Goal: Task Accomplishment & Management: Manage account settings

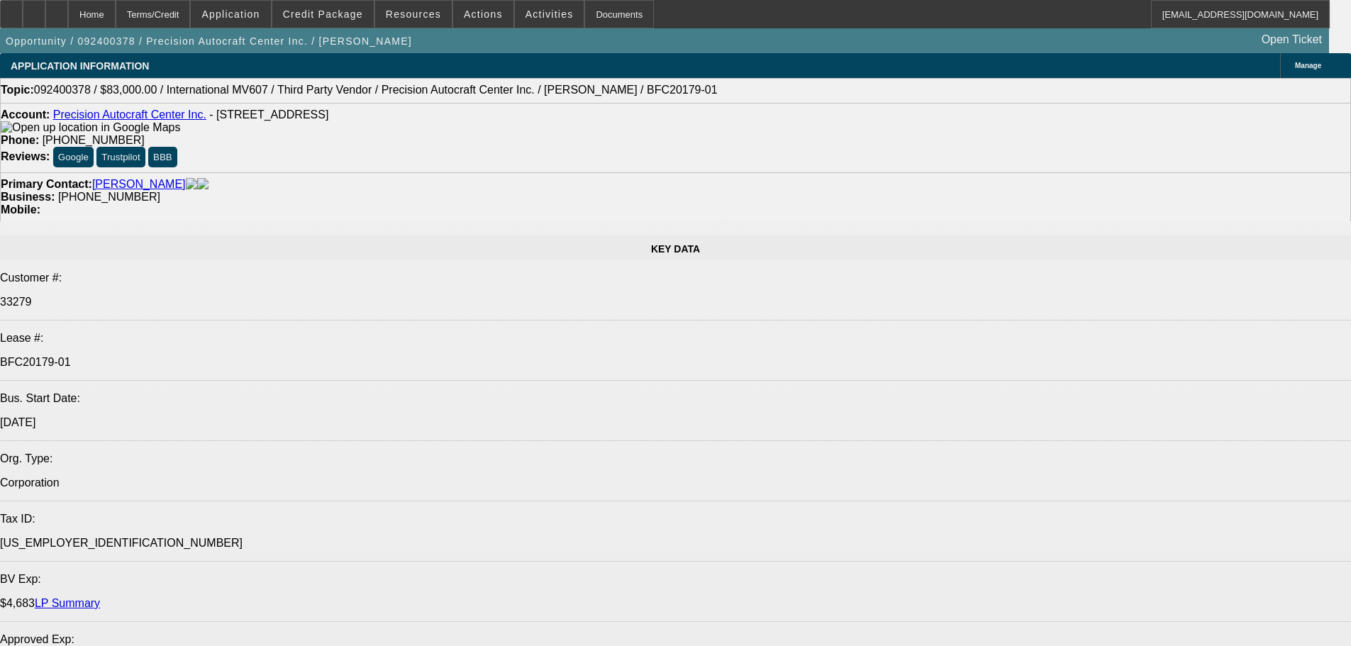
select select "0"
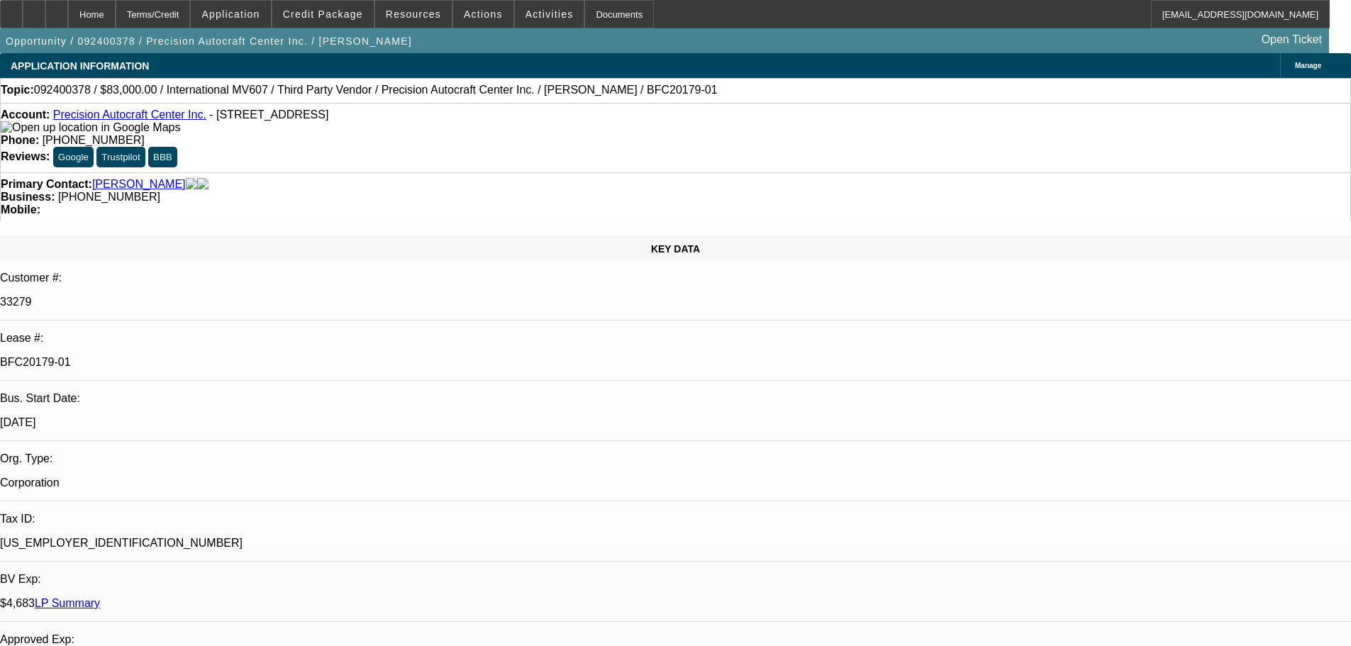
select select "2"
select select "0.1"
select select "4"
select select "0"
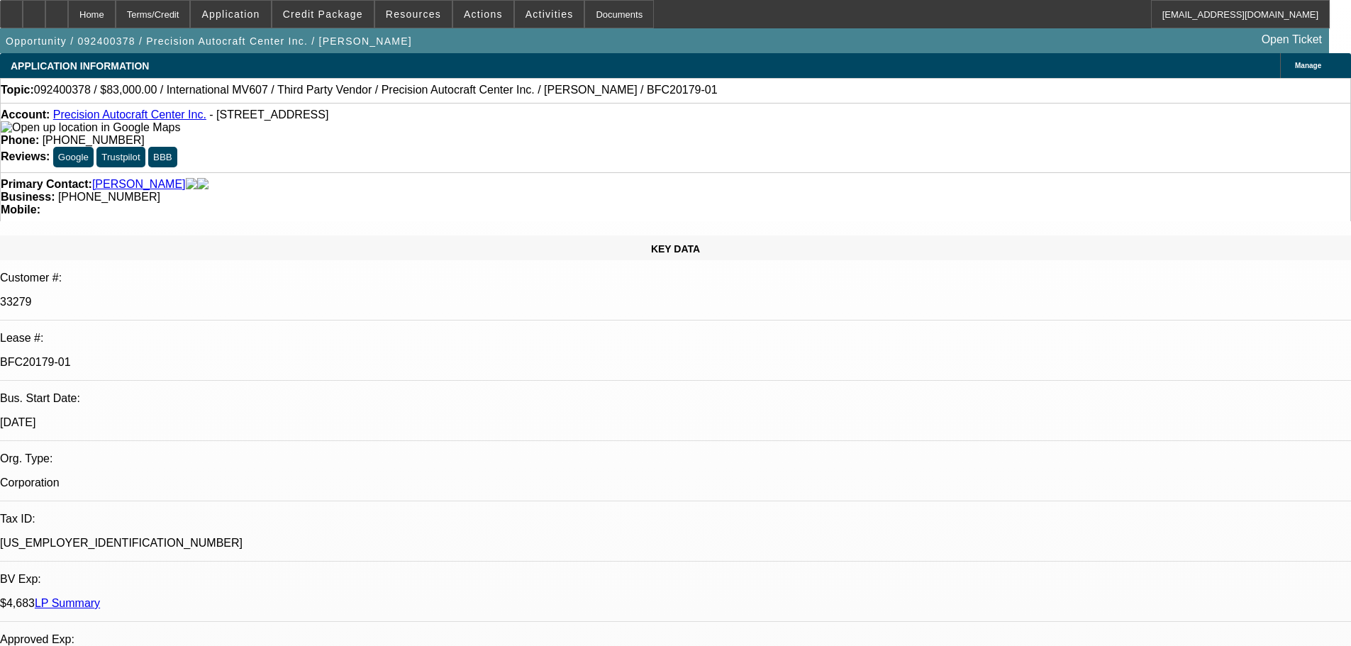
select select "2"
select select "0.1"
select select "4"
select select "0"
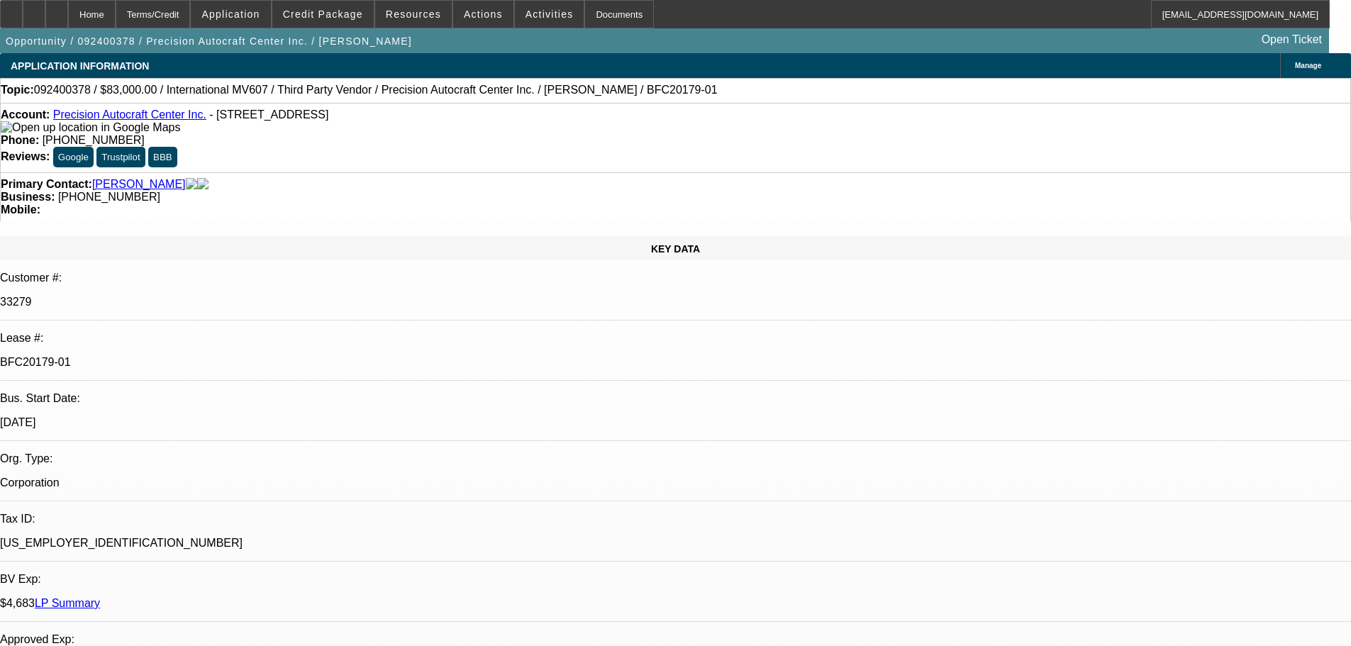
select select "2"
select select "0"
select select "6"
select select "0"
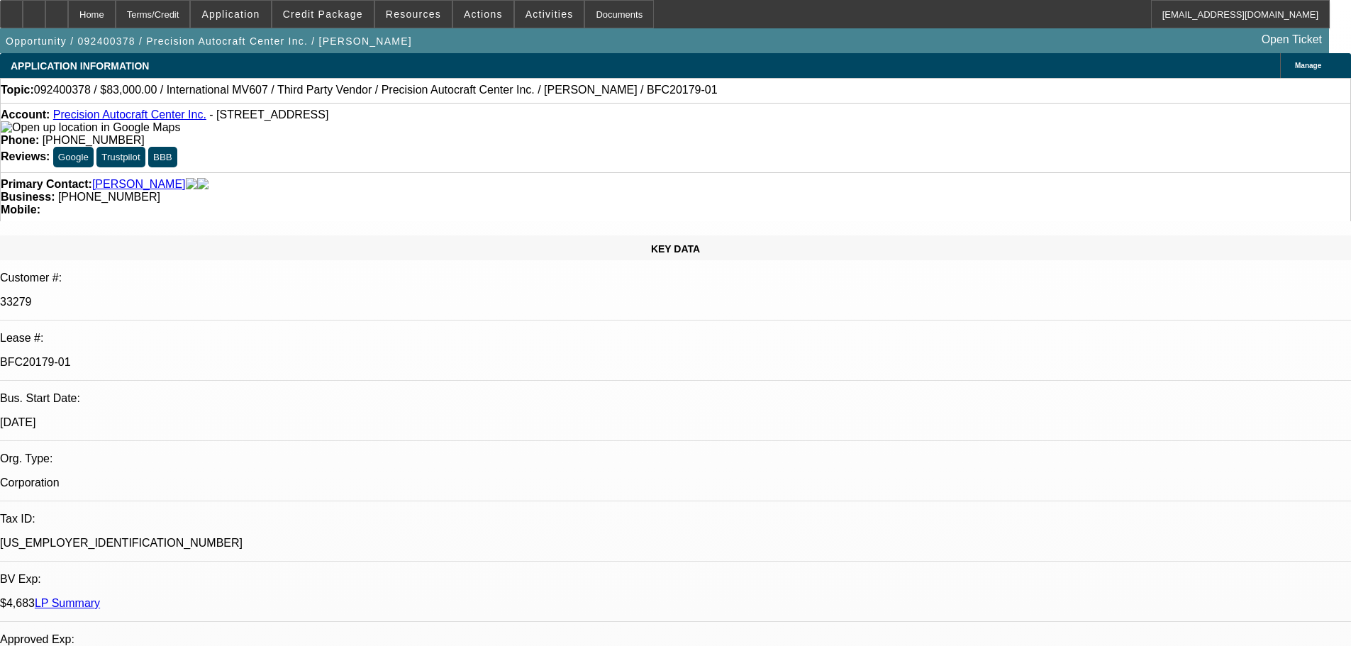
select select "2"
select select "0.1"
select select "4"
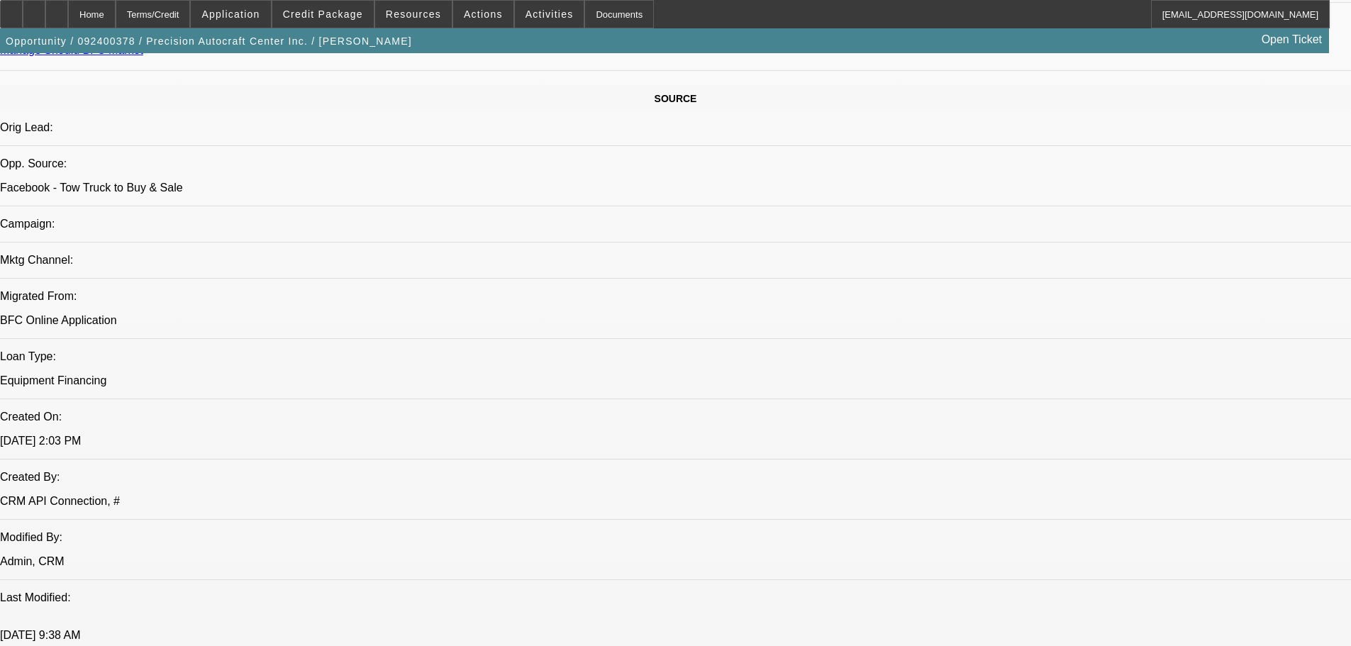
scroll to position [823, 0]
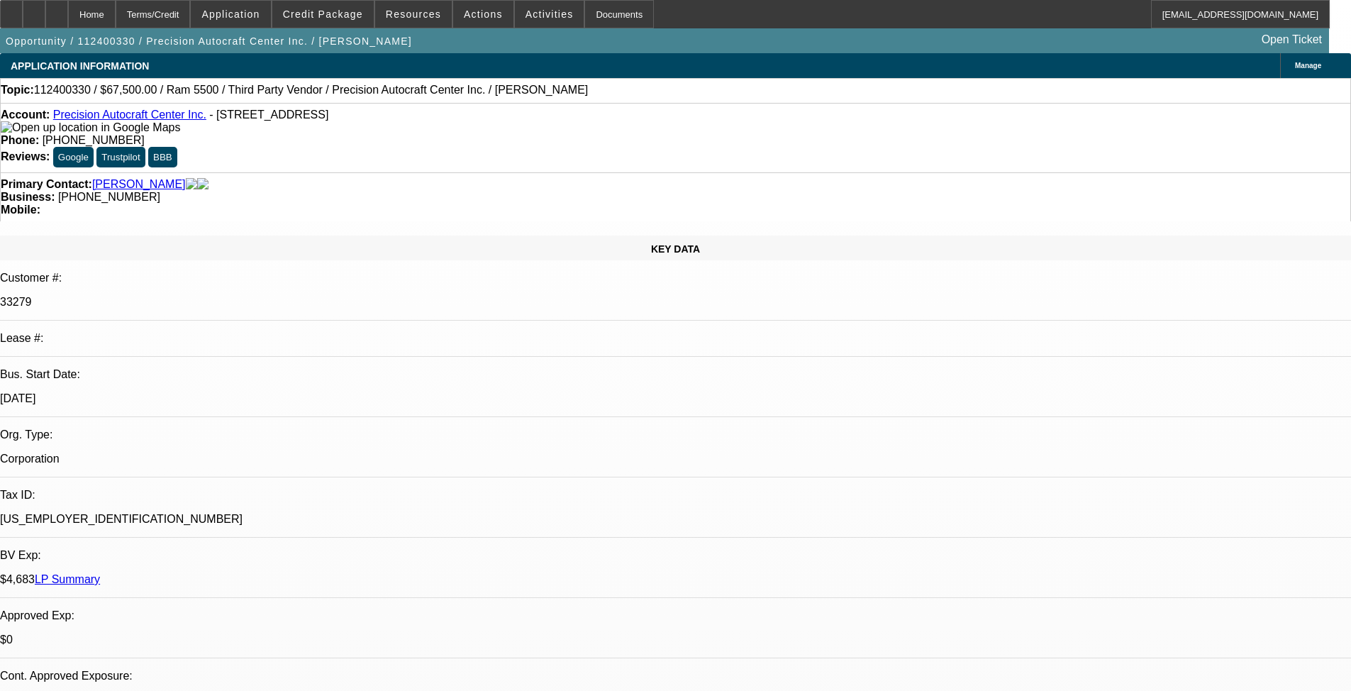
select select "0.1"
select select "0"
select select "2"
select select "0.1"
select select "4"
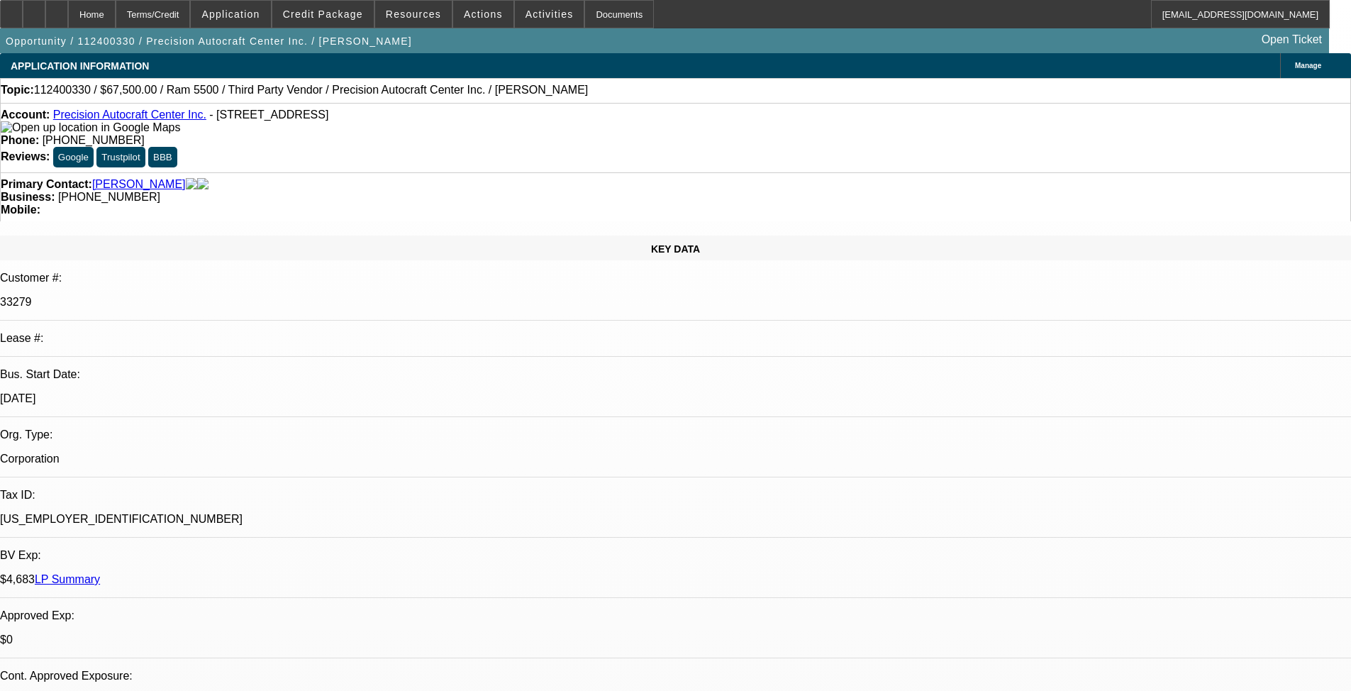
select select "0"
select select "2"
select select "0"
select select "6"
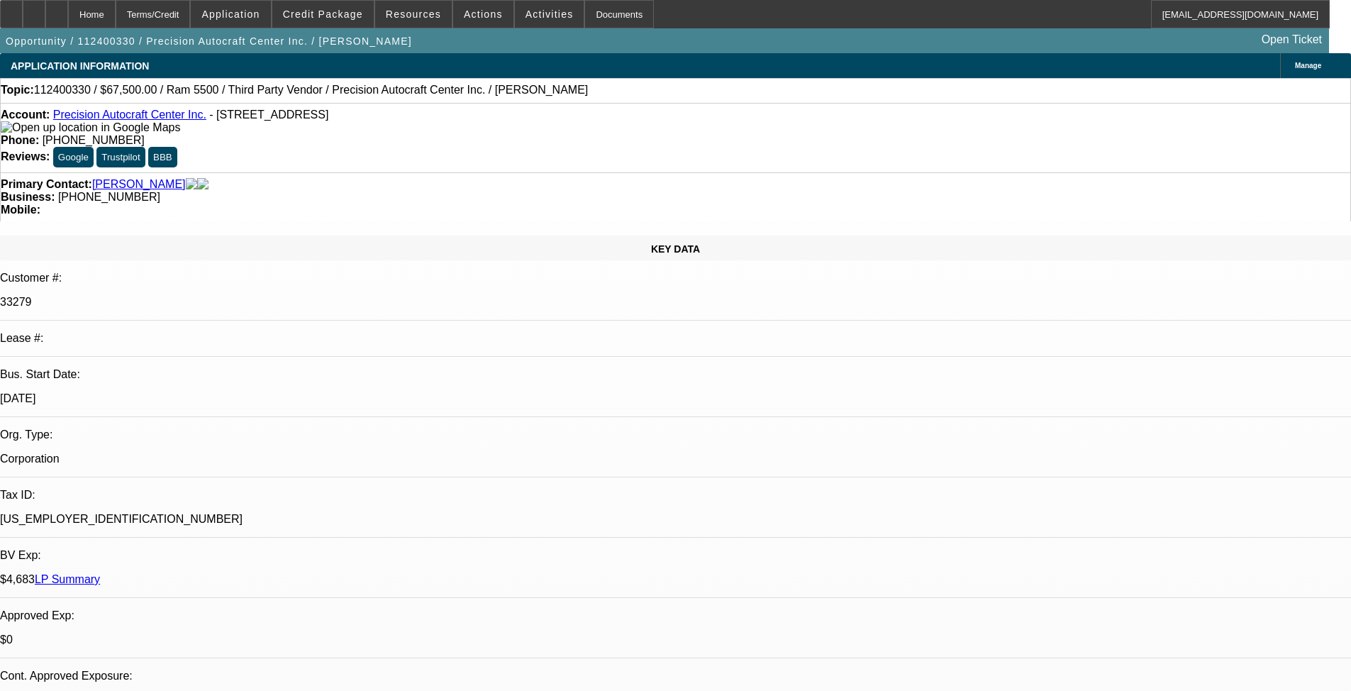
select select "0"
select select "2"
select select "0.1"
select select "4"
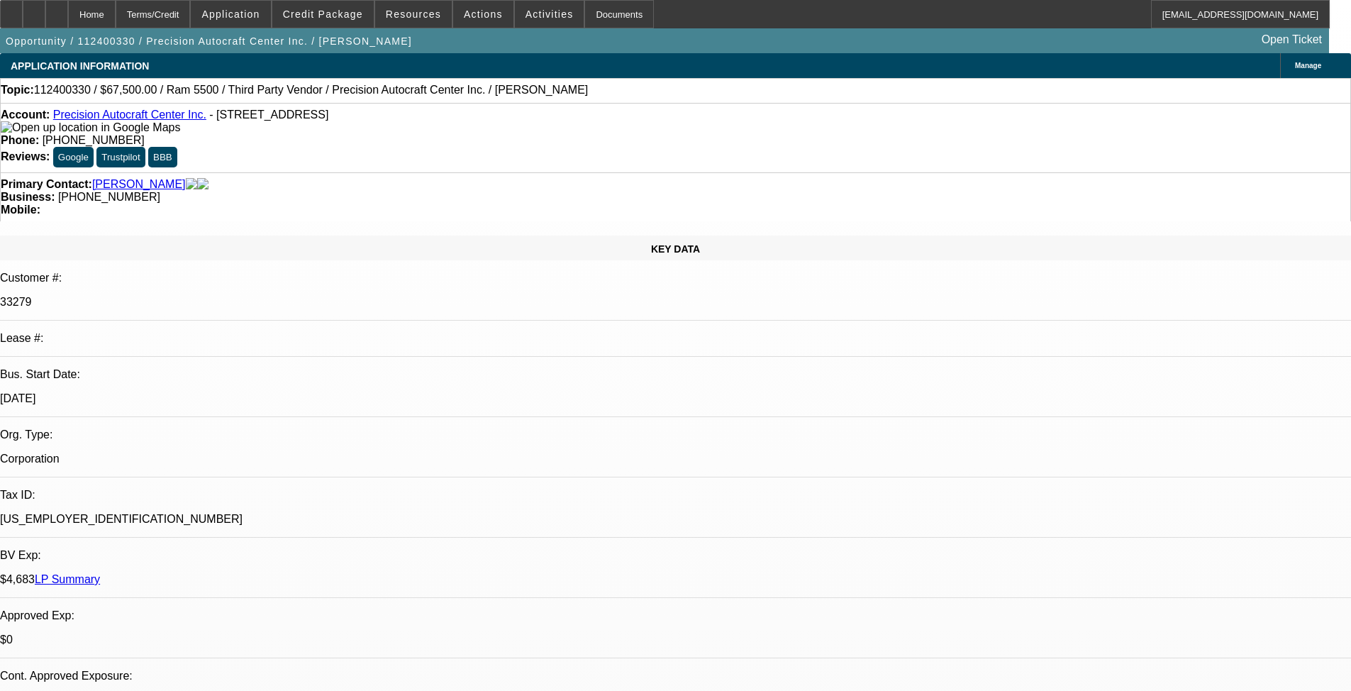
select select "0"
select select "2"
select select "0.1"
select select "4"
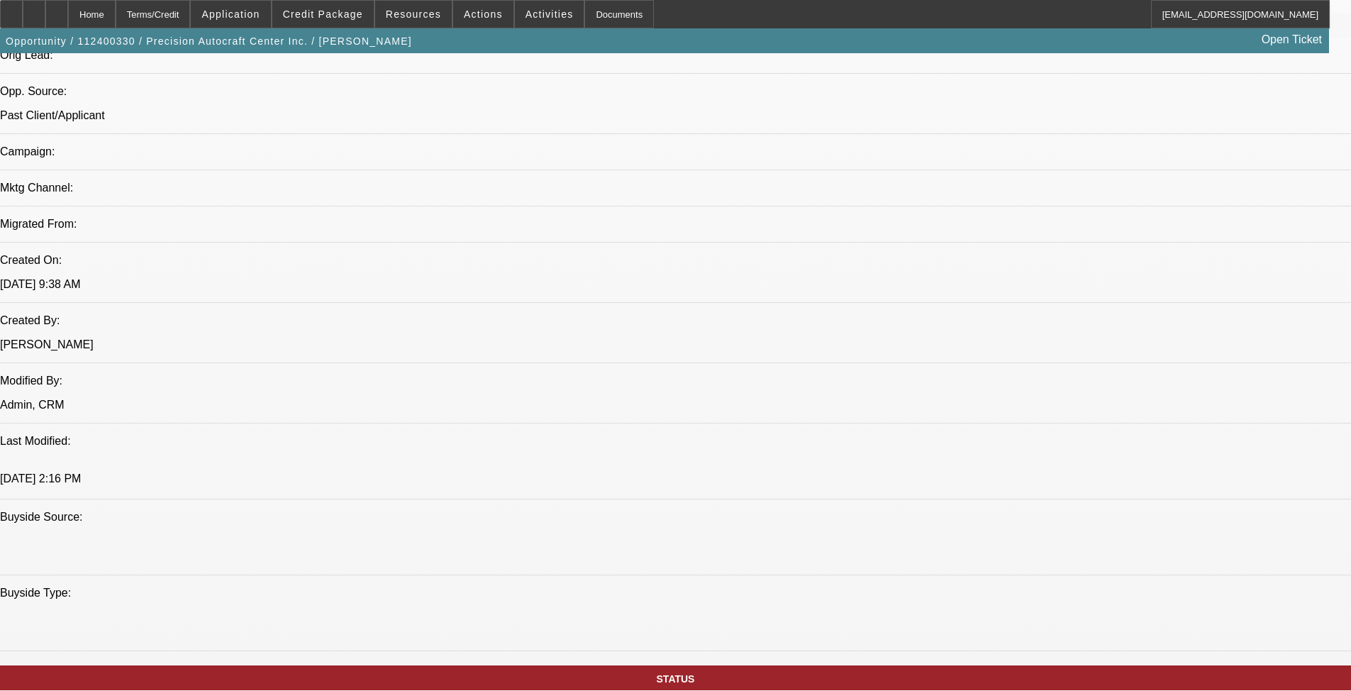
scroll to position [709, 0]
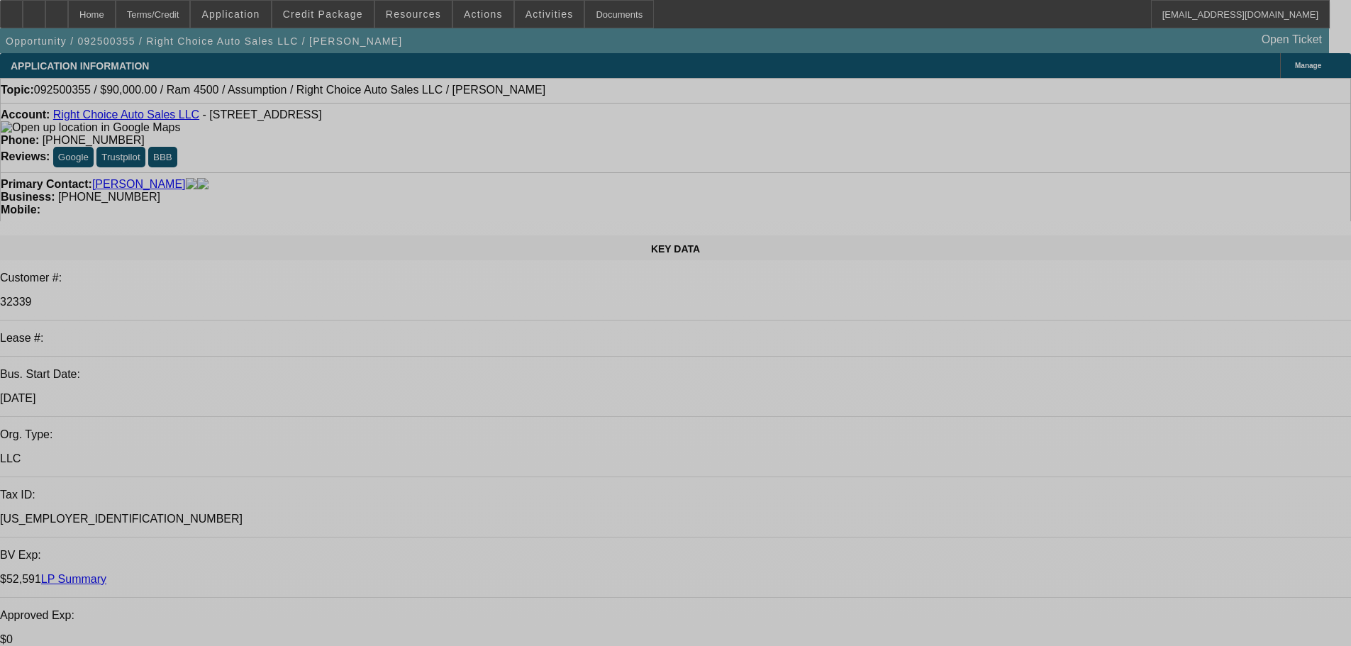
select select "0"
select select "2"
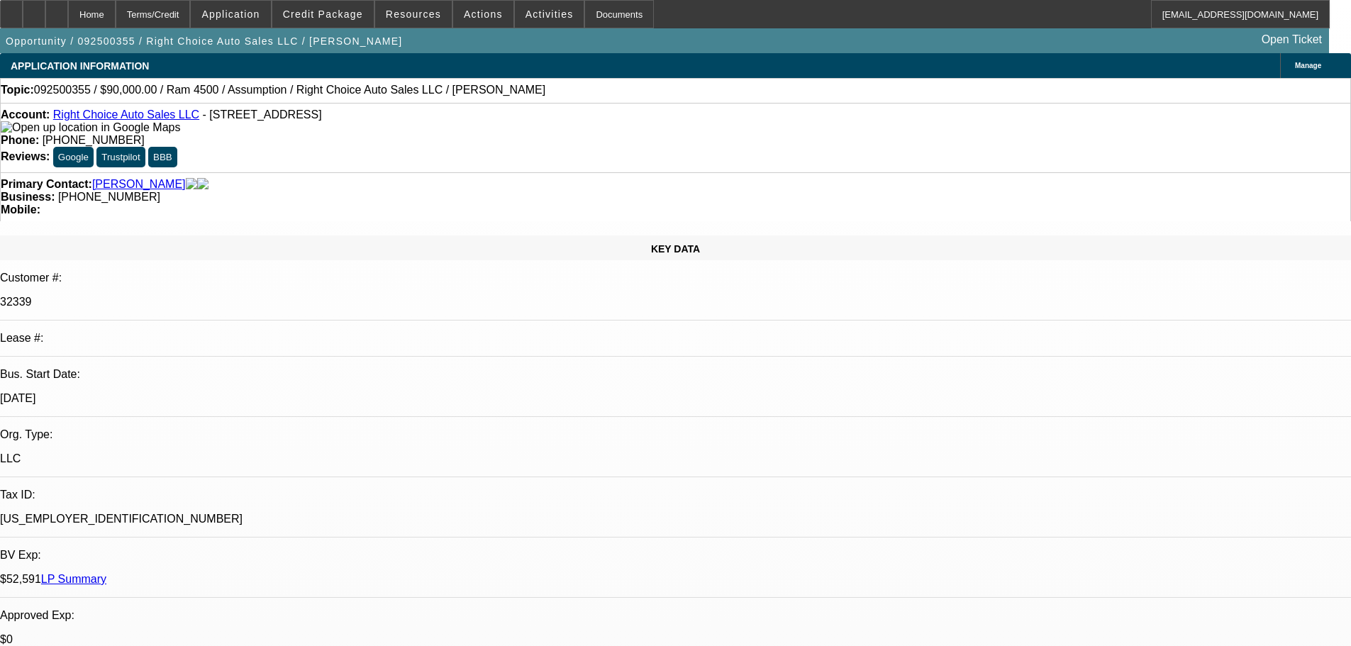
select select "2"
select select "0.1"
select select "4"
select select "0"
select select "2"
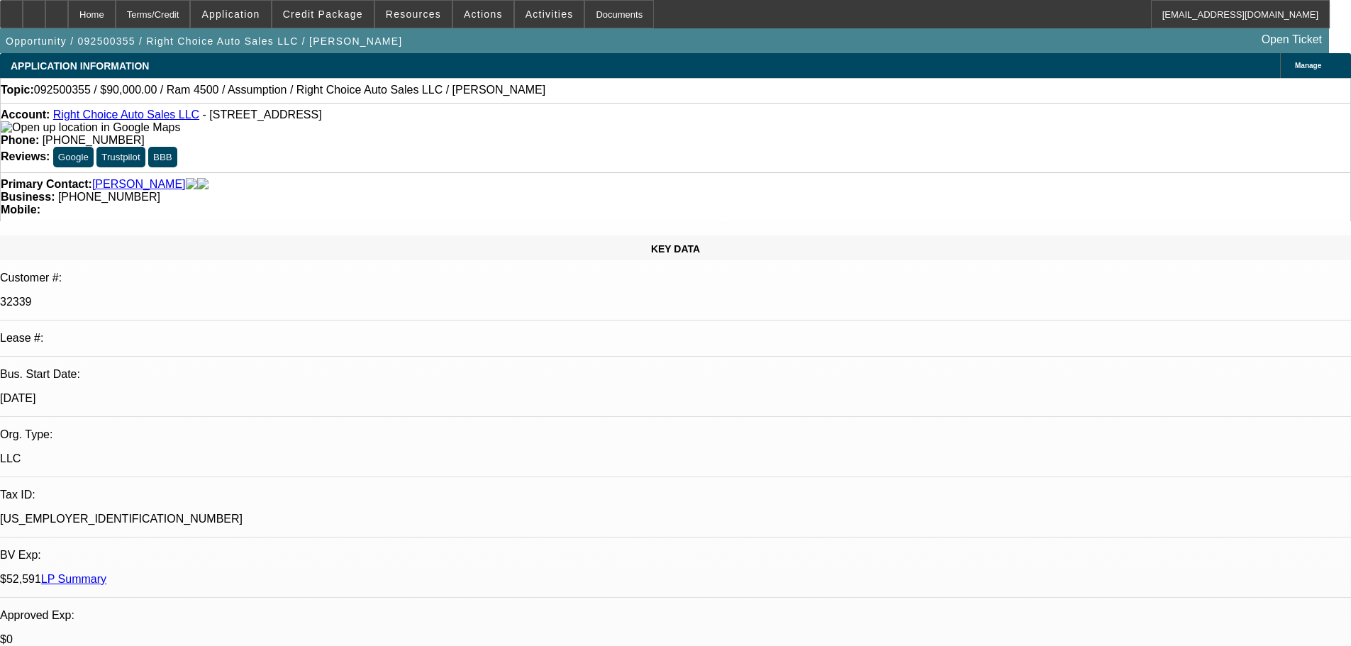
select select "2"
select select "0.1"
select select "4"
select select "0"
select select "2"
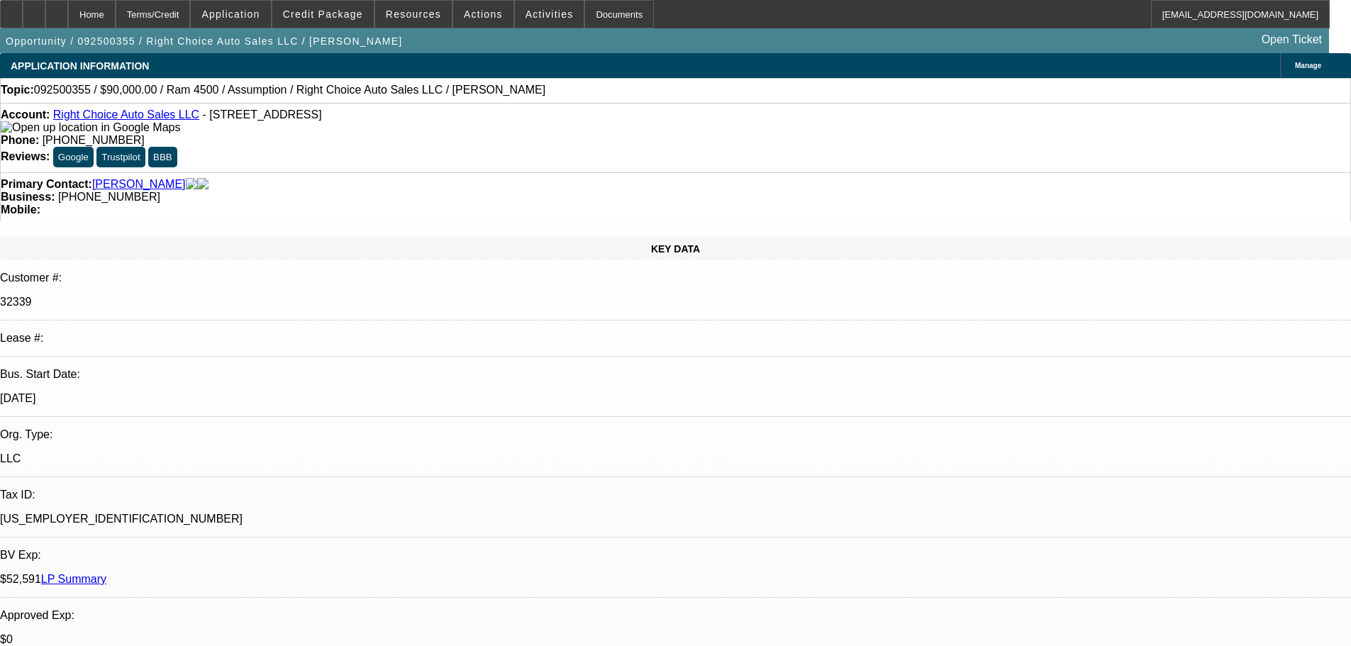
select select "2"
select select "0.1"
select select "4"
click at [342, 11] on span "Credit Package" at bounding box center [323, 14] width 80 height 11
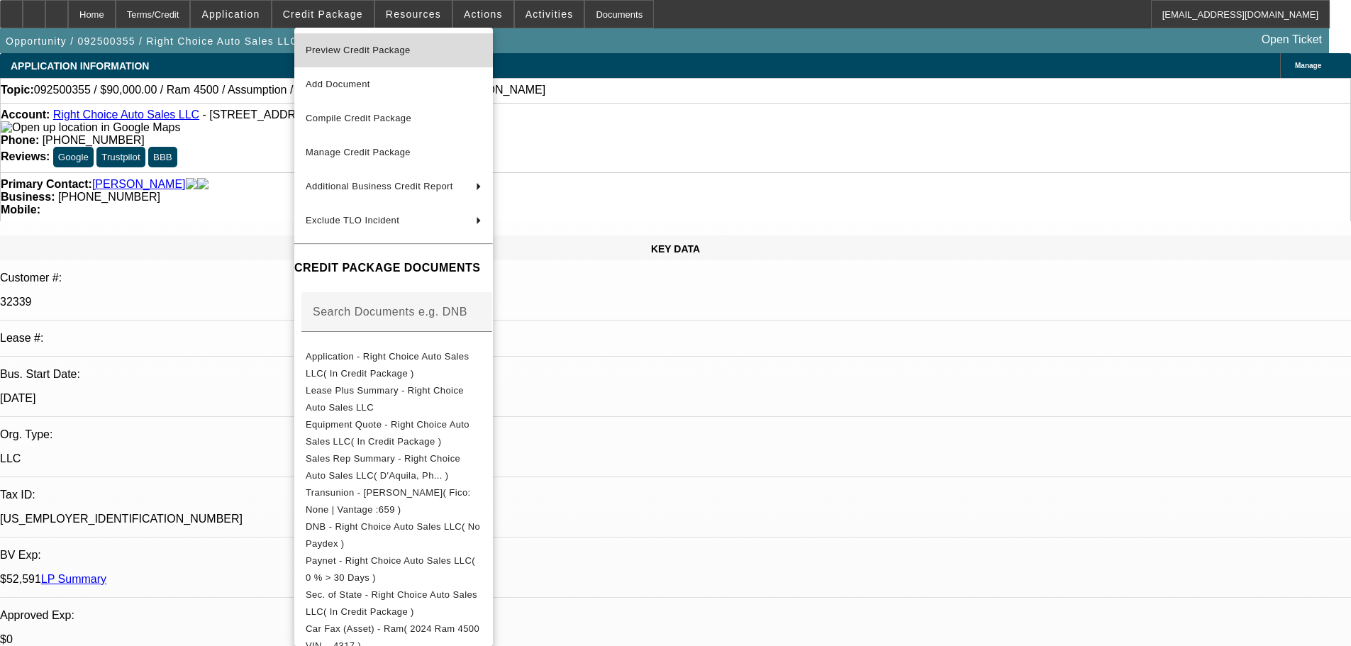
click at [344, 48] on span "Preview Credit Package" at bounding box center [358, 50] width 105 height 11
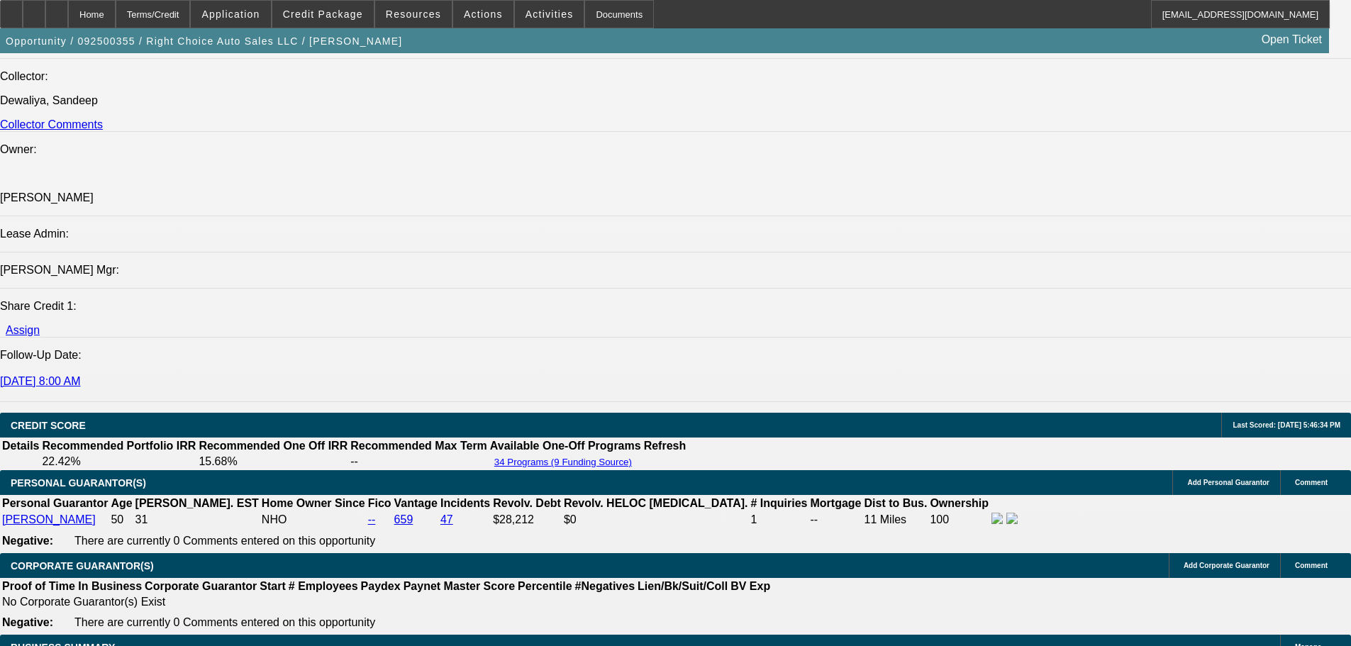
scroll to position [1702, 0]
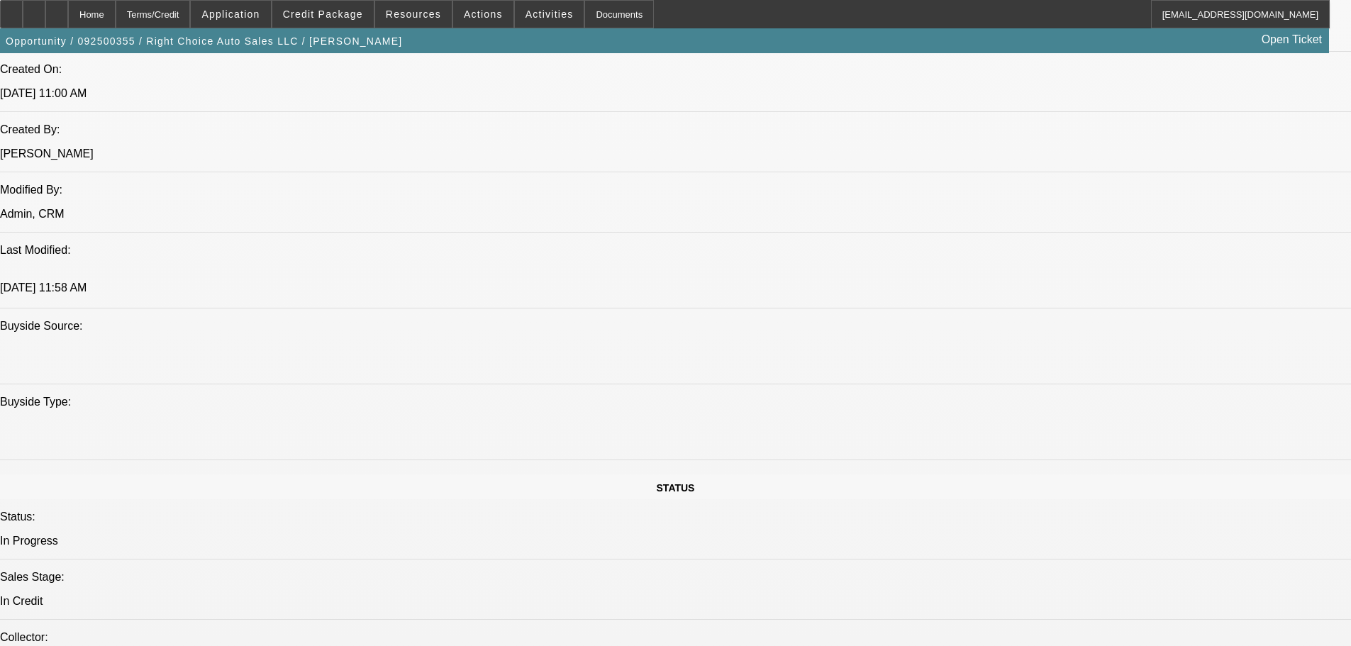
scroll to position [780, 0]
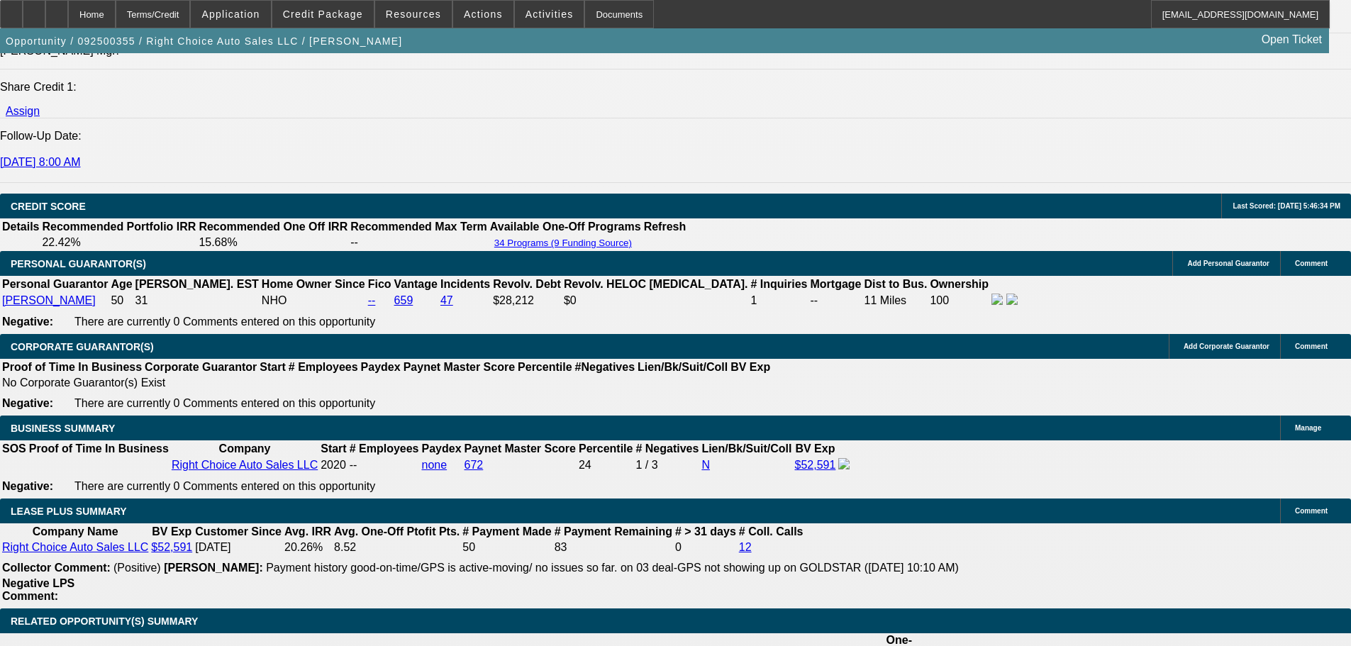
scroll to position [2127, 0]
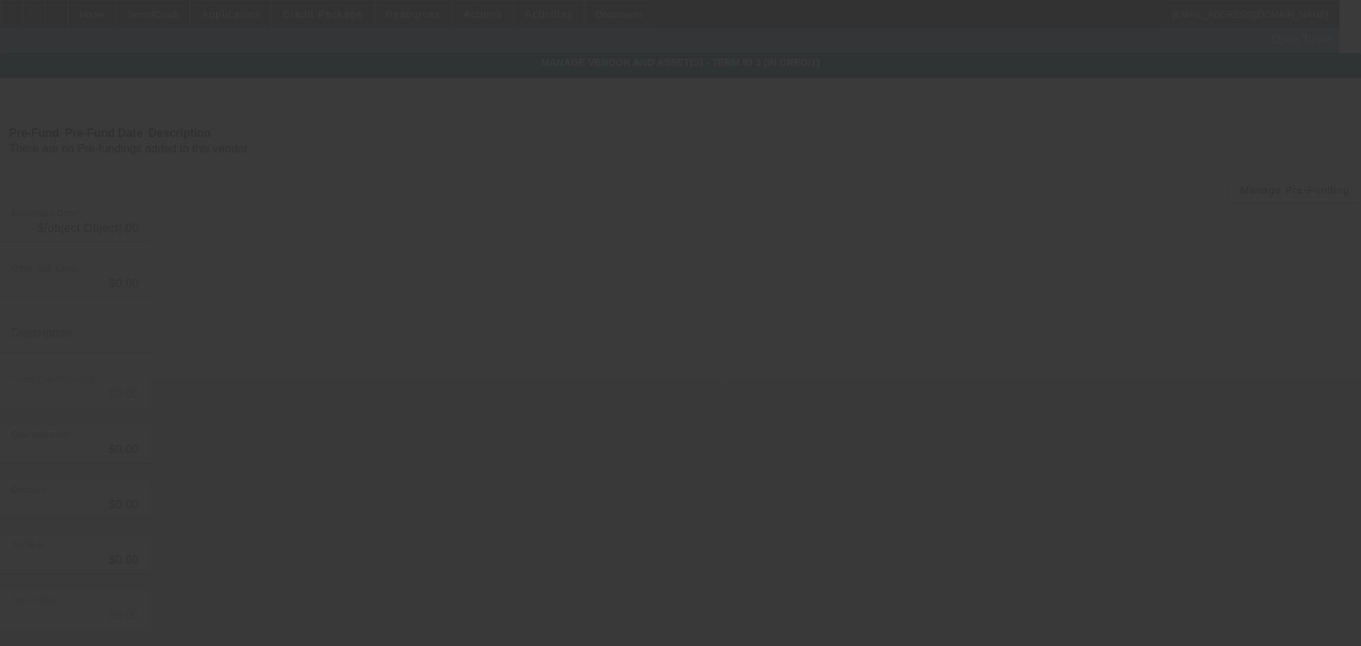
type input "$90,000.00"
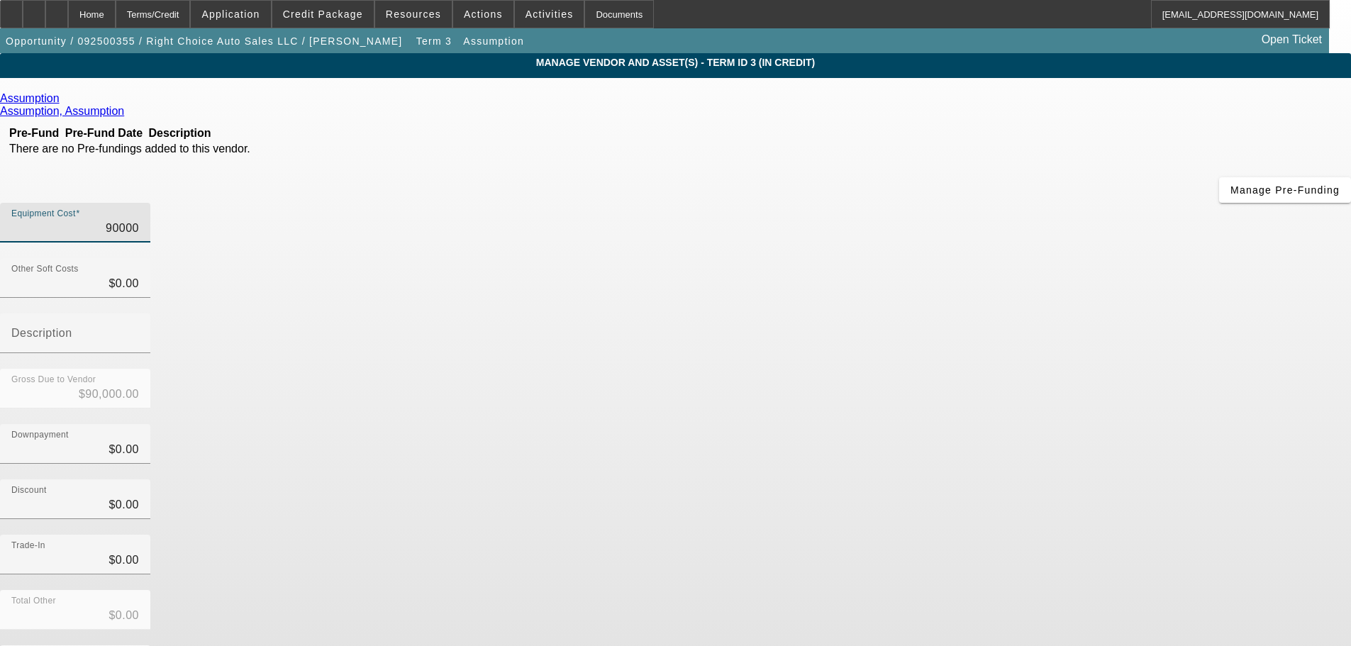
drag, startPoint x: 809, startPoint y: 121, endPoint x: 892, endPoint y: 117, distance: 83.1
click at [892, 203] on div "Equipment Cost 90000" at bounding box center [675, 230] width 1351 height 55
type input "8"
type input "$8.00"
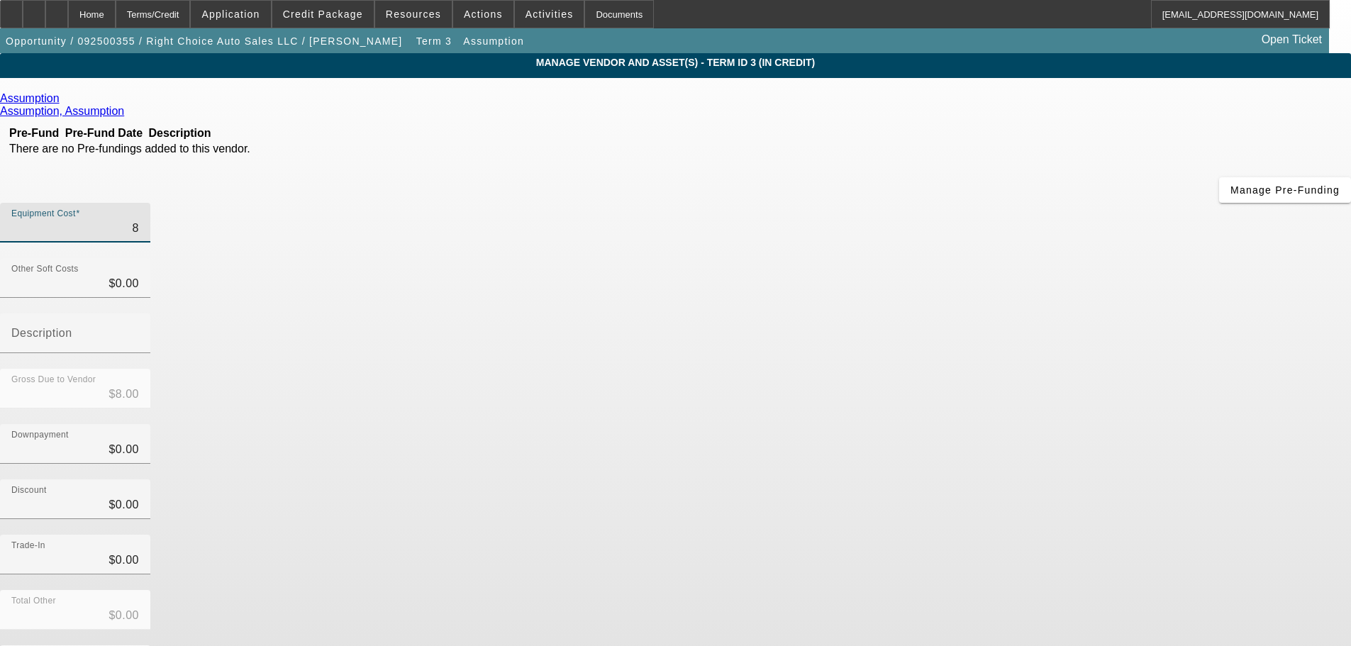
type input "86"
type input "$86.00"
type input "860"
type input "$860.00"
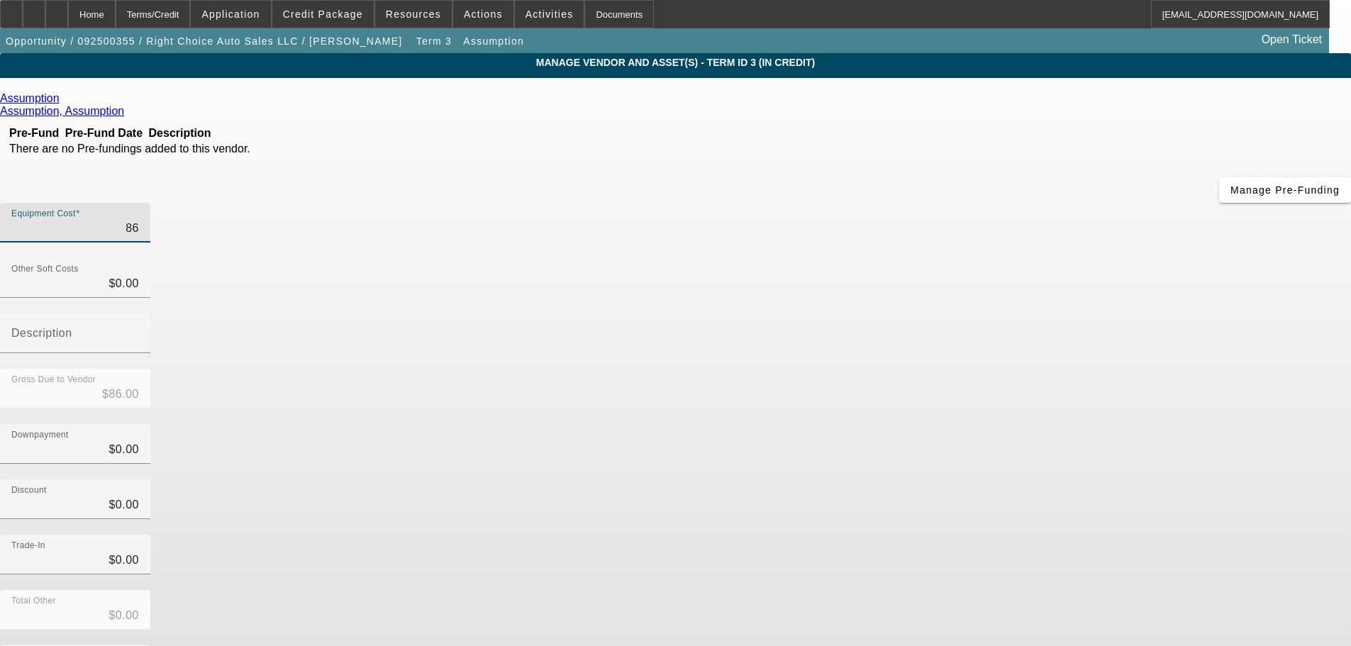
type input "$860.00"
type input "8600"
type input "$8,600.00"
type input "86000"
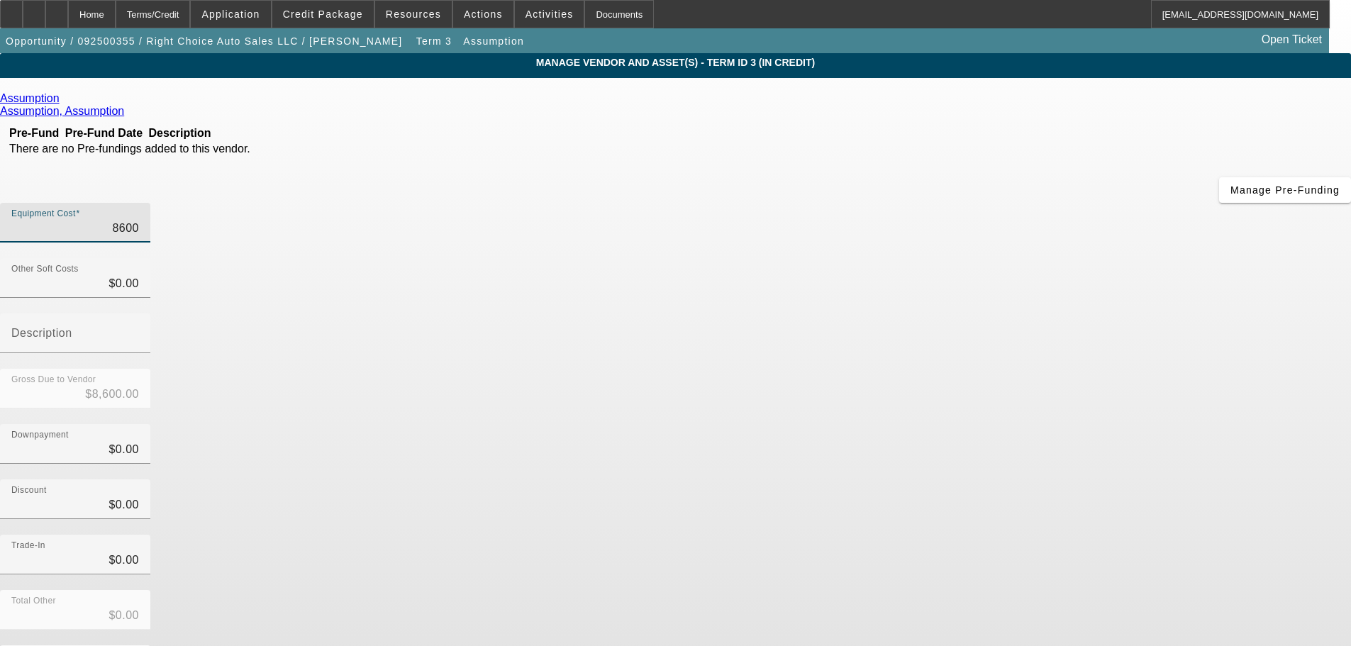
type input "$86,000.00"
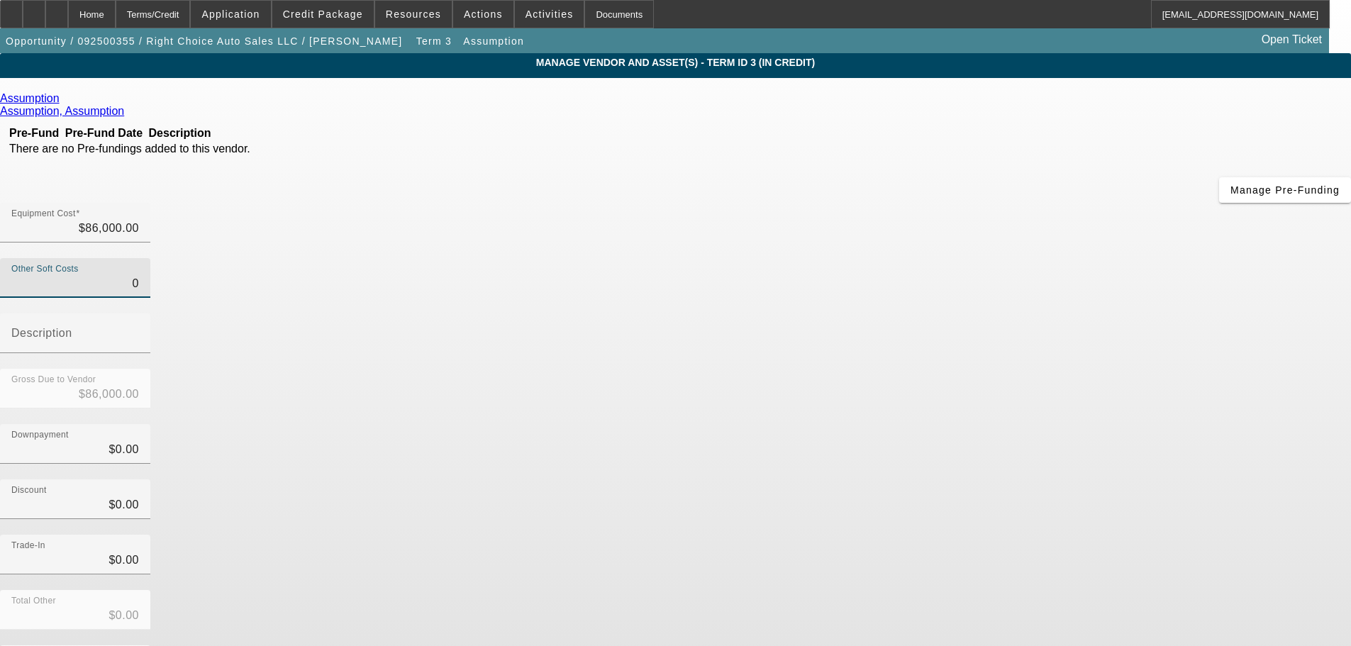
type input "$0.00"
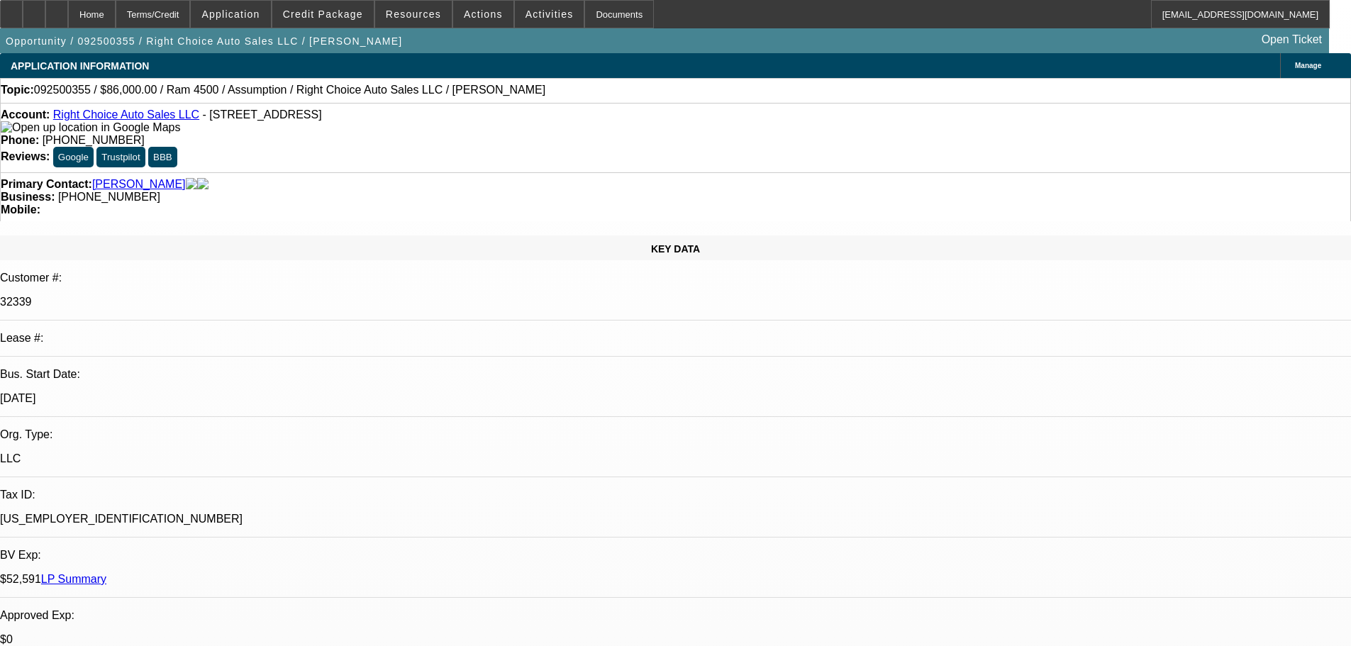
select select "0"
select select "2"
select select "0.1"
select select "4"
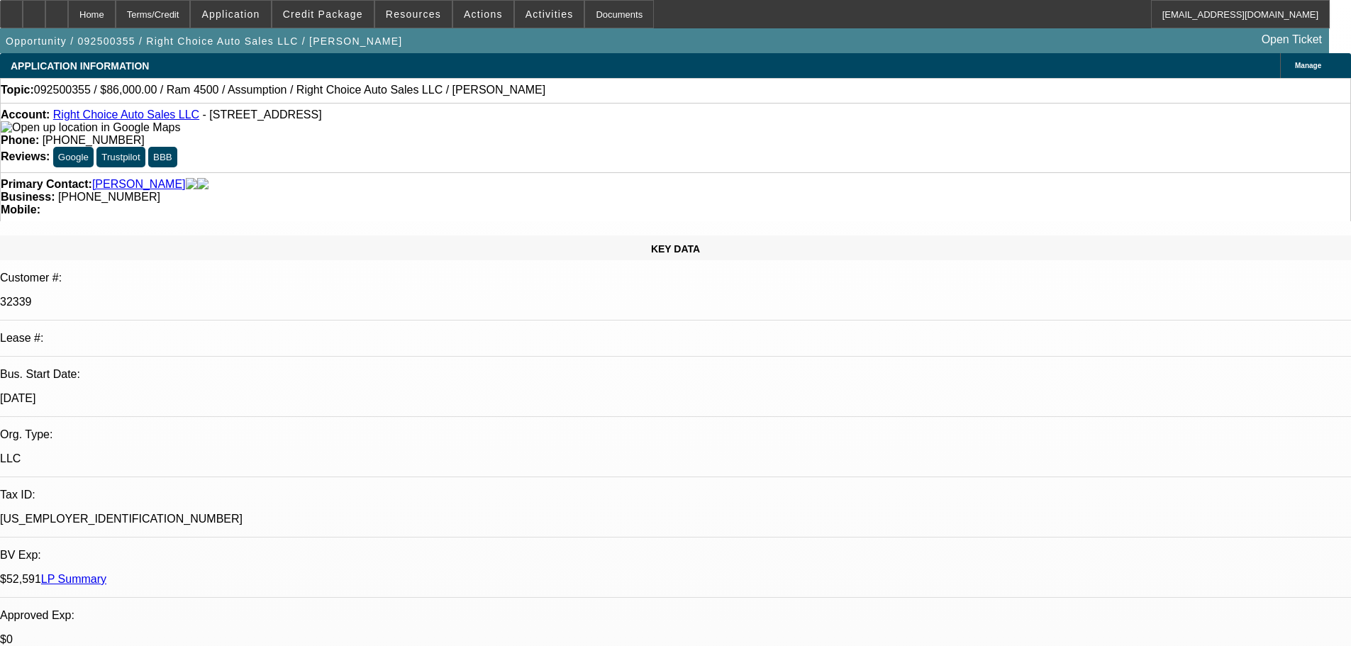
select select "0"
select select "2"
select select "0.1"
select select "4"
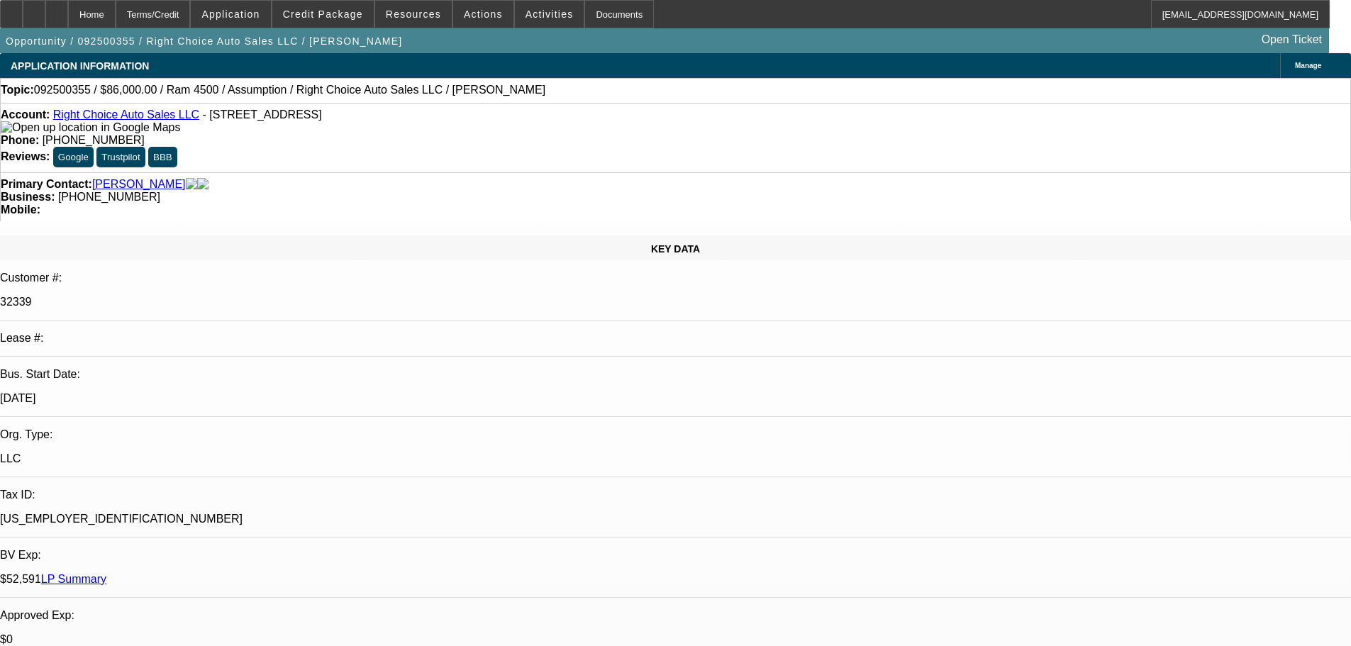
select select "0"
select select "2"
select select "0.1"
select select "4"
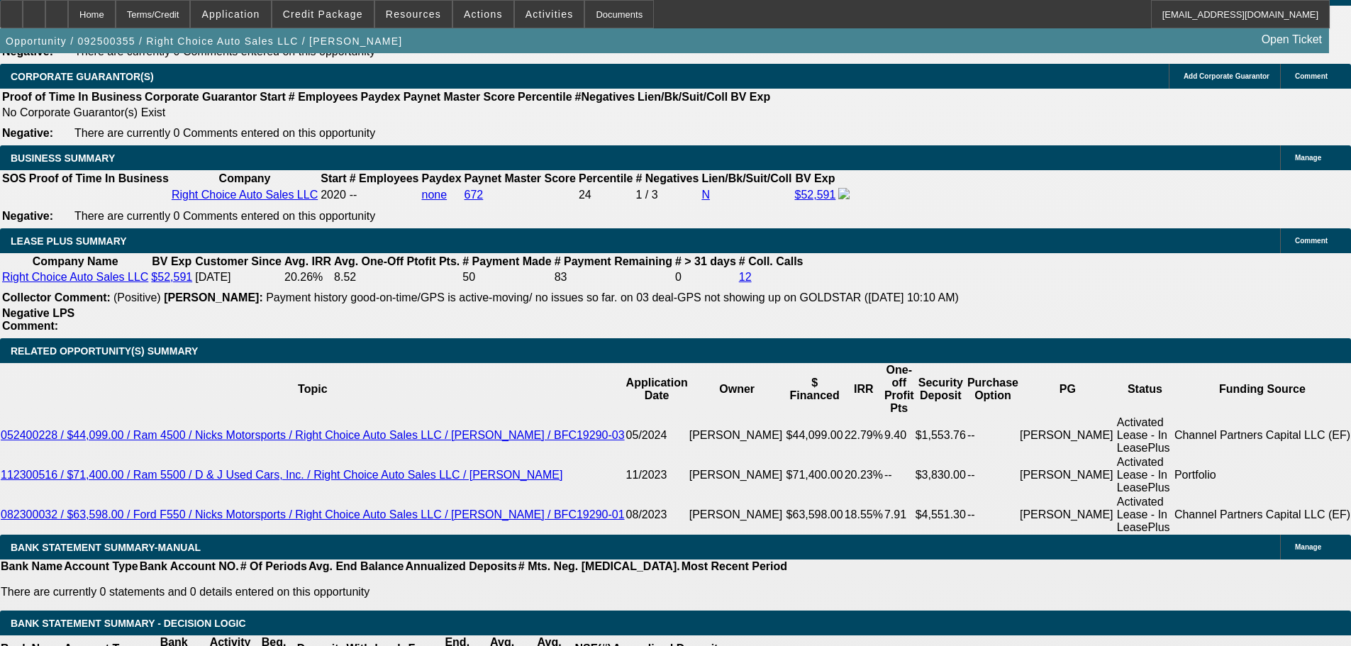
scroll to position [2269, 0]
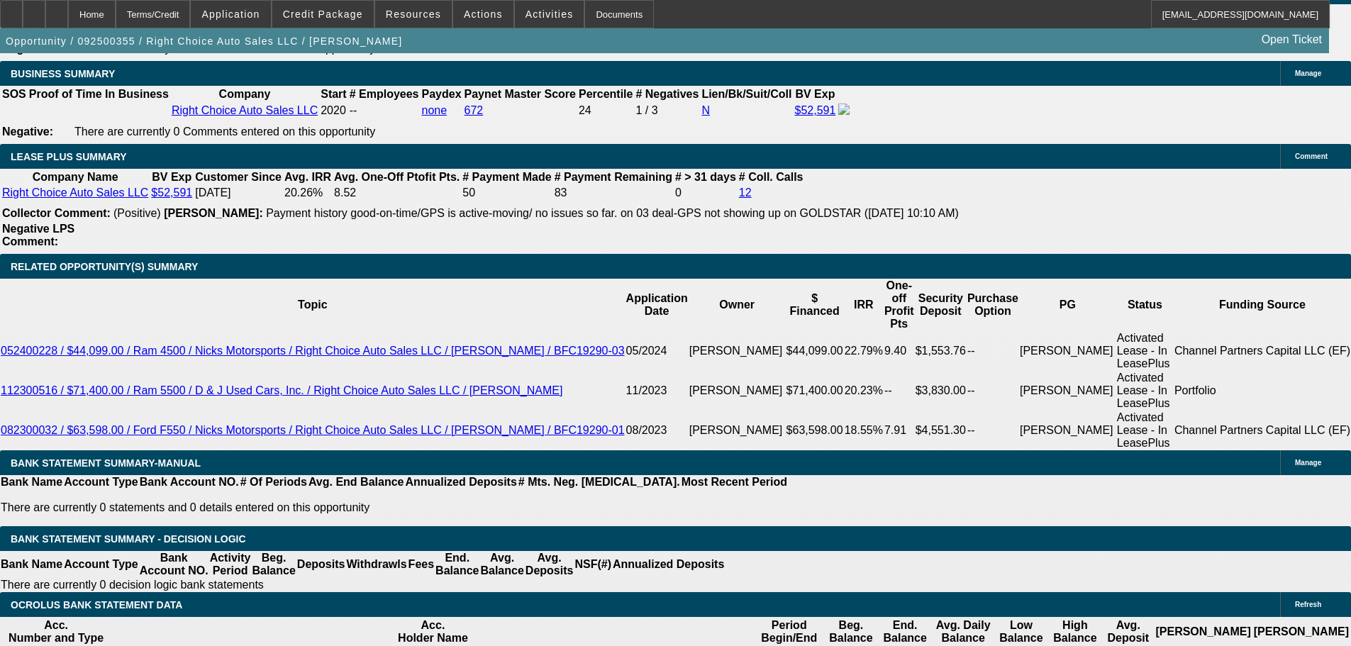
drag, startPoint x: 240, startPoint y: 421, endPoint x: 417, endPoint y: 408, distance: 177.7
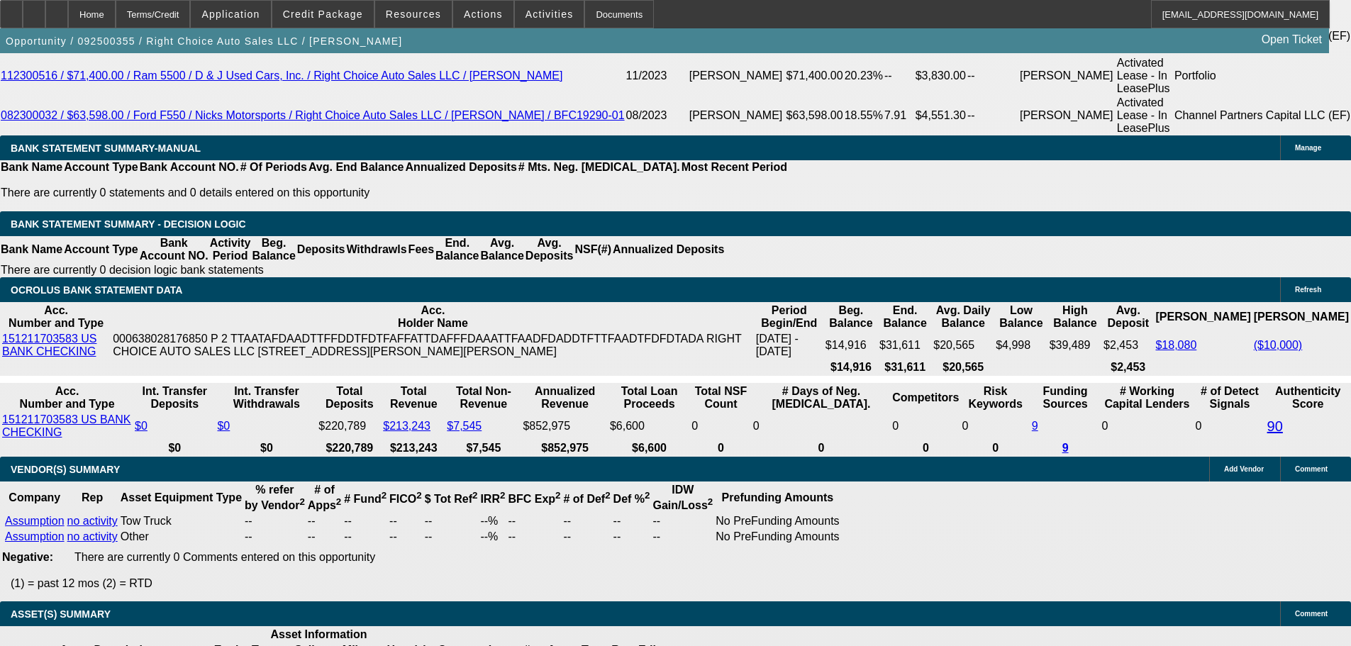
scroll to position [2751, 0]
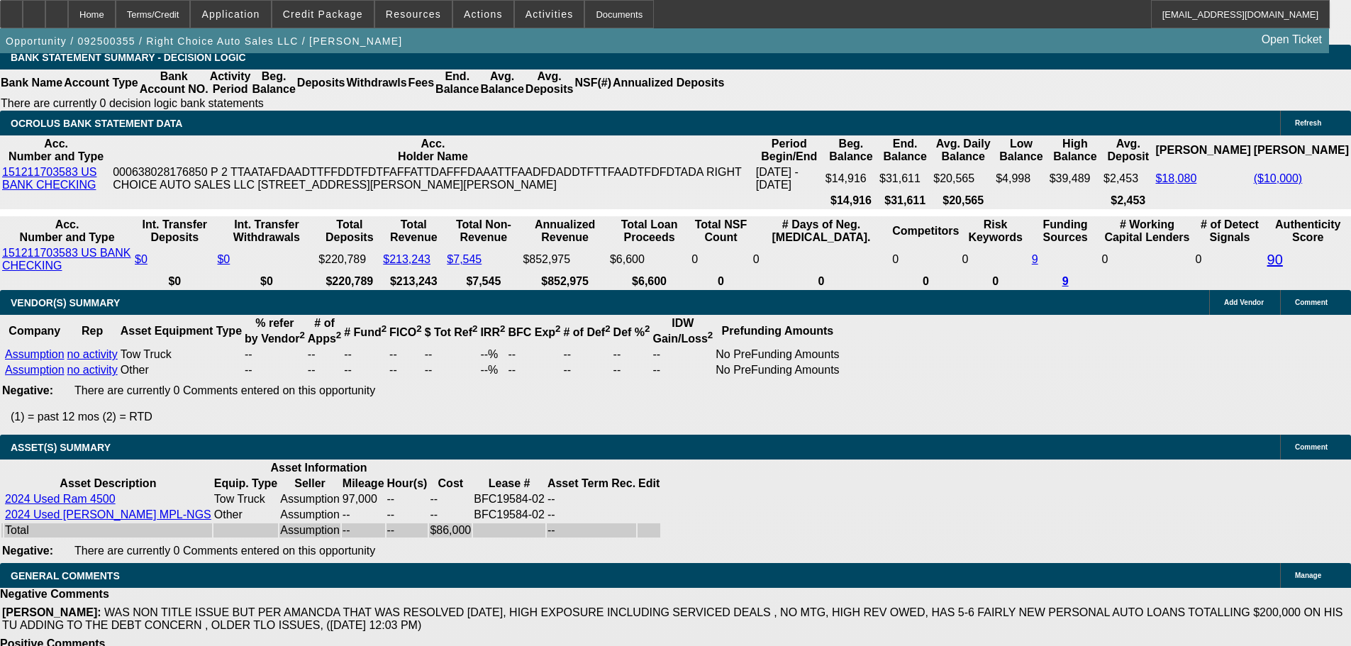
type input "$2,436.65"
select select "5"
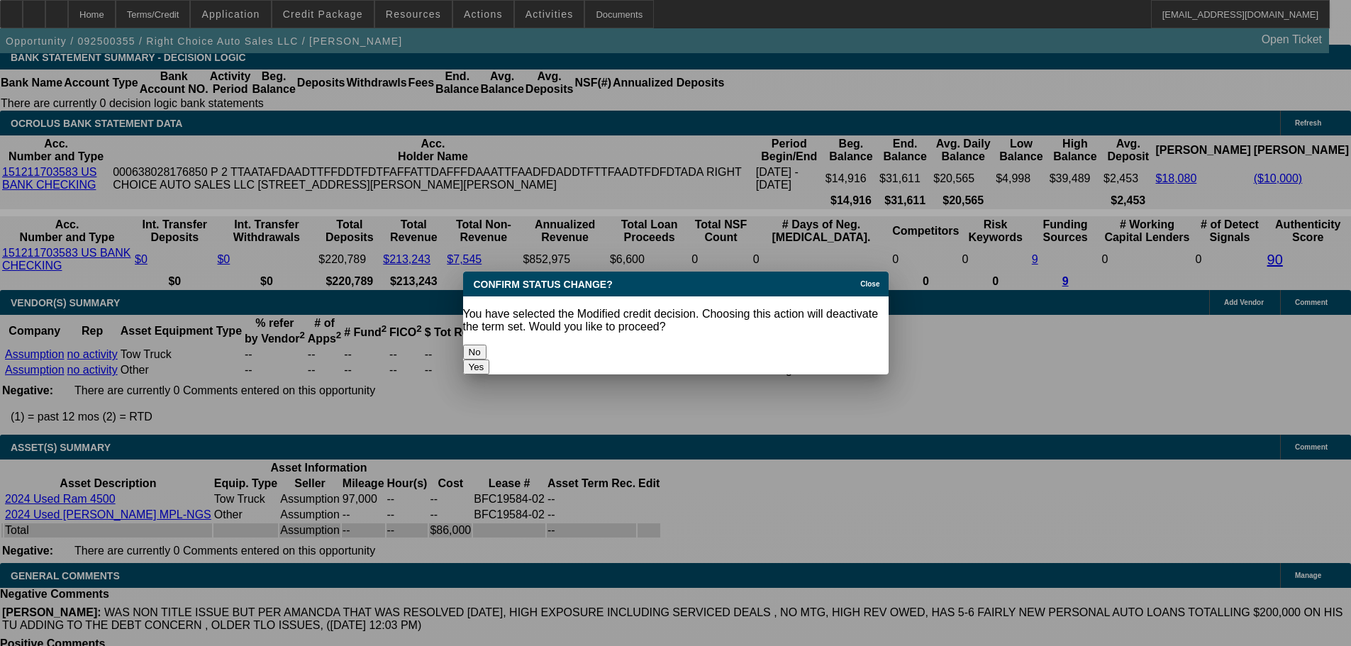
click at [490, 360] on button "Yes" at bounding box center [476, 367] width 27 height 15
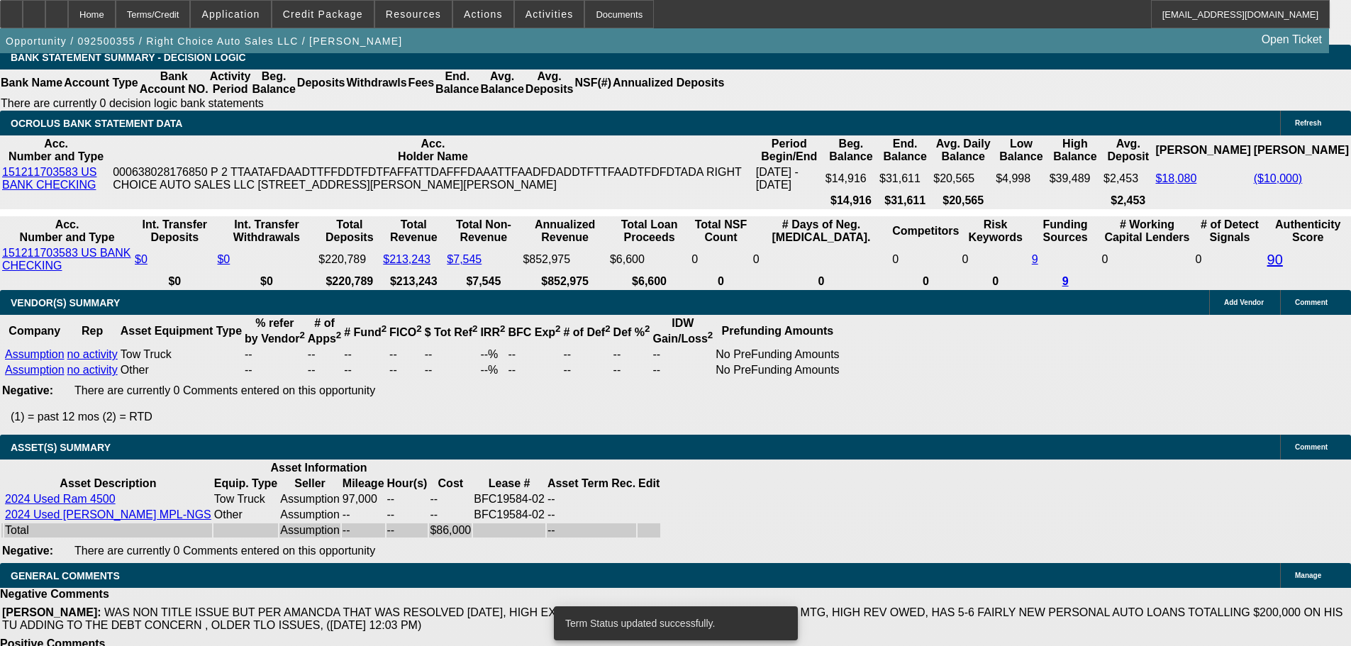
scroll to position [2738, 0]
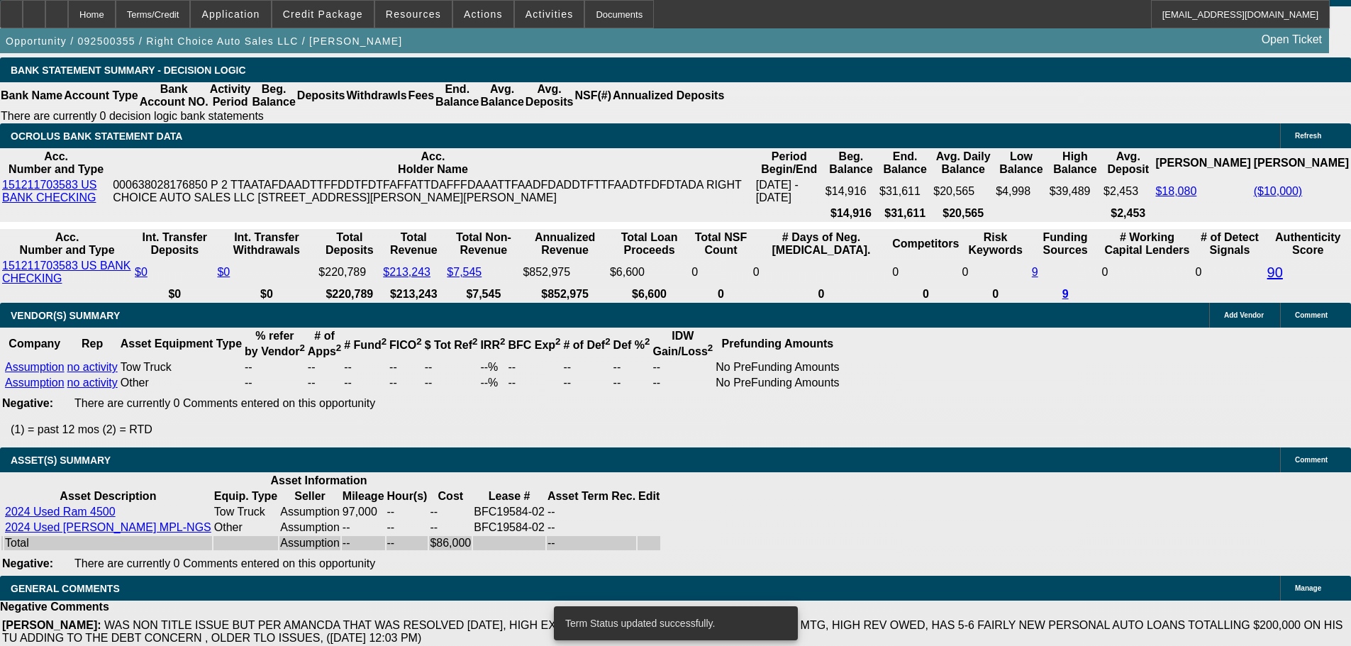
select select "0"
select select "2"
select select "0.1"
select select "4"
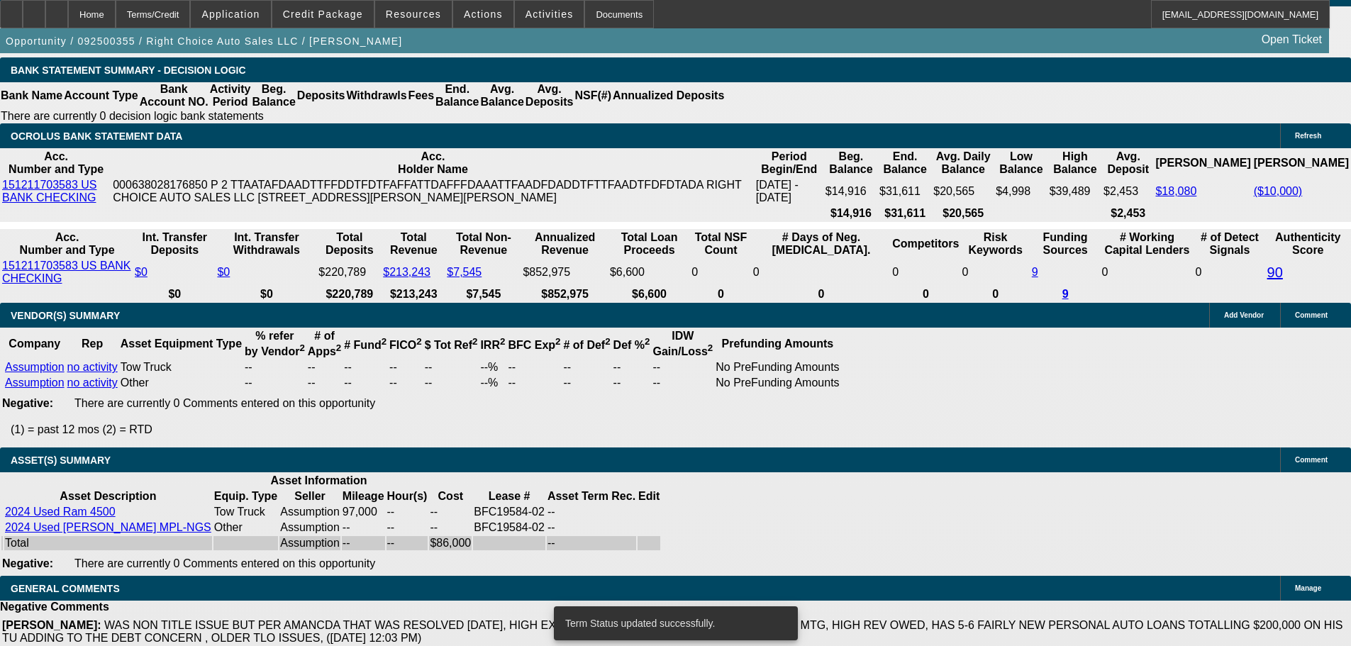
select select "0"
select select "2"
select select "0.1"
select select "4"
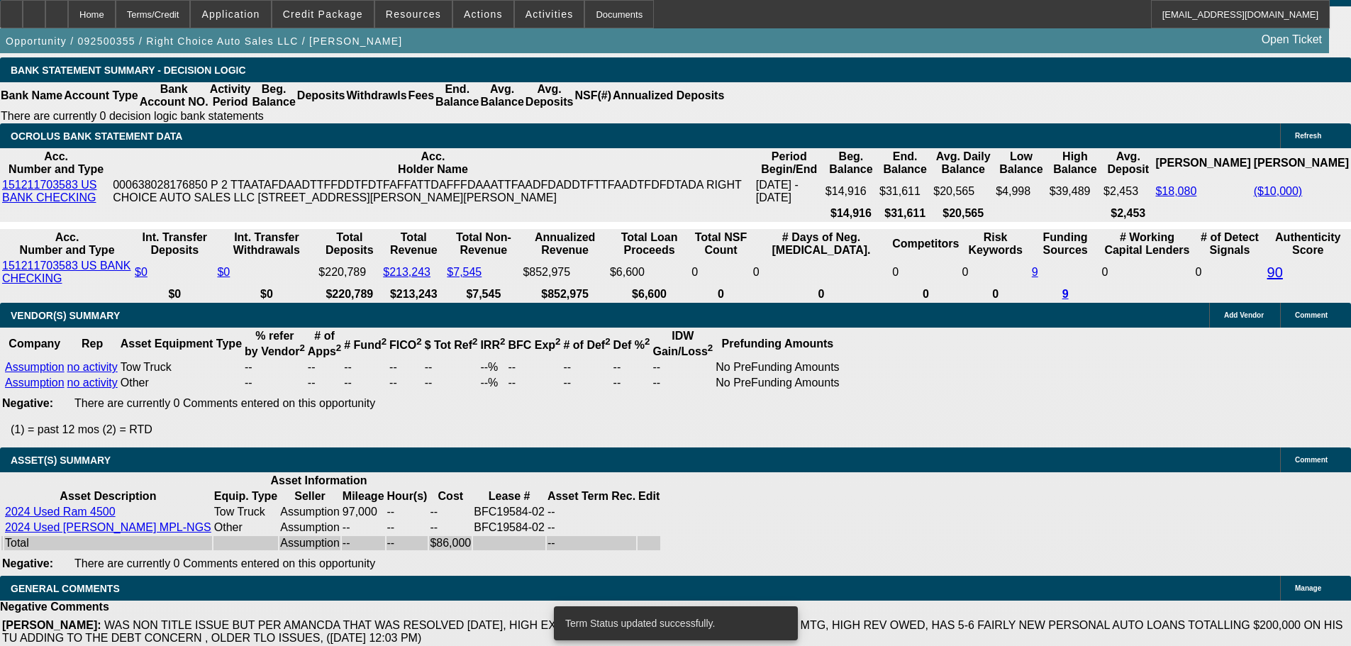
select select "0"
select select "2"
select select "0.1"
select select "4"
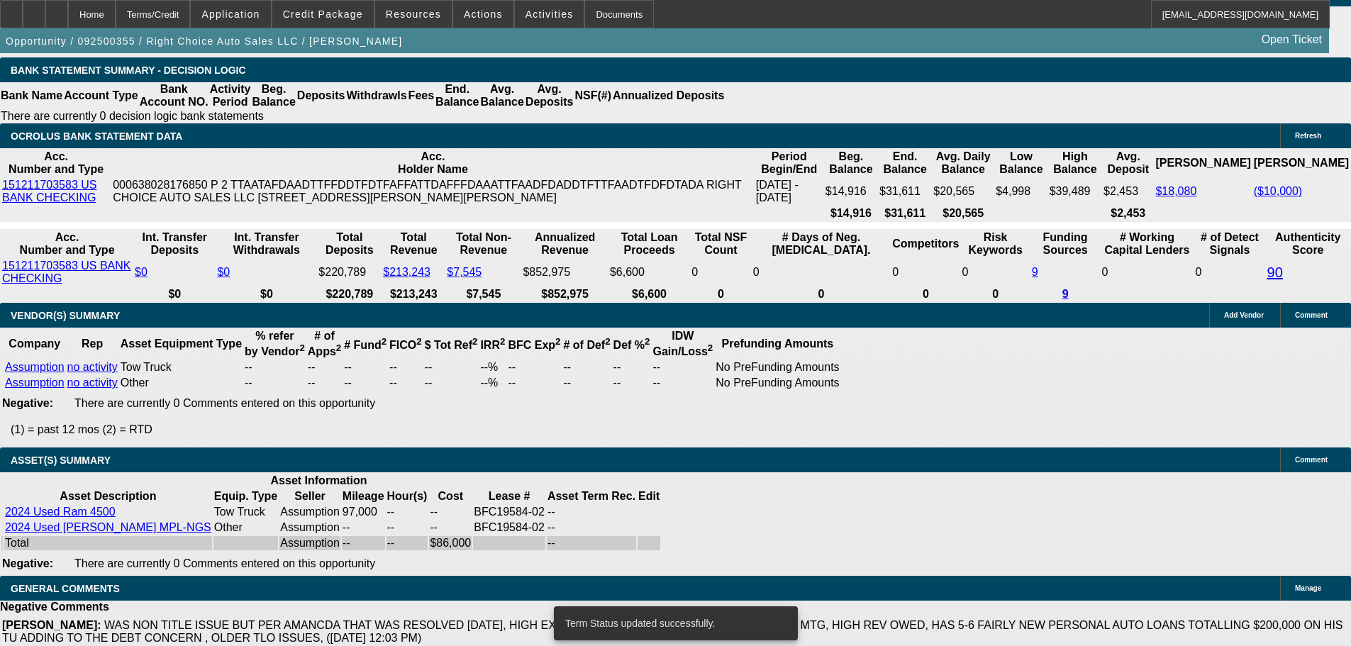
select select "0"
select select "2"
select select "0.1"
select select "4"
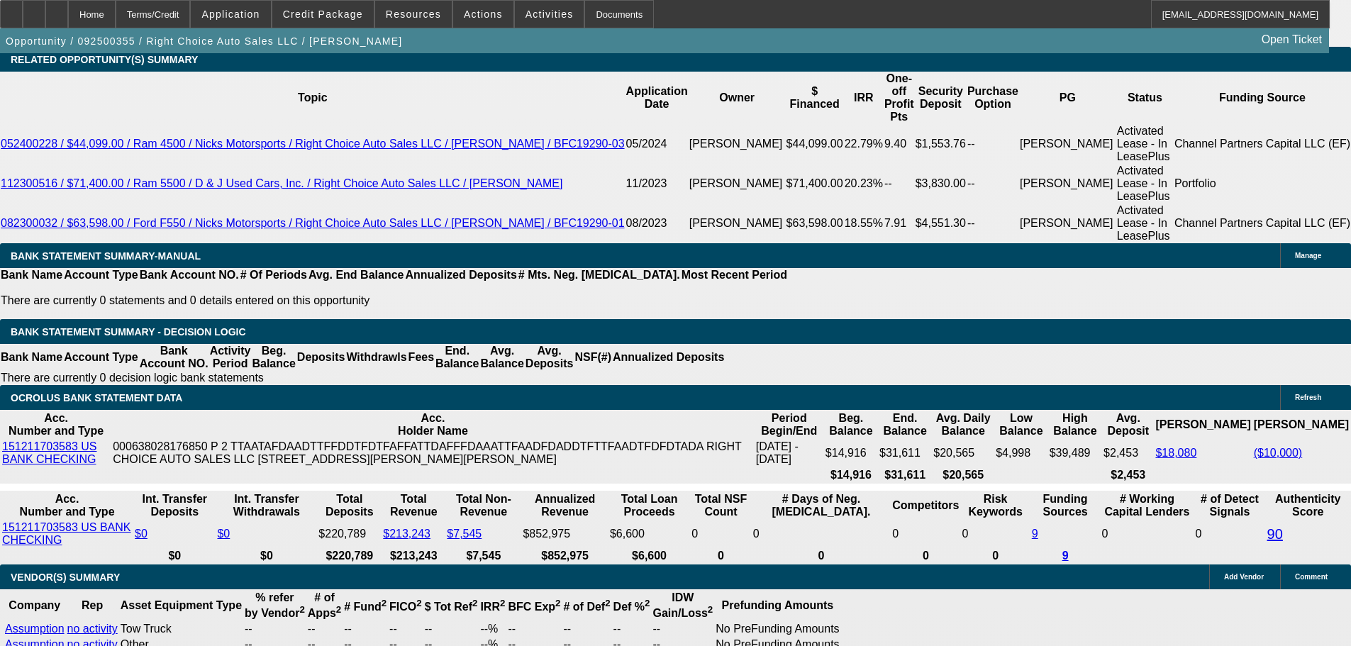
scroll to position [2325, 0]
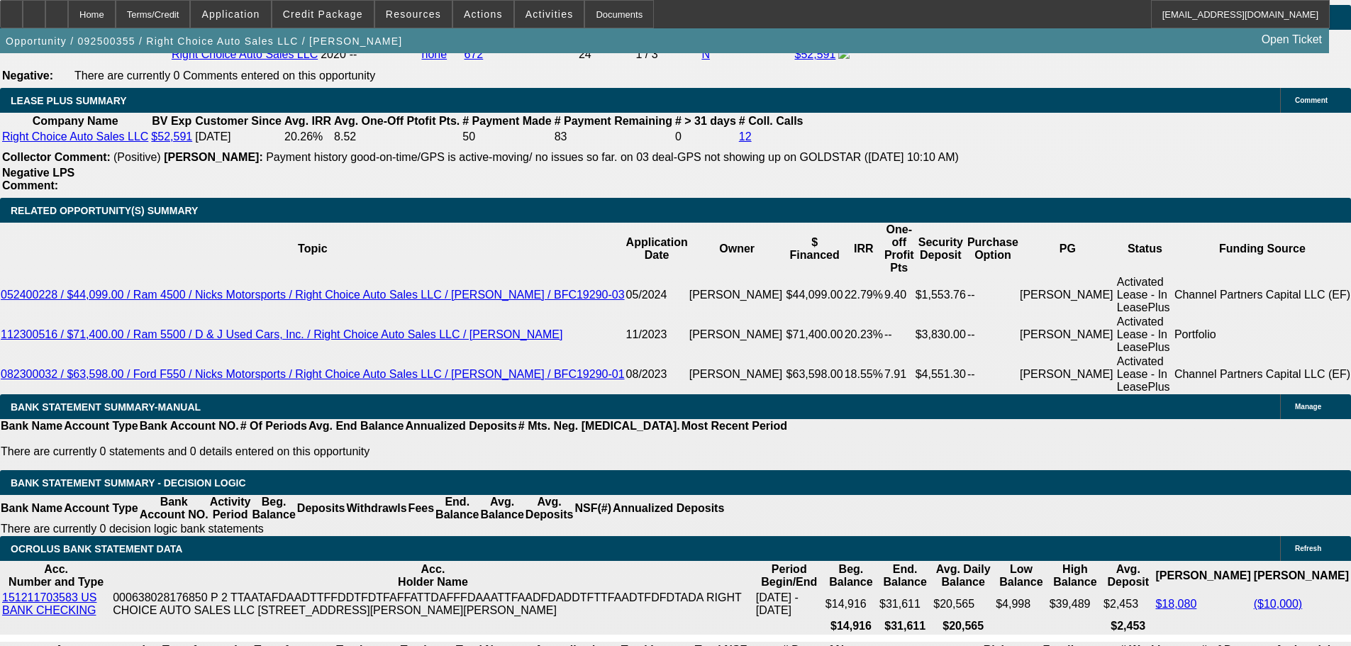
drag, startPoint x: 224, startPoint y: 364, endPoint x: 334, endPoint y: 352, distance: 110.6
type input "2550"
type input "$5,100.00"
type input "UNKNOWN"
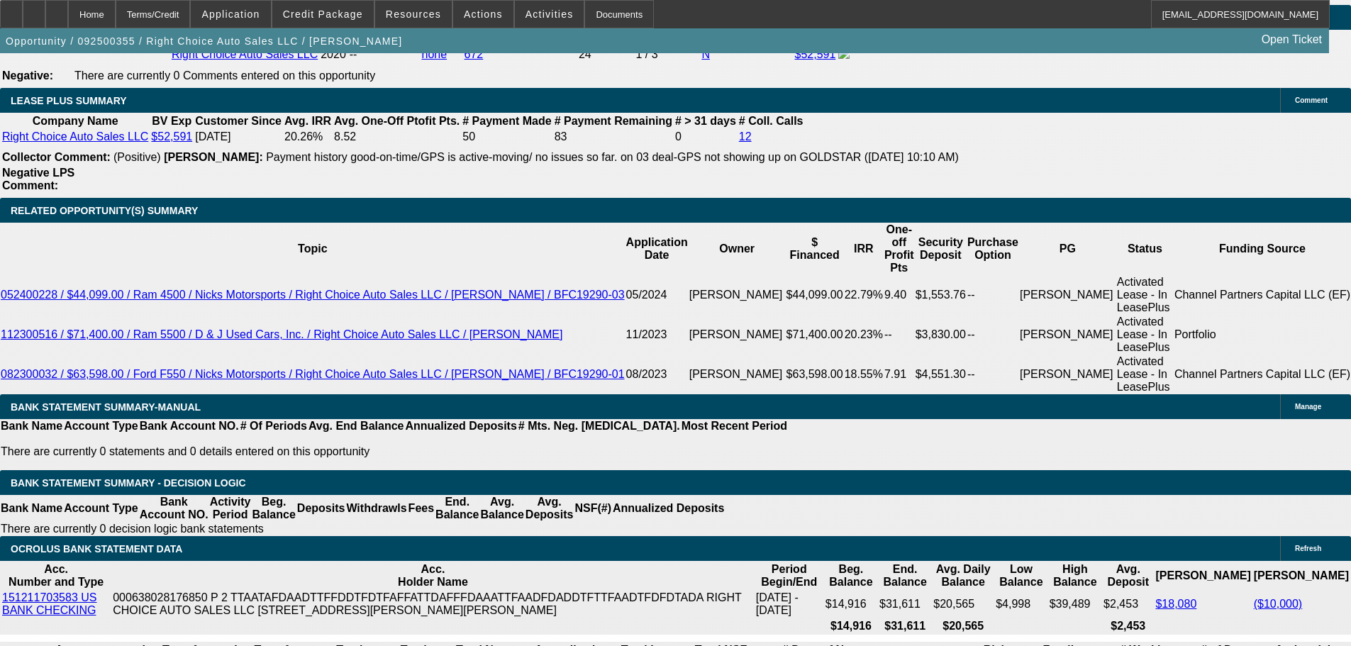
type input "$2,550.00"
type input "18.5"
drag, startPoint x: 284, startPoint y: 468, endPoint x: 360, endPoint y: 474, distance: 76.1
type input "$10,930.30"
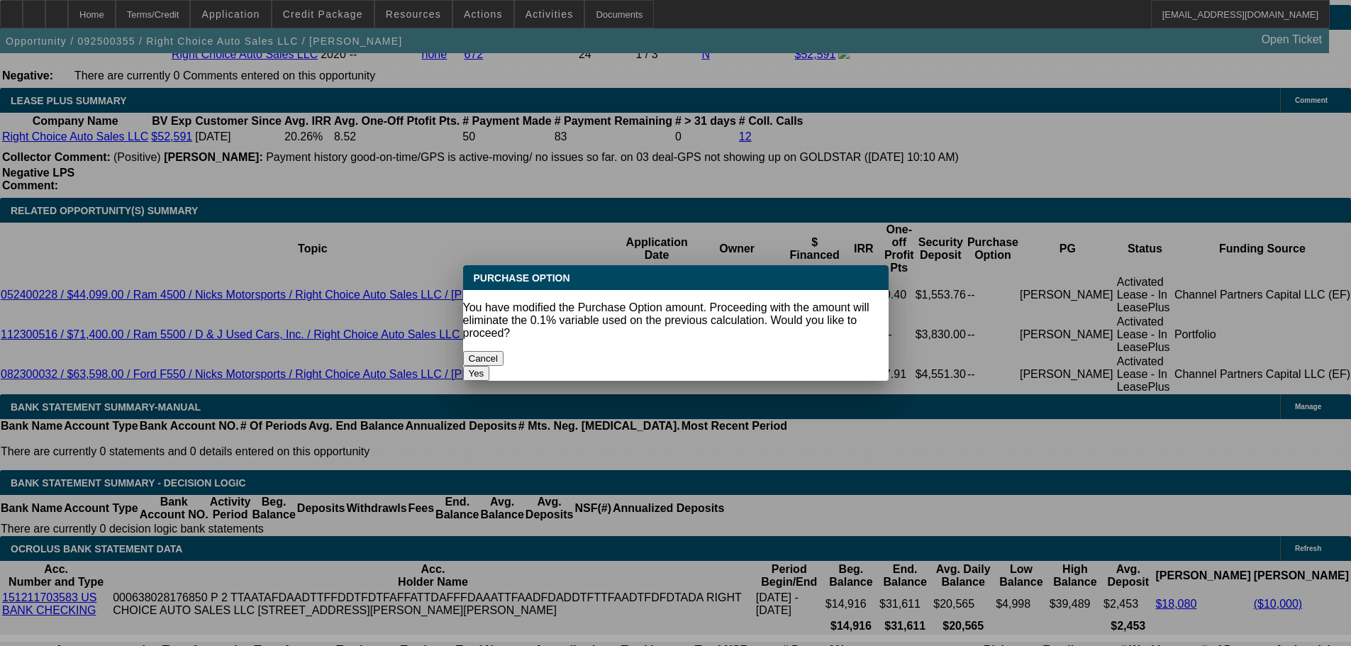
scroll to position [0, 0]
click at [490, 366] on button "Yes" at bounding box center [476, 373] width 27 height 15
select select "0"
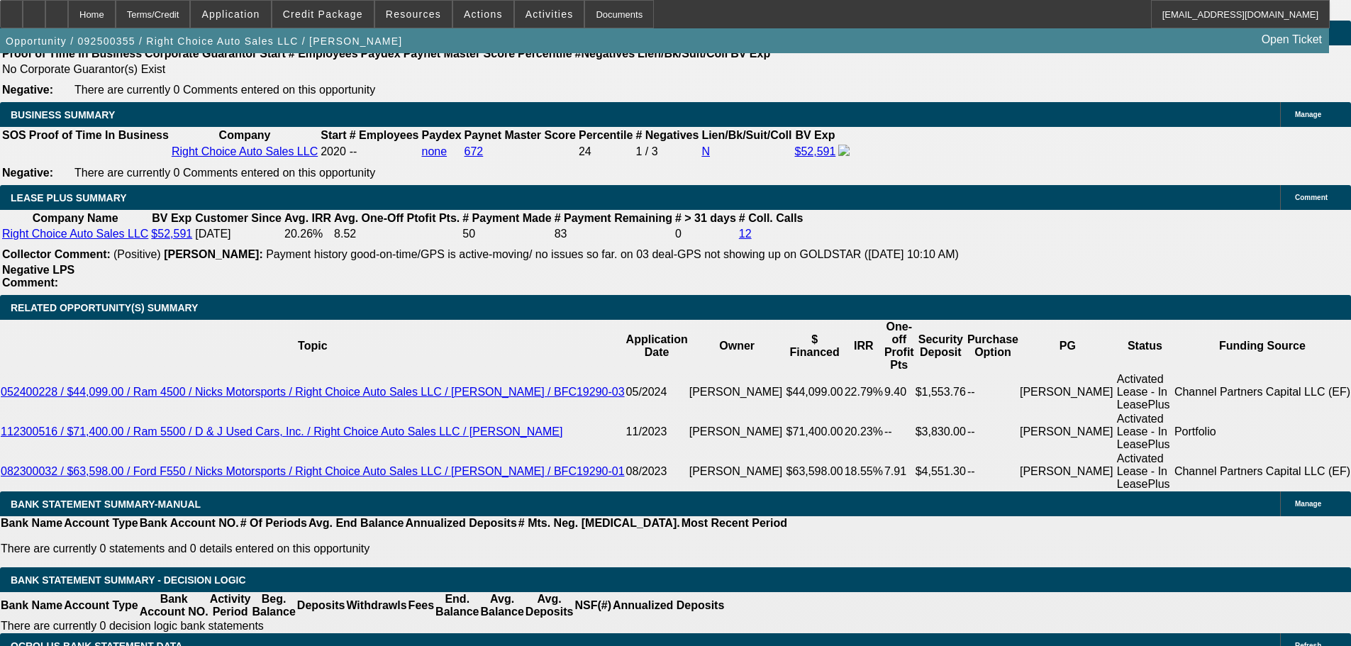
scroll to position [2041, 0]
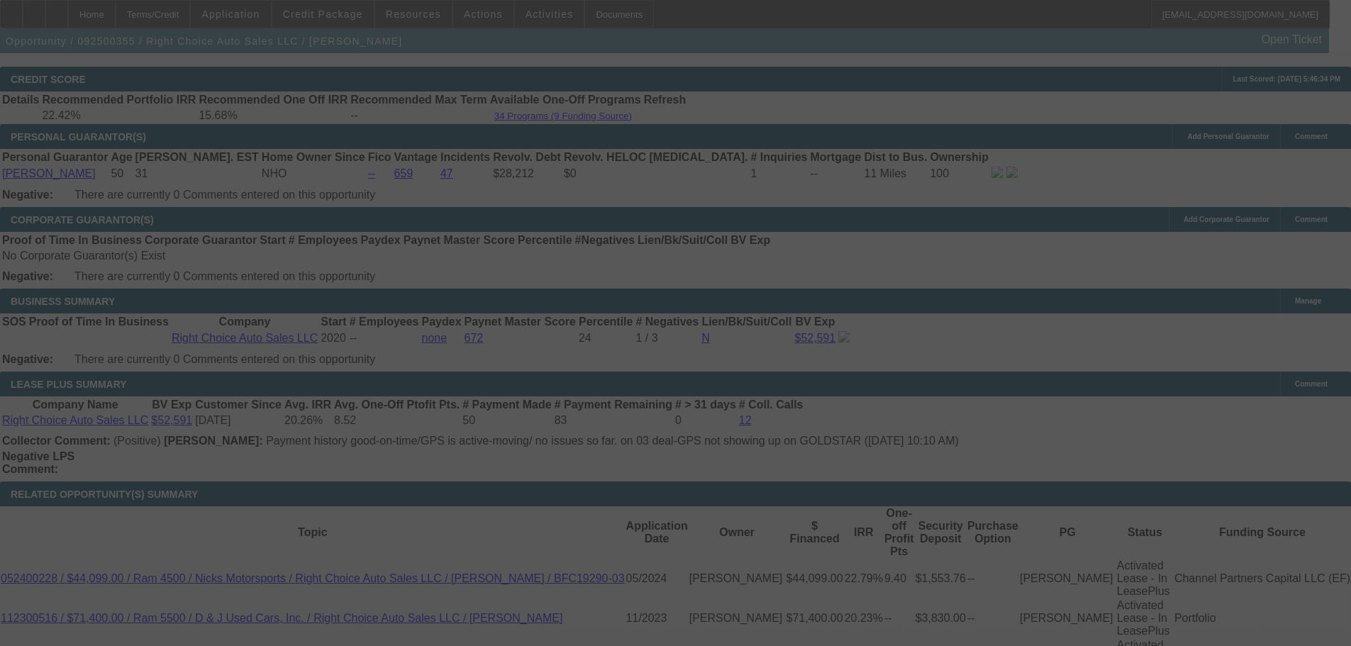
select select "0"
select select "2"
select select "0"
select select "4"
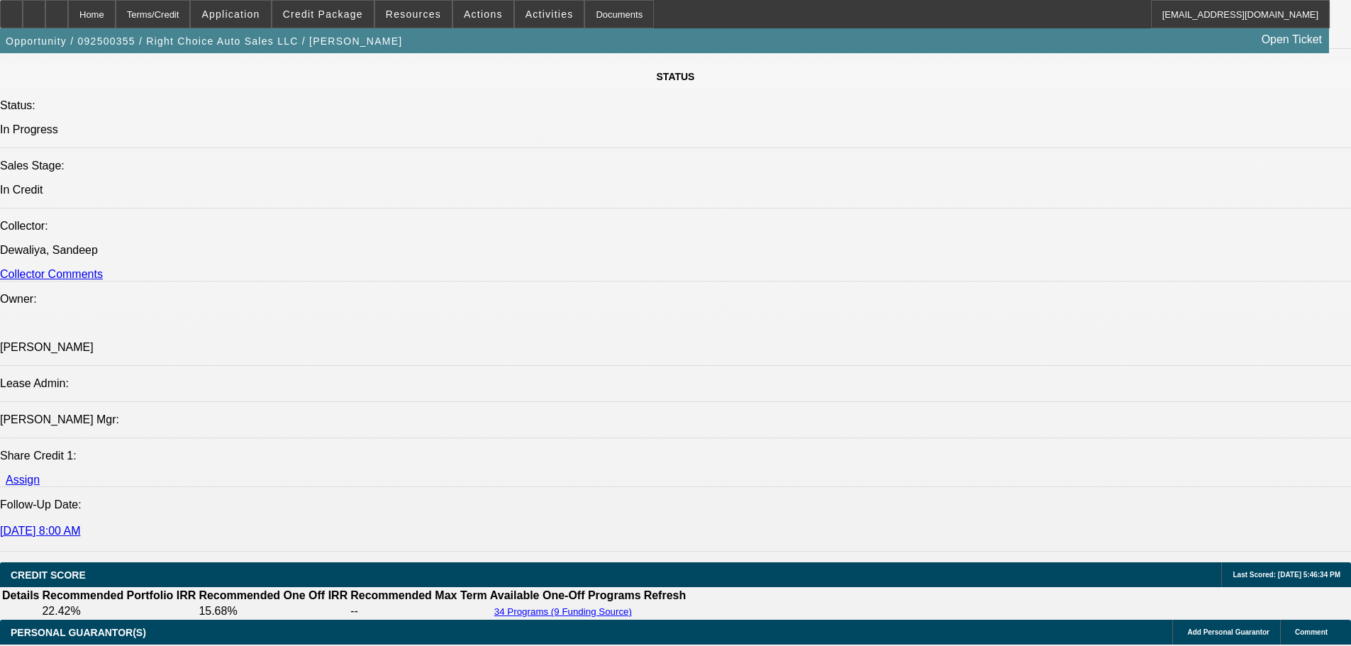
scroll to position [1545, 0]
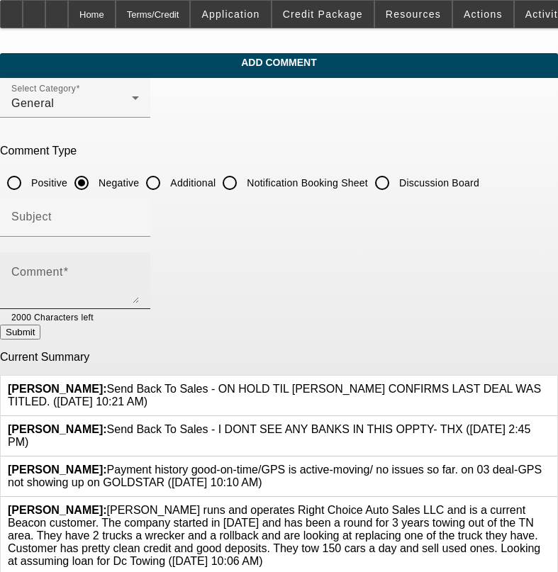
click at [98, 282] on textarea "Comment" at bounding box center [75, 286] width 128 height 34
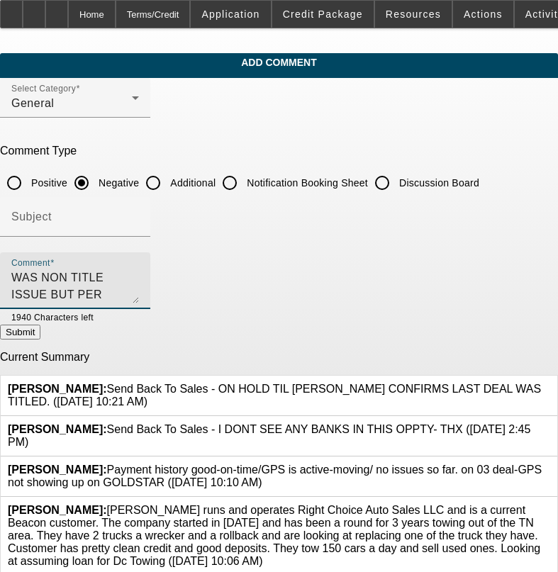
click at [139, 279] on textarea "WAS NON TITLE ISSUE BUT PER AMANCDA THAT WAS RESOLVED TODAY" at bounding box center [75, 286] width 128 height 34
click at [139, 277] on textarea "WAS NON TITLE ISSUE BUT PER AMANCDA THAT WAS RESOLVED TODAY, HIGH EXPOSURRE INC…" at bounding box center [75, 286] width 128 height 34
click at [139, 290] on textarea "WAS NON TITLE ISSUE BUT PER AMANCDA THAT WAS RESOLVED TODAY, HIGH EXPOSURE INCL…" at bounding box center [75, 286] width 128 height 34
click at [139, 296] on textarea "WAS NON TITLE ISSUE BUT PER AMANCDA THAT WAS RESOLVED TODAY, HIGH EXPOSURE INCL…" at bounding box center [75, 286] width 128 height 34
click at [139, 295] on textarea "WAS NON TITLE ISSUE BUT PER AMANCDA THAT WAS RESOLVED TODAY, HIGH EXPOSURE INCL…" at bounding box center [75, 286] width 128 height 34
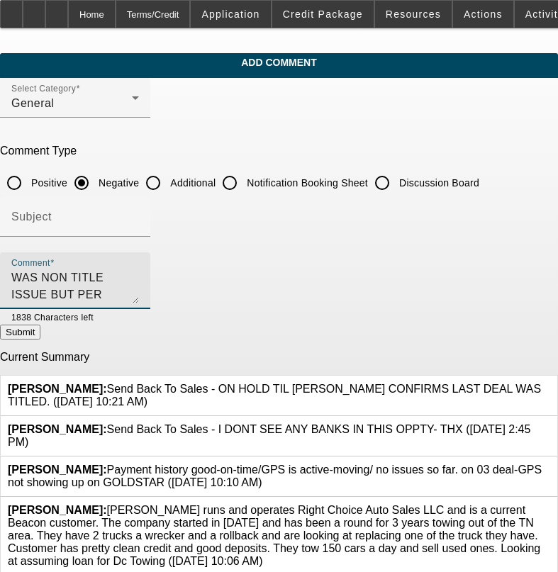
click at [139, 295] on textarea "WAS NON TITLE ISSUE BUT PER AMANCDA THAT WAS RESOLVED TODAY, HIGH EXPOSURE INCL…" at bounding box center [75, 286] width 128 height 34
click at [139, 283] on textarea "WAS NON TITLE ISSUE BUT PER AMANCDA THAT WAS RESOLVED TODAY, HIGH EXPOSURE INCL…" at bounding box center [75, 286] width 128 height 34
click at [139, 299] on textarea "WAS NON TITLE ISSUE BUT PER AMANCDA THAT WAS RESOLVED TODAY, HIGH EXPOSURE INCL…" at bounding box center [75, 286] width 128 height 34
type textarea "WAS NON TITLE ISSUE BUT PER AMANCDA THAT WAS RESOLVED TODAY, HIGH EXPOSURE INCL…"
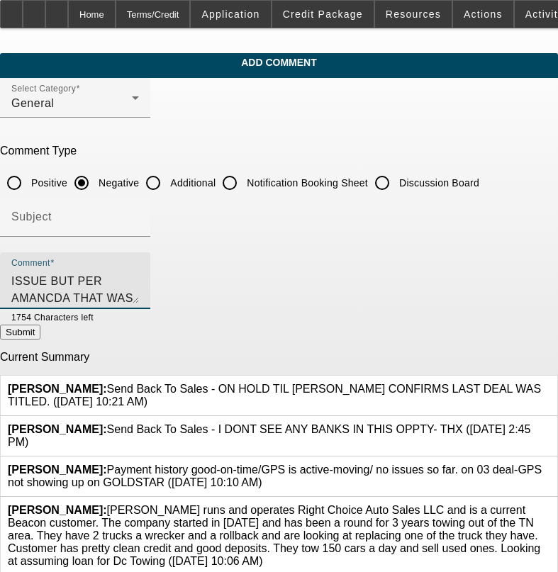
click at [40, 329] on button "Submit" at bounding box center [20, 332] width 40 height 15
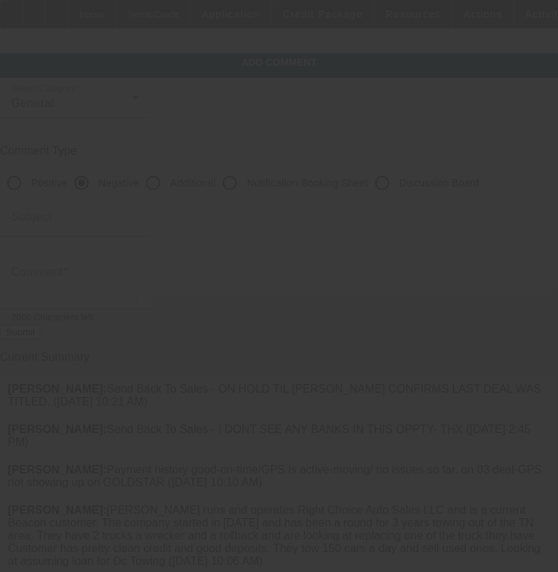
scroll to position [0, 0]
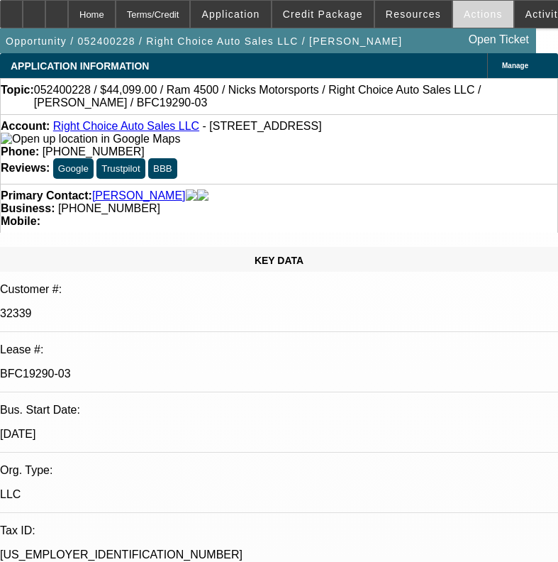
select select "0"
select select "2"
select select "0"
select select "6"
select select "0"
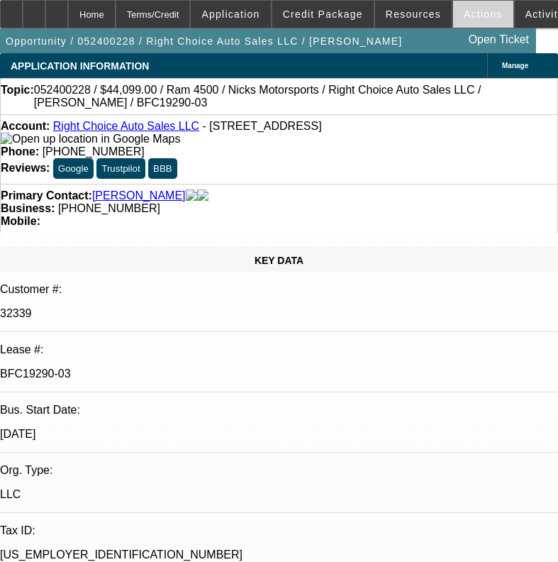
select select "2"
select select "0"
select select "6"
select select "0"
select select "2"
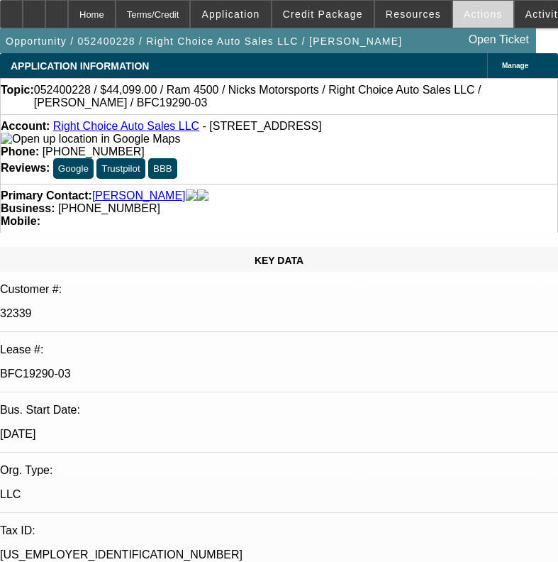
select select "0"
select select "6"
select select "0.1"
select select "2"
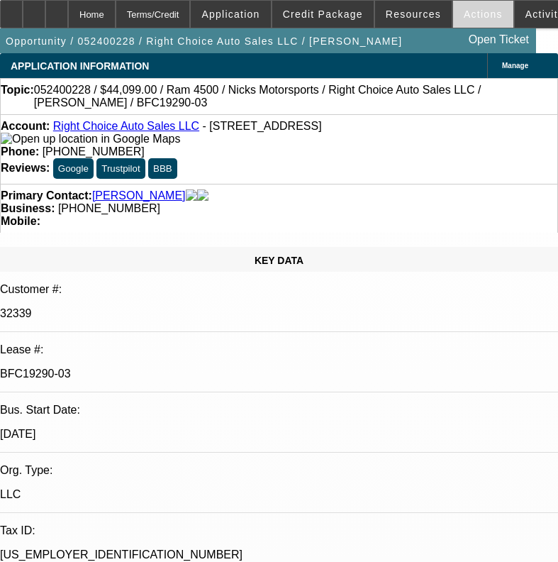
select select "0"
select select "6"
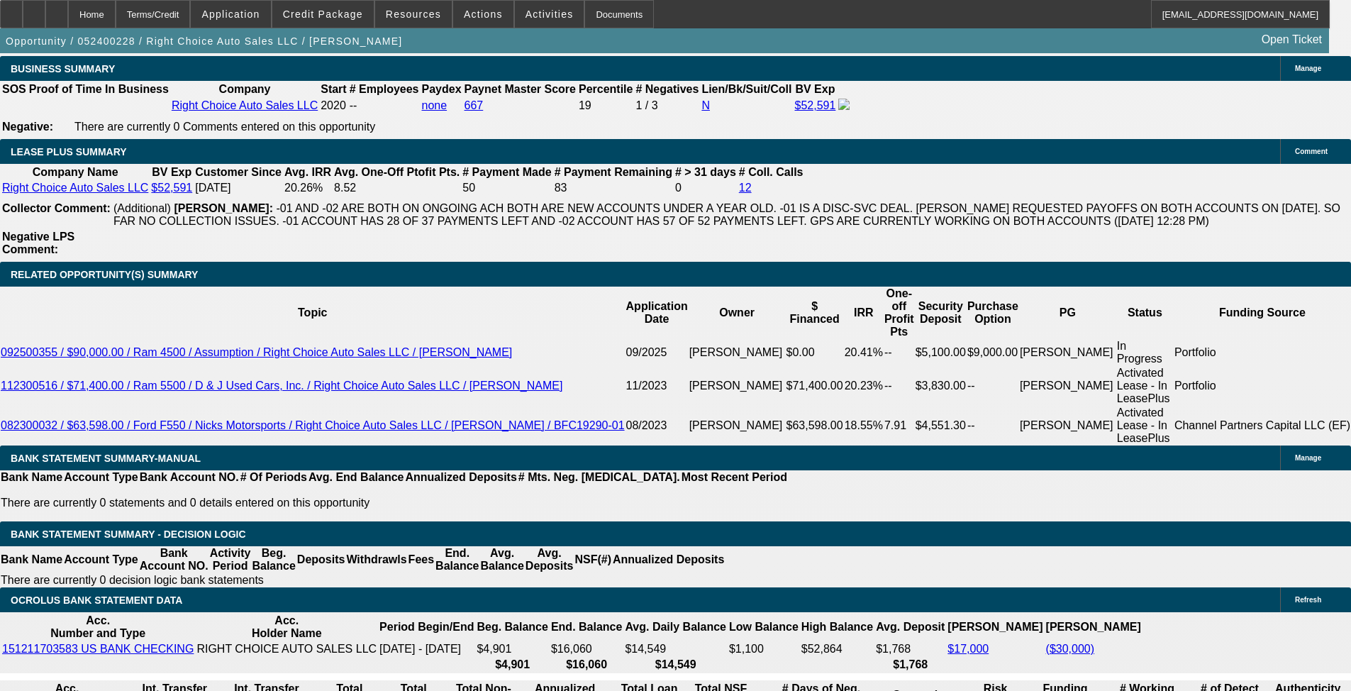
scroll to position [2624, 0]
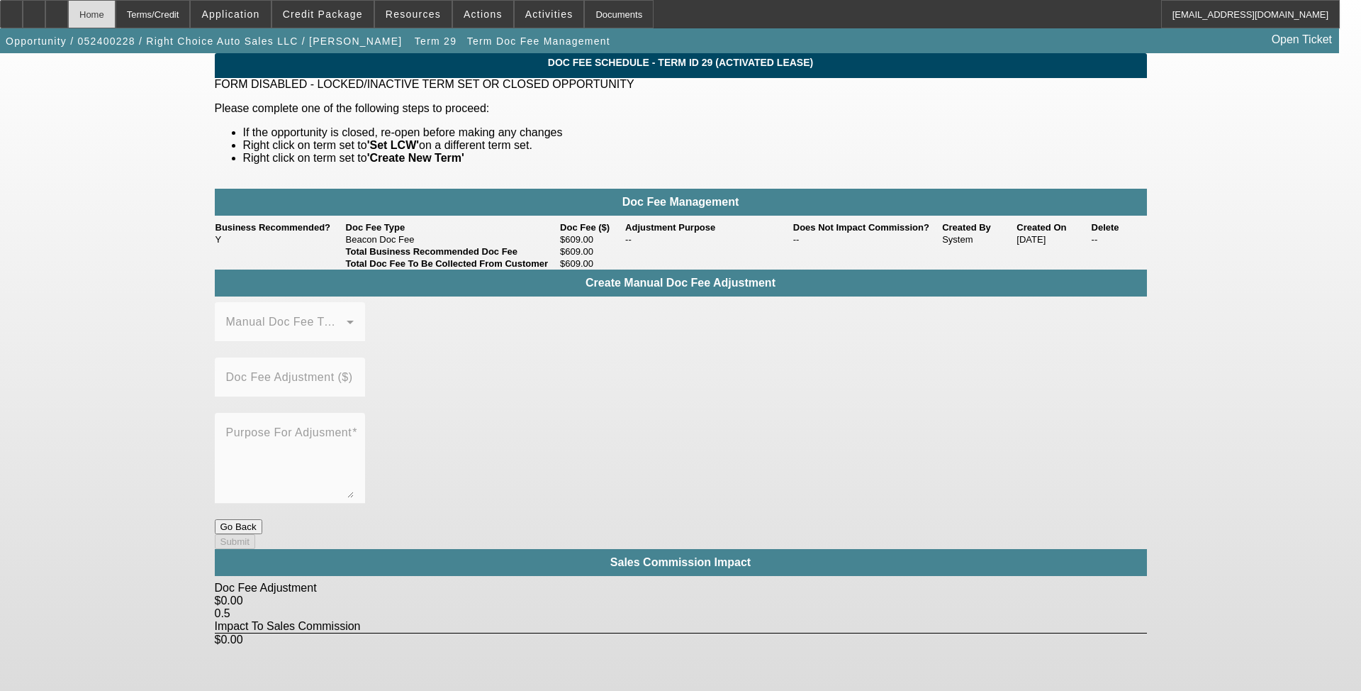
click at [116, 9] on div "Home" at bounding box center [92, 14] width 48 height 28
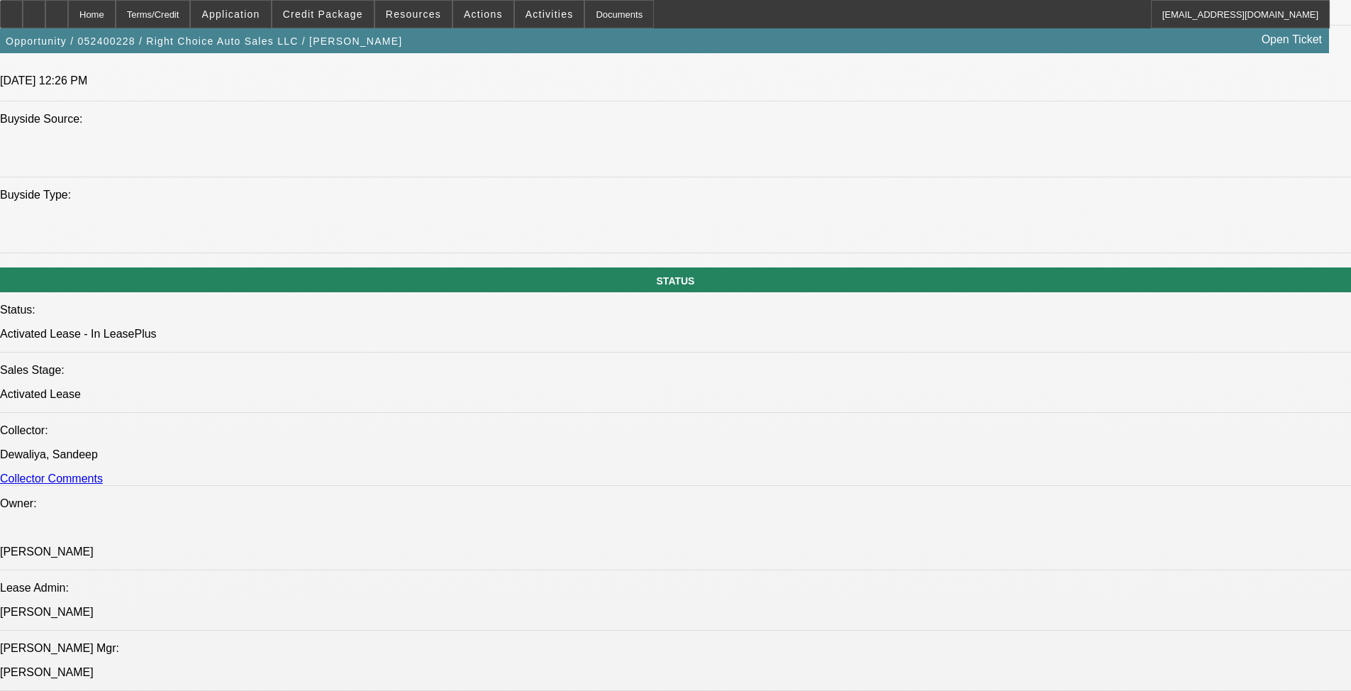
select select "0"
select select "2"
select select "0"
select select "6"
select select "0"
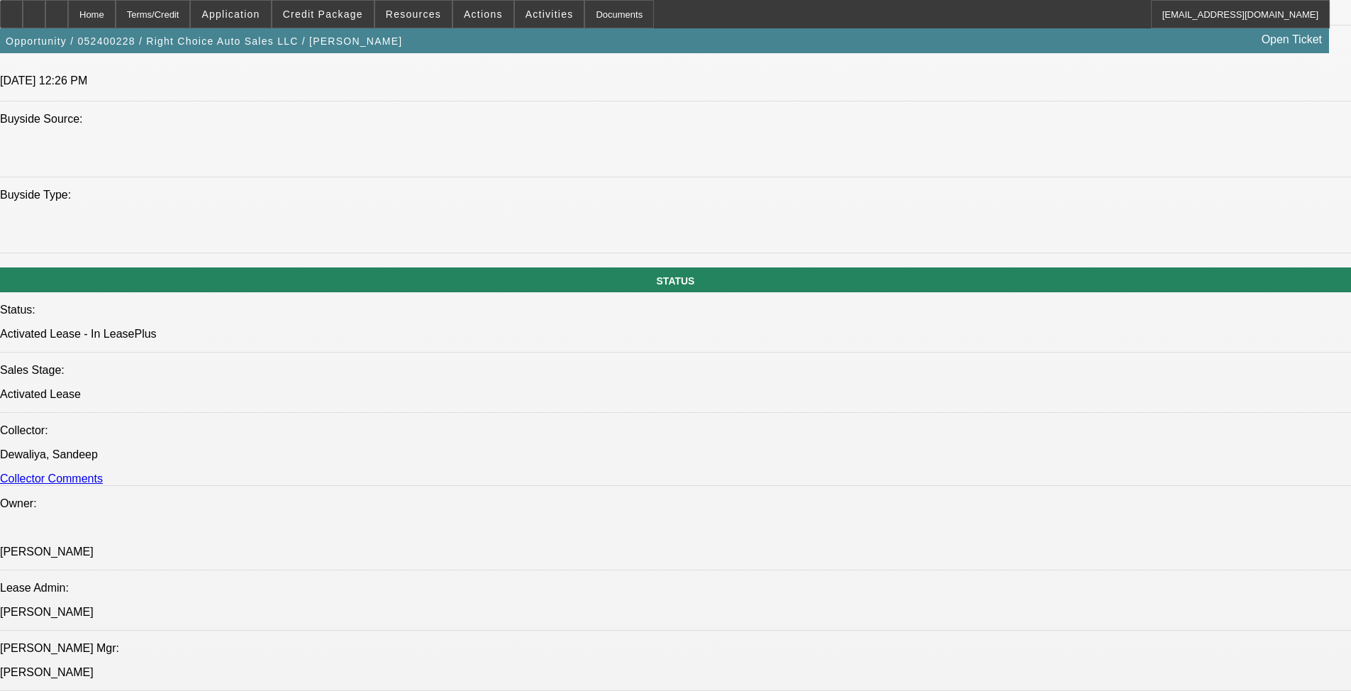
select select "2"
select select "0"
select select "6"
select select "0"
select select "2"
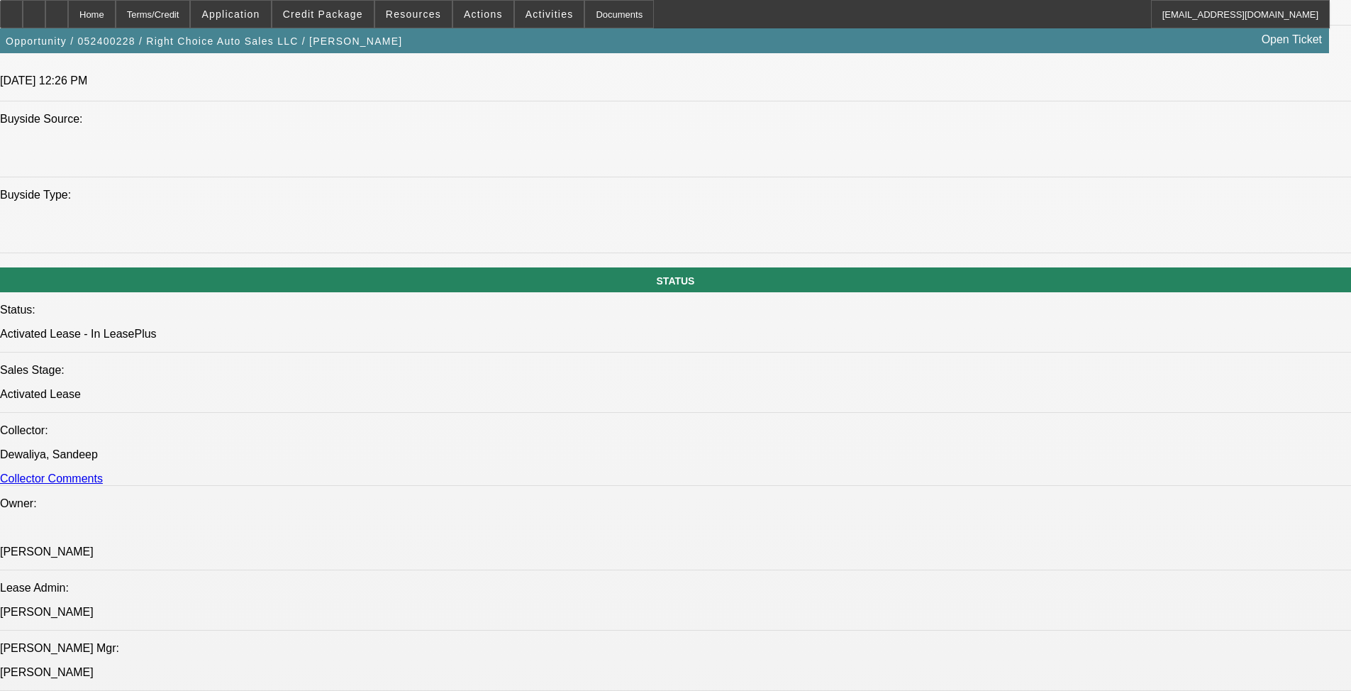
select select "0"
select select "6"
select select "0.1"
select select "2"
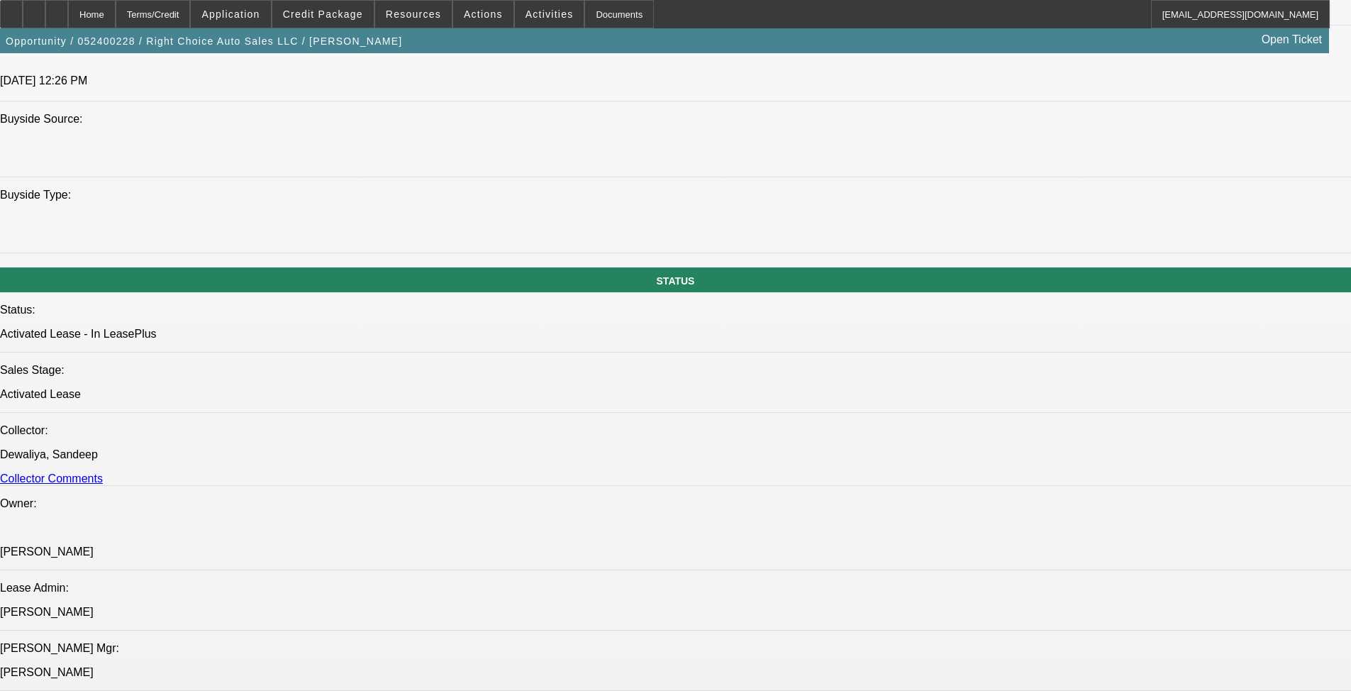
select select "0"
select select "6"
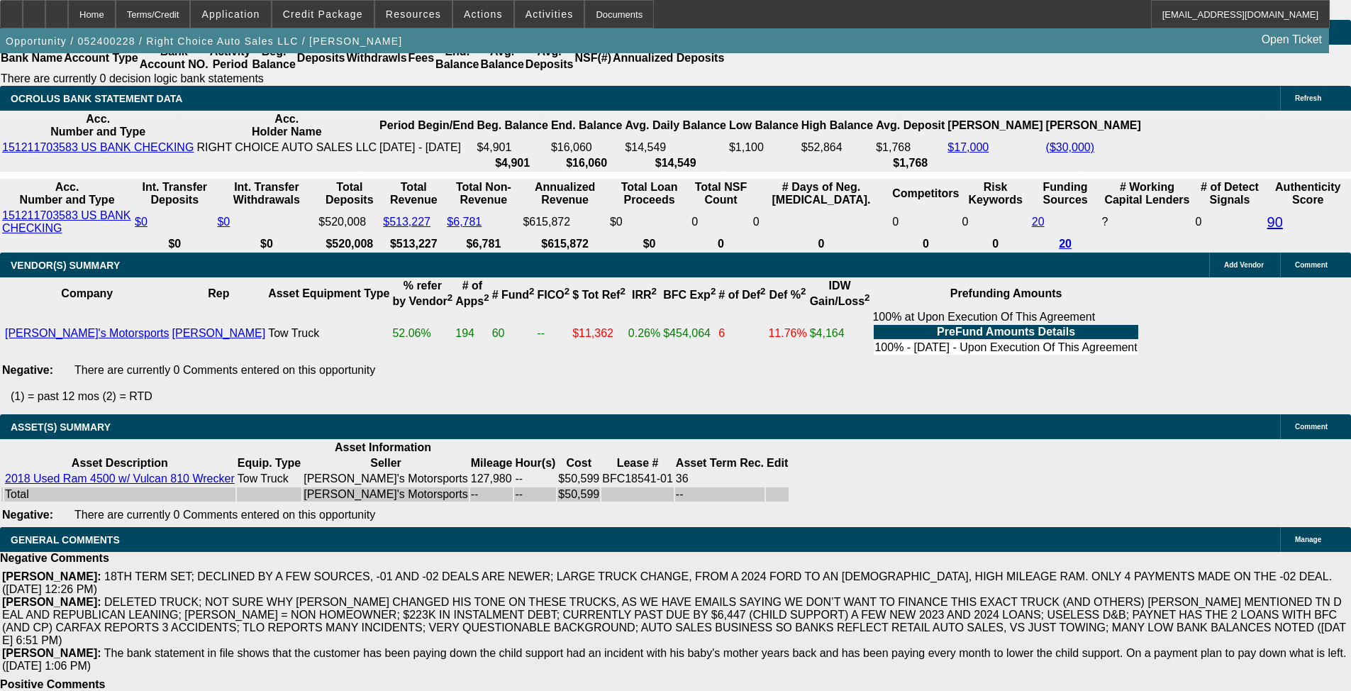
scroll to position [213, 0]
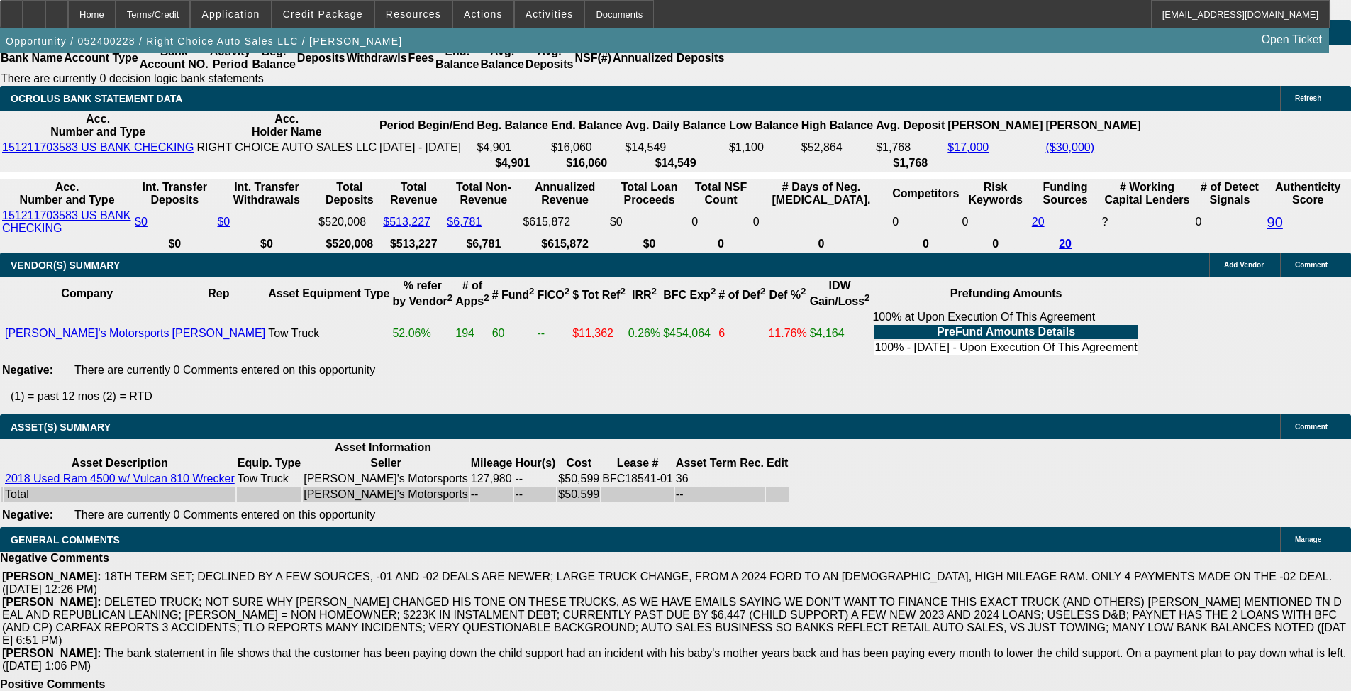
scroll to position [355, 0]
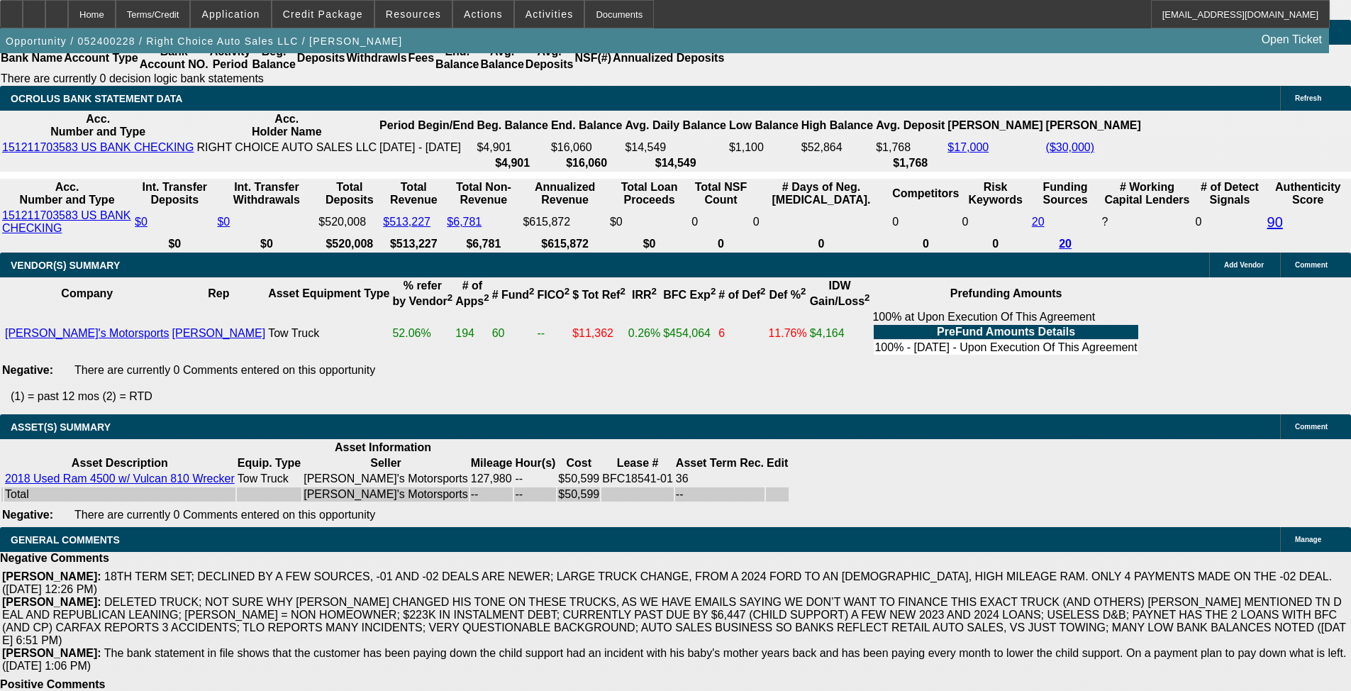
scroll to position [567, 0]
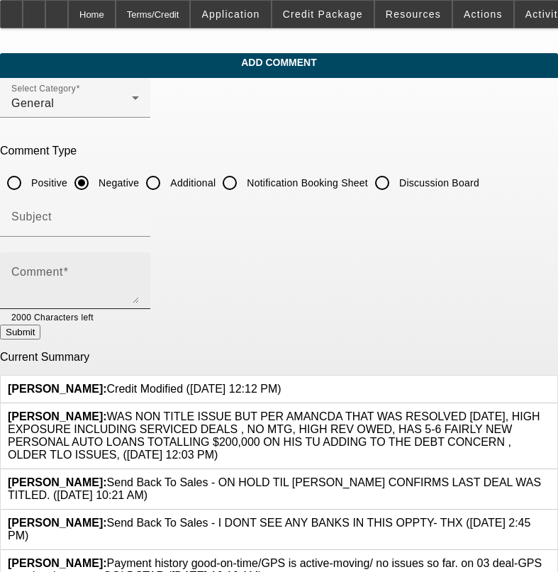
click at [112, 283] on textarea "Comment" at bounding box center [75, 286] width 128 height 34
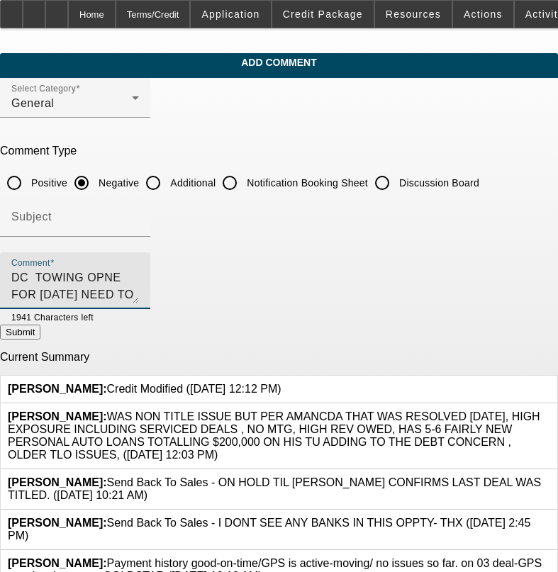
click at [108, 276] on textarea "DC TOWING OPNE FOR 9/1 - WE NEED TO FORMALLY DEFAULT THEM" at bounding box center [75, 286] width 128 height 34
type textarea "DC TOWING OPEN FOR 9/1 - WE NEED TO FORMALLY DEFAULT THEM"
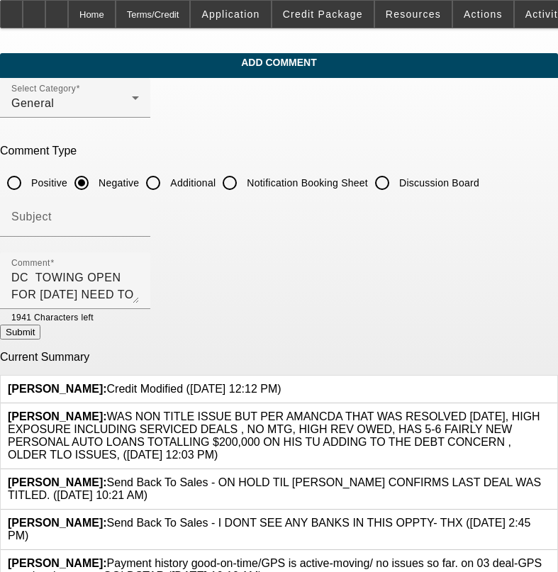
click at [40, 330] on button "Submit" at bounding box center [20, 332] width 40 height 15
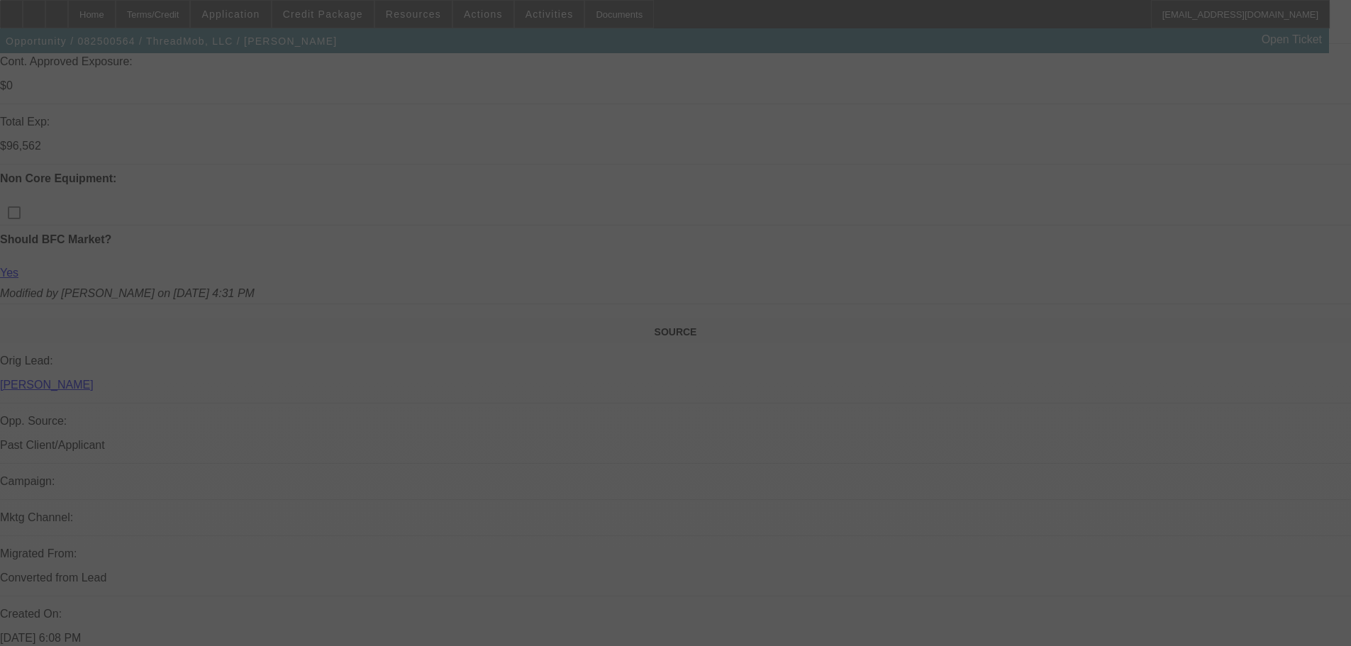
scroll to position [809, 0]
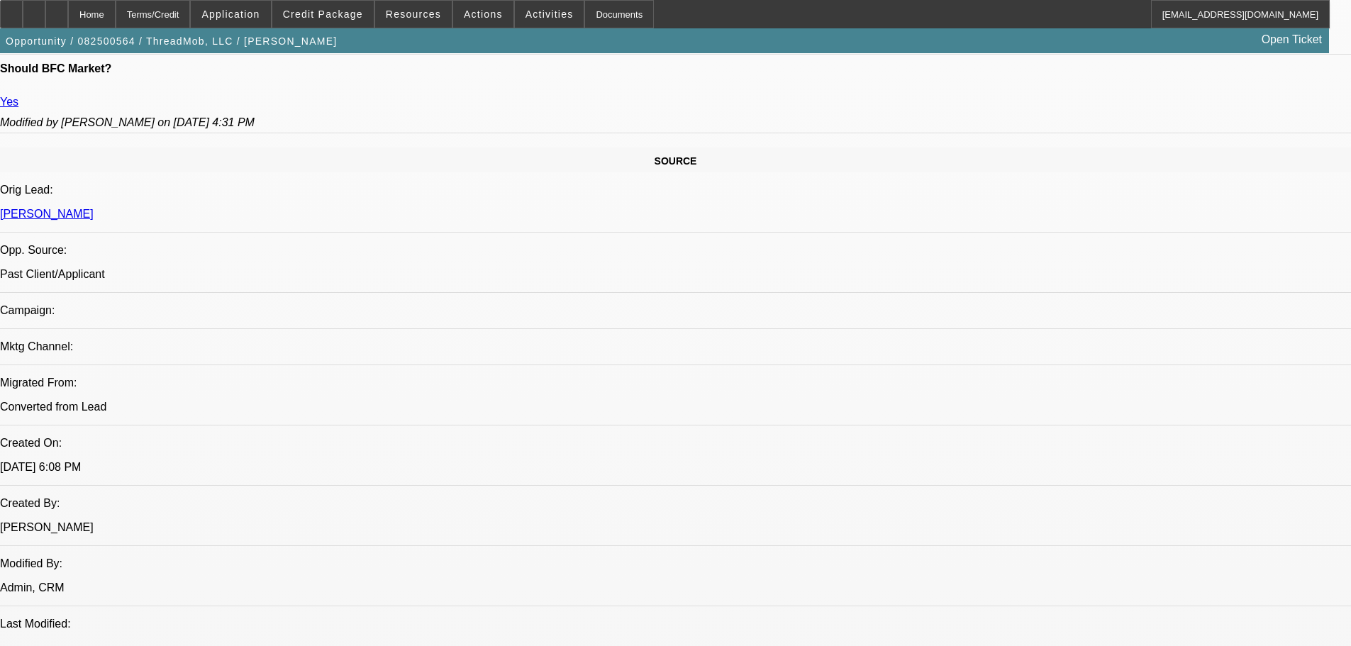
select select "0"
select select "6"
select select "0"
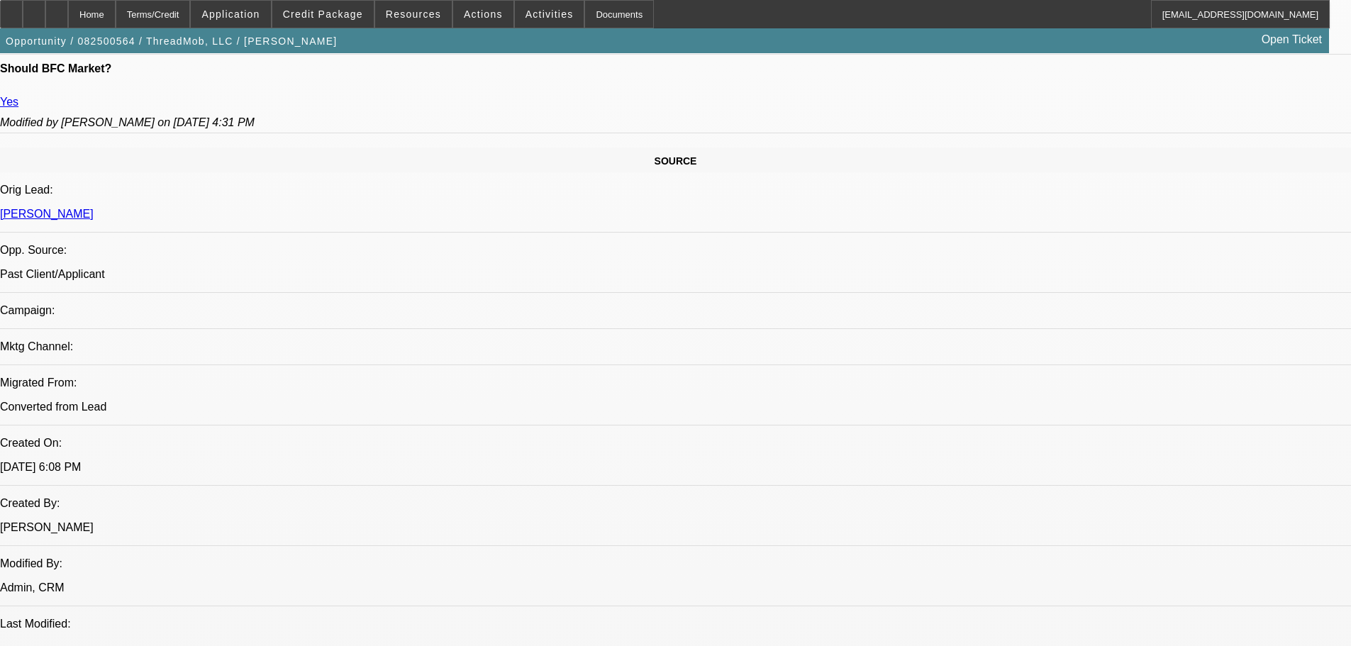
select select "0"
select select "6"
select select "0"
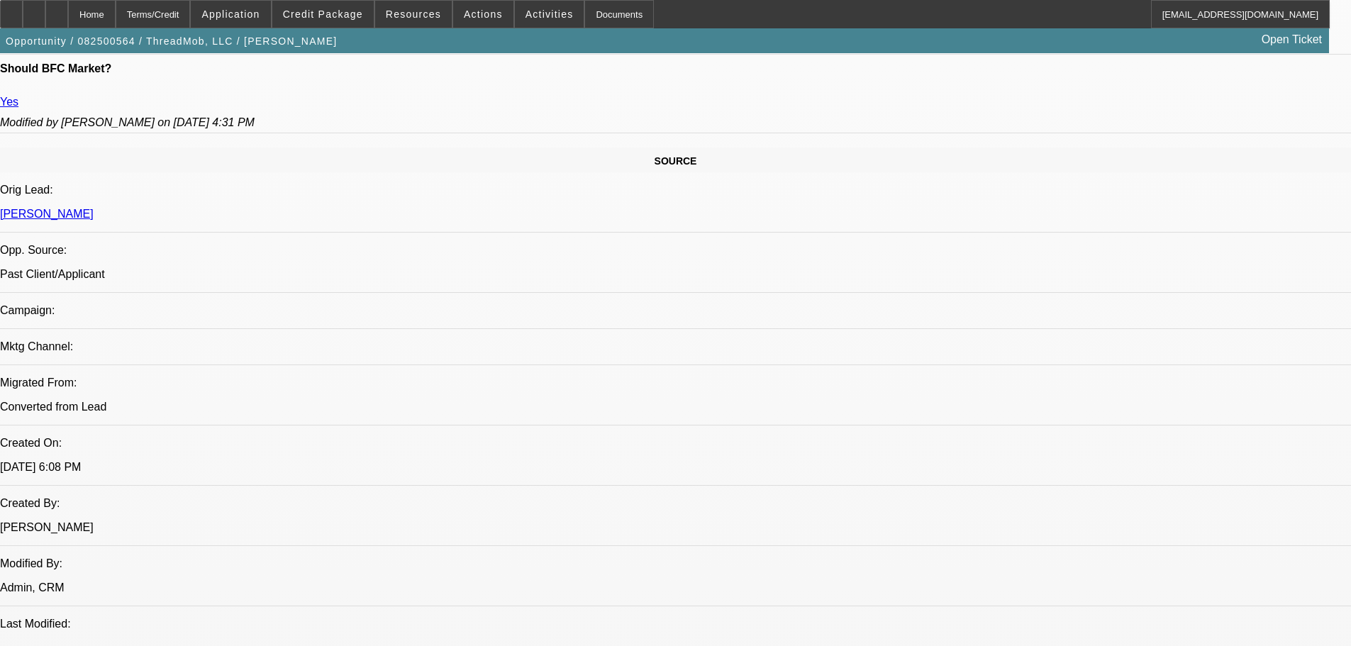
select select "0"
select select "6"
select select "0"
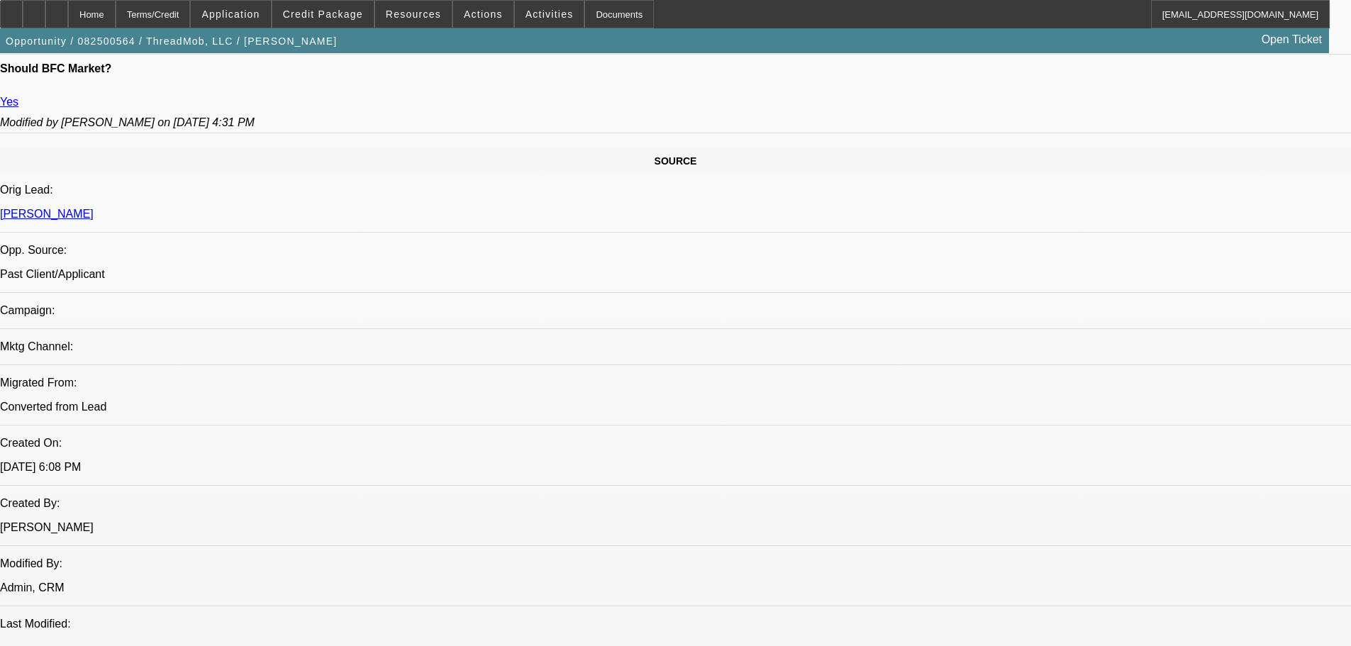
select select "6"
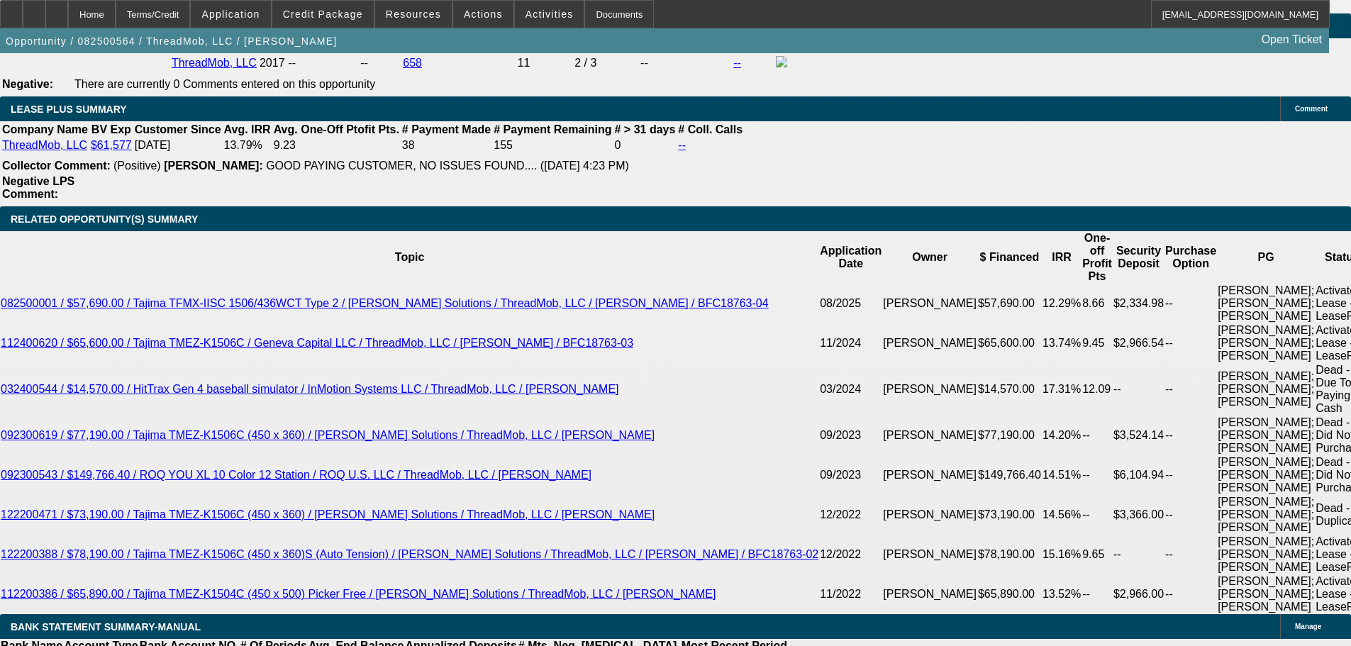
scroll to position [2653, 0]
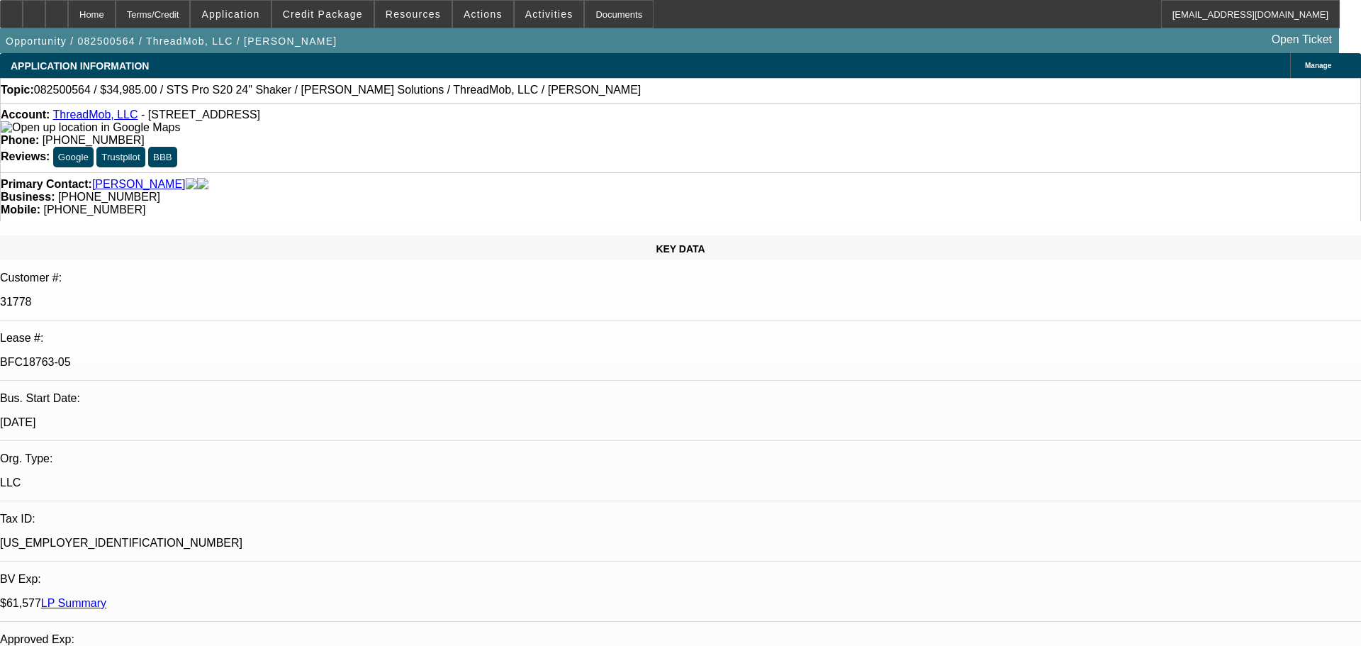
select select "0"
select select "6"
select select "0"
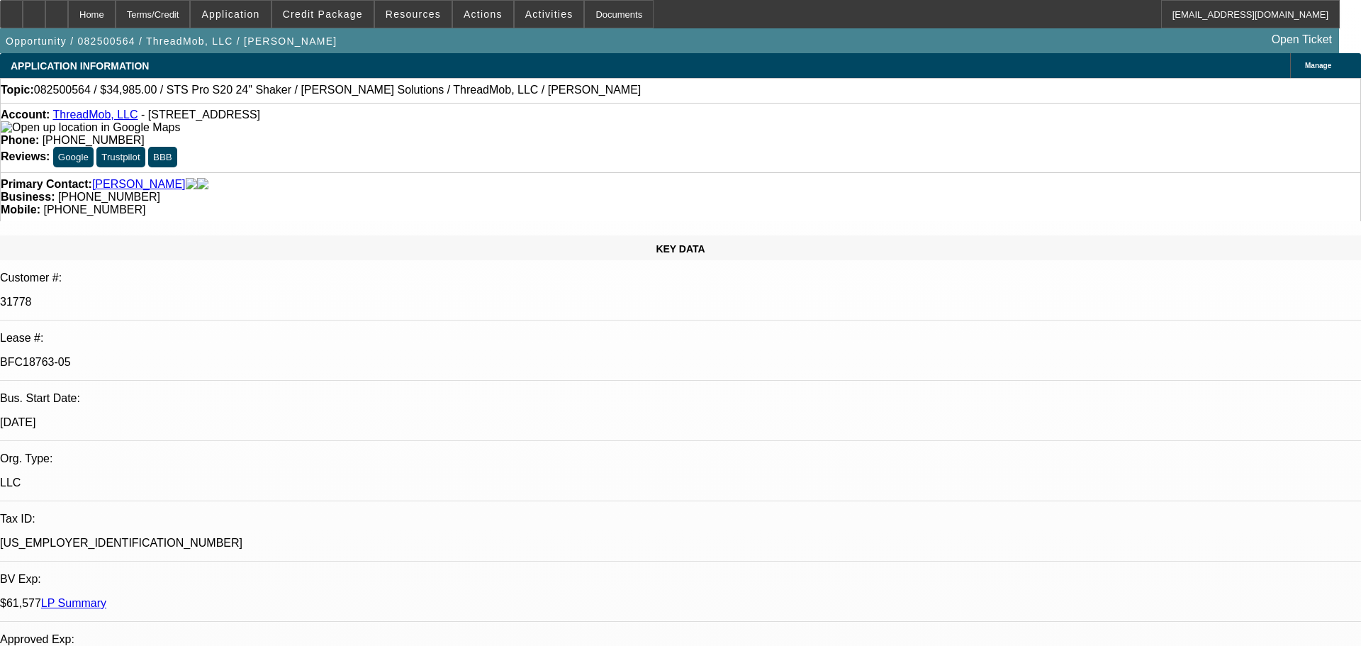
select select "0"
select select "6"
select select "0"
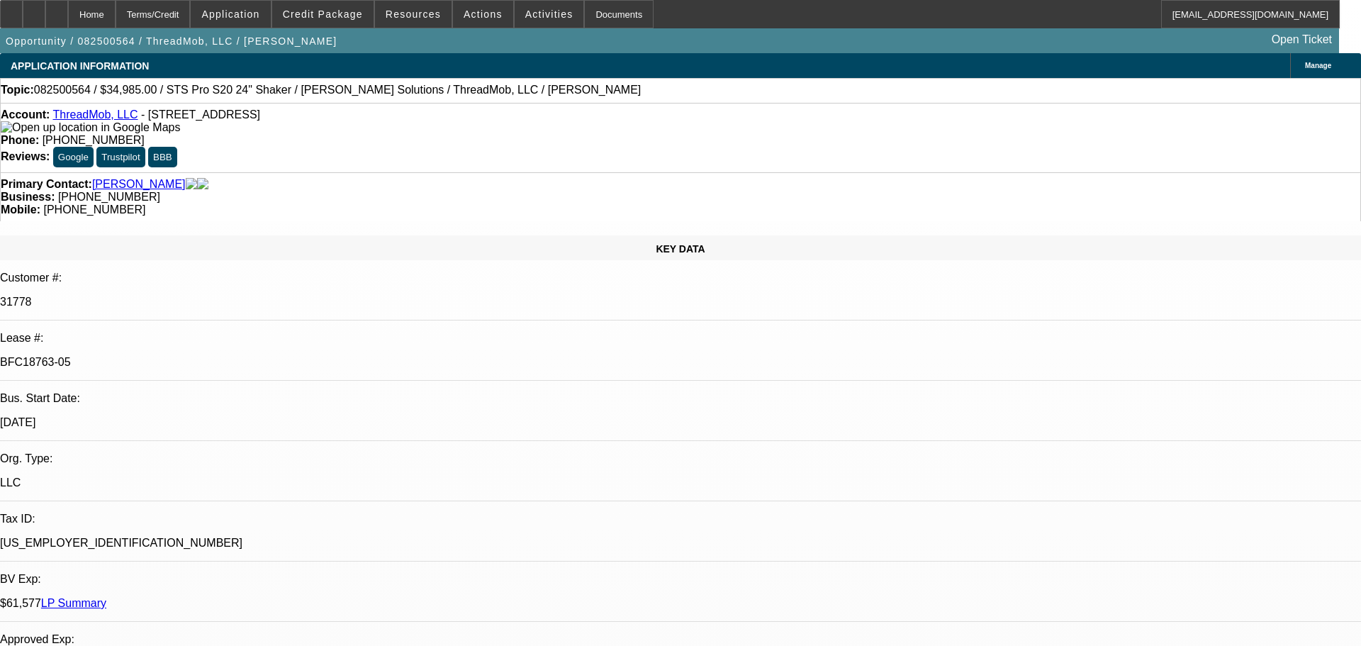
select select "0"
select select "6"
select select "0"
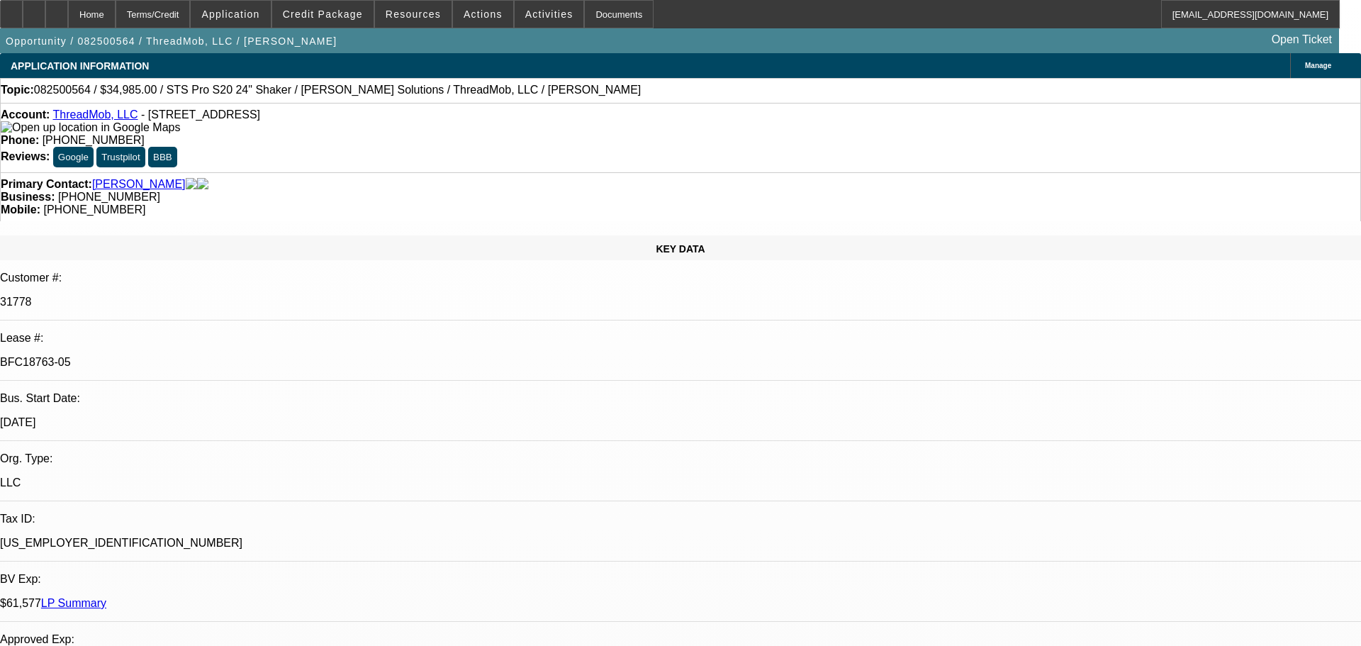
select select "6"
select select "0"
select select "6"
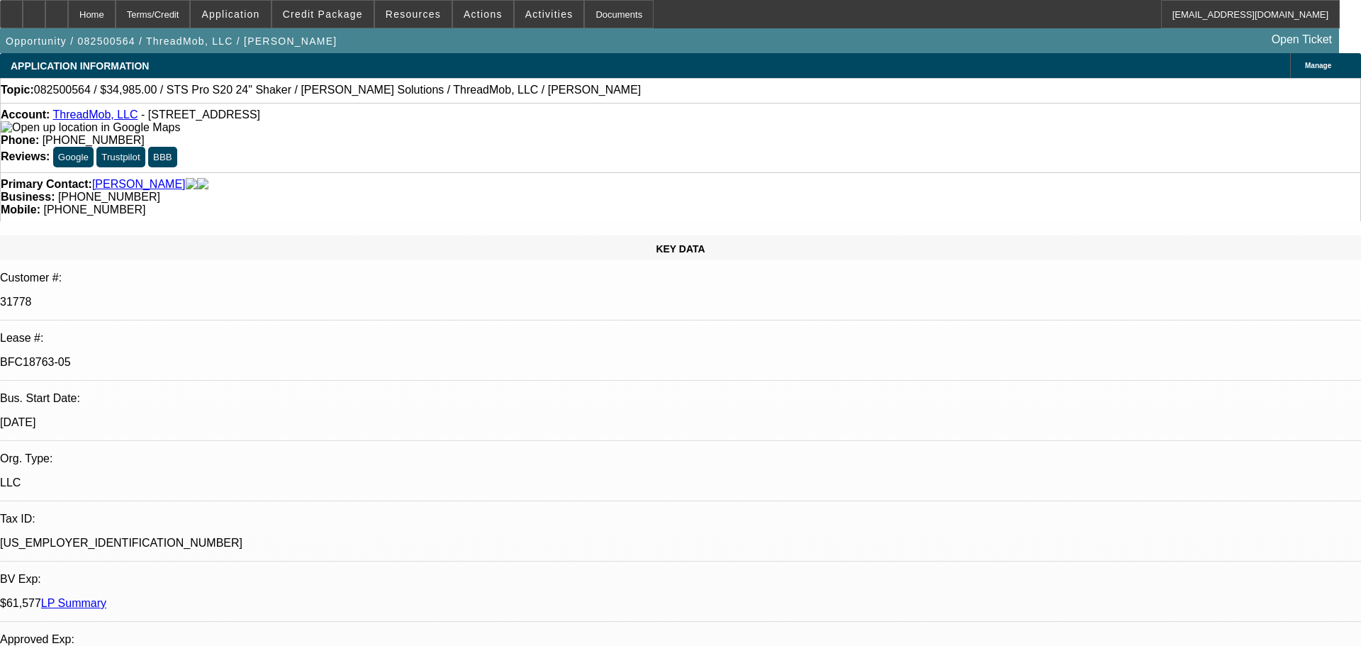
select select "0"
select select "6"
select select "0"
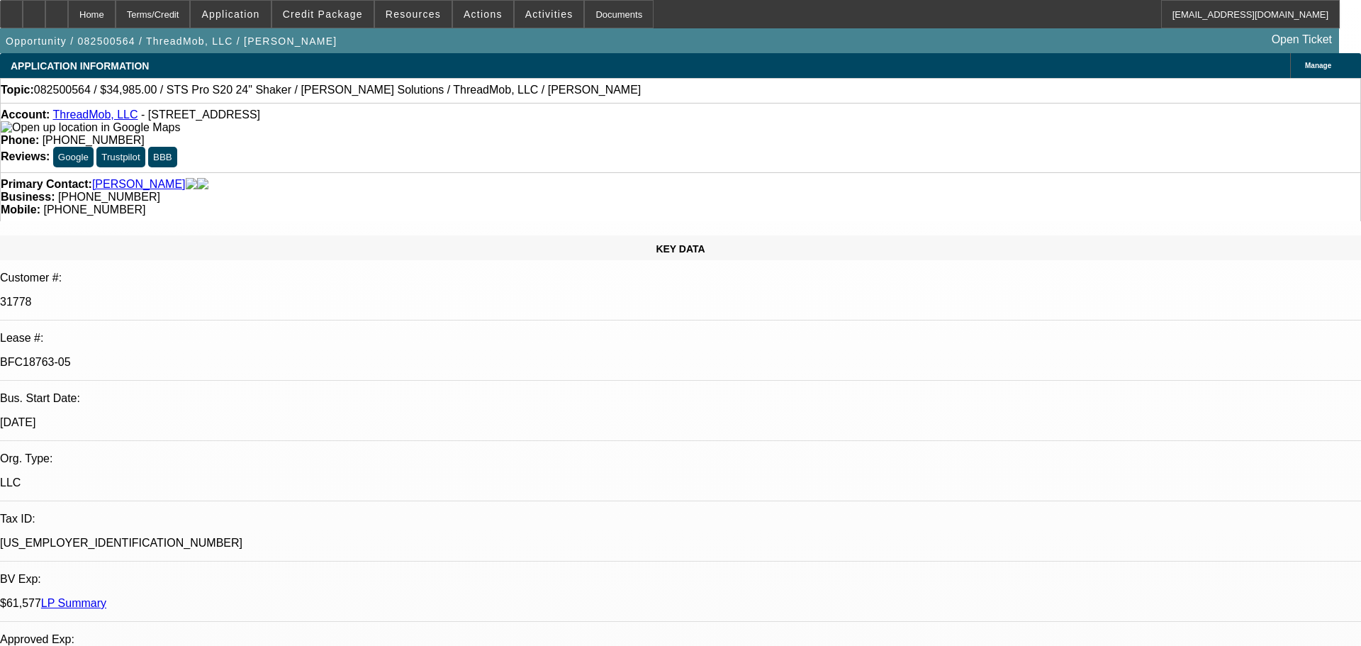
select select "0"
select select "6"
select select "0"
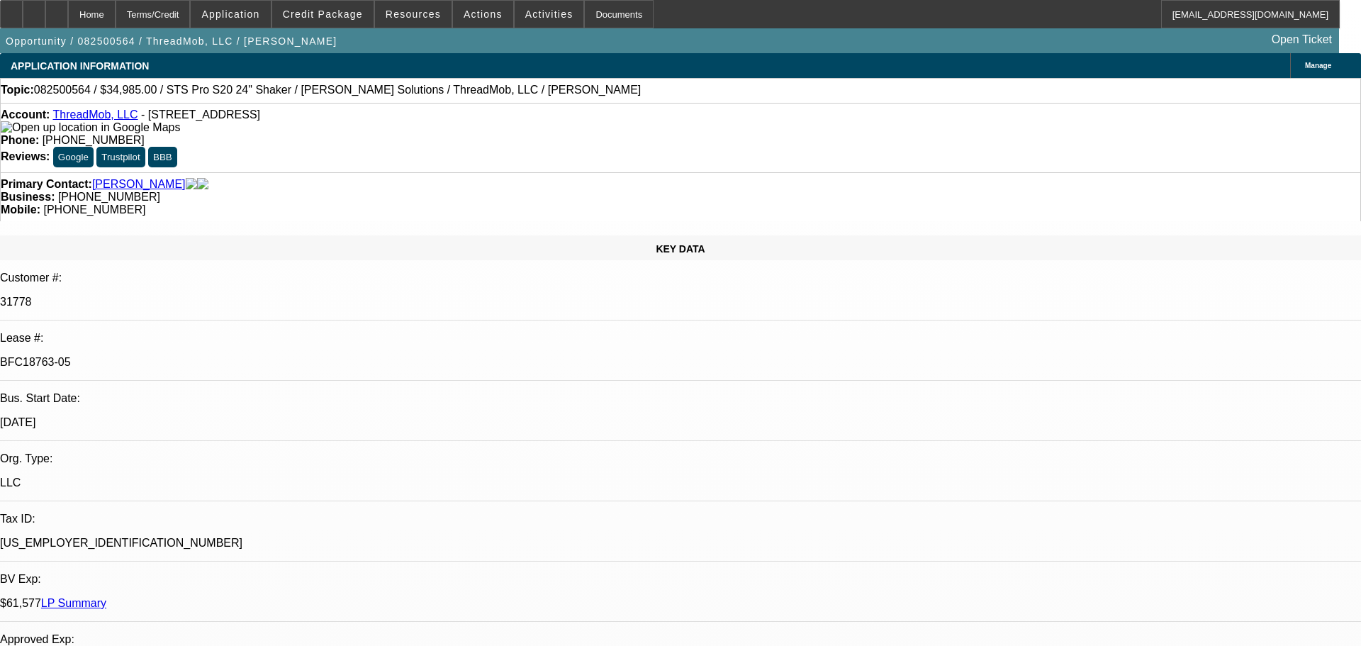
select select "0"
select select "6"
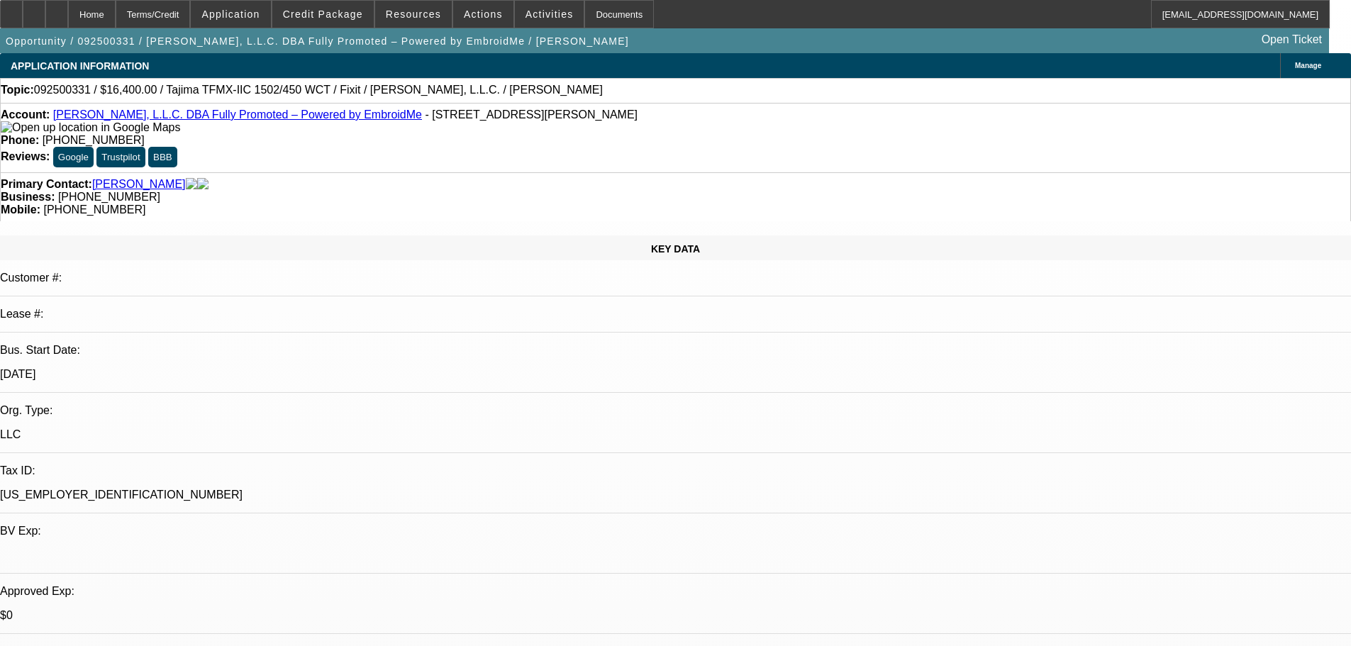
select select "0"
select select "2"
select select "0.1"
select select "4"
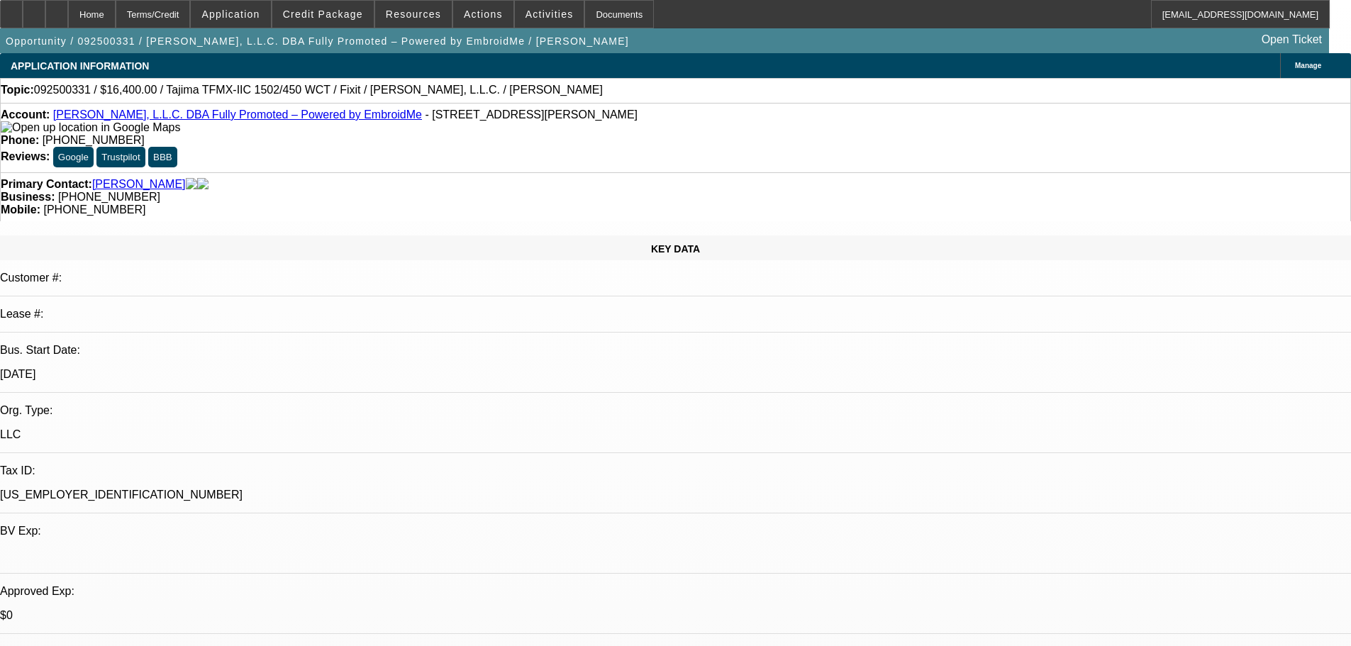
select select "0"
select select "2"
select select "0"
select select "6"
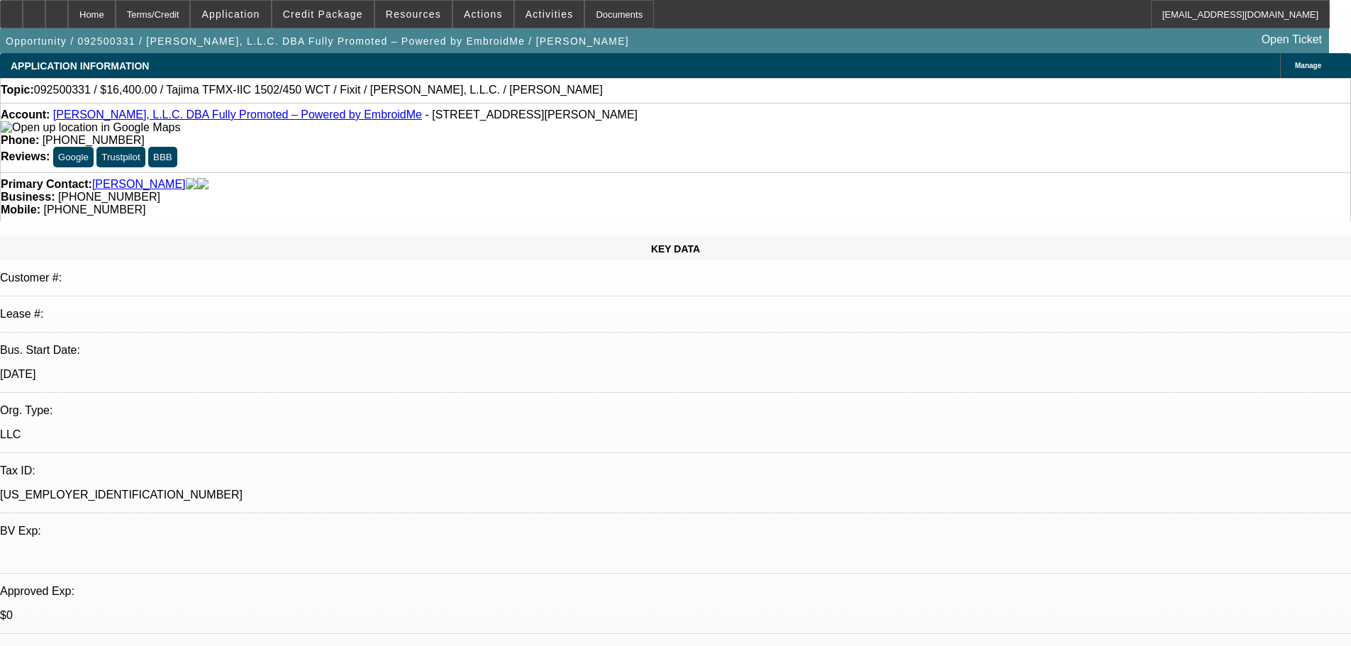
select select "0"
select select "2"
select select "0.1"
select select "4"
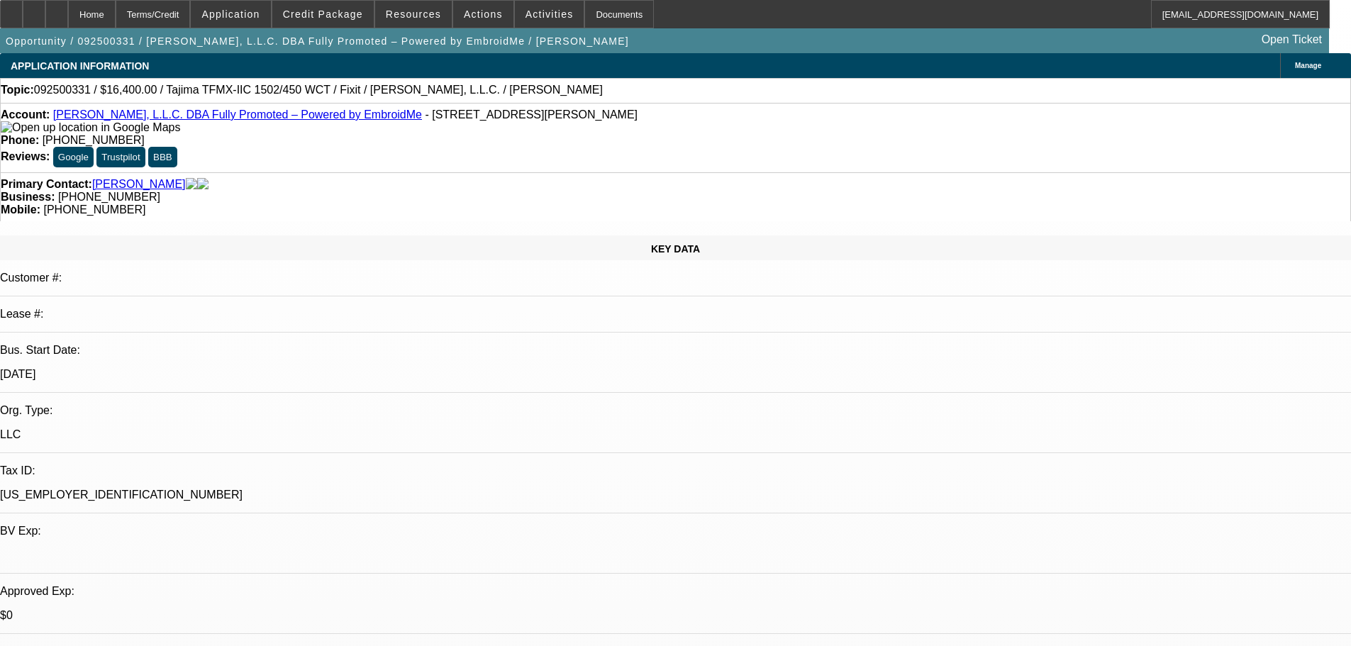
select select "0"
select select "2"
select select "0"
select select "6"
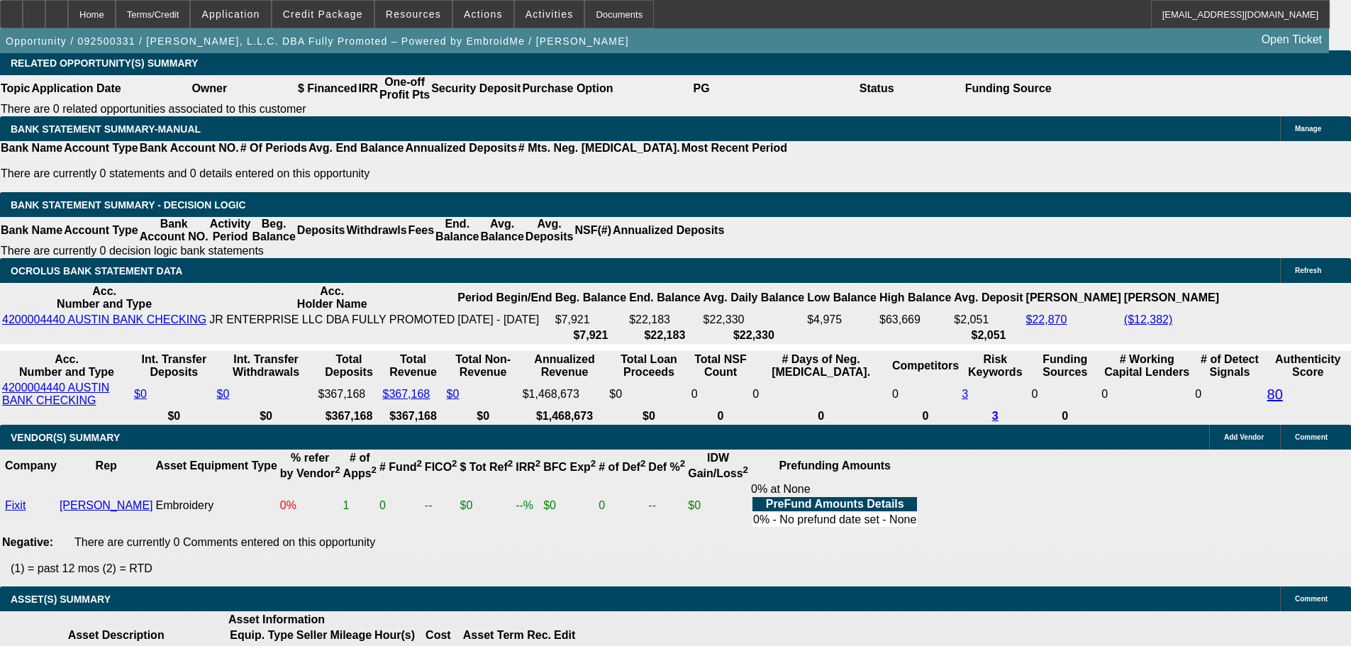
scroll to position [2482, 0]
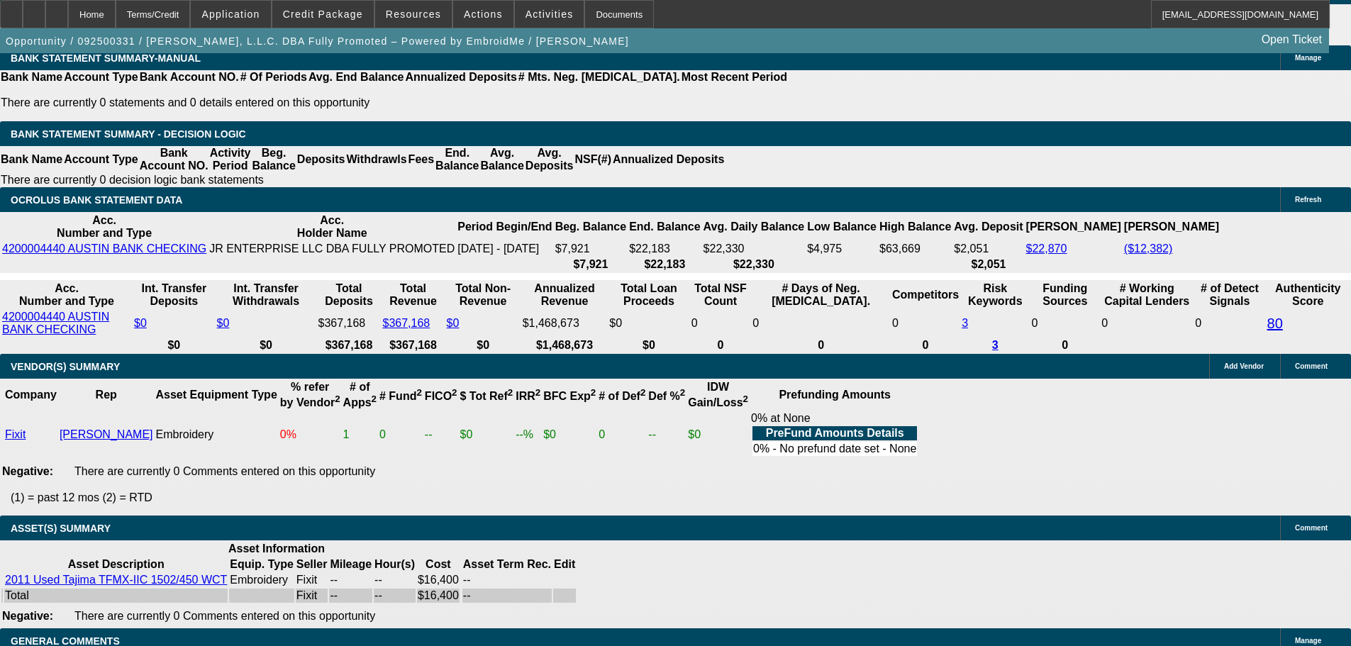
select select "3"
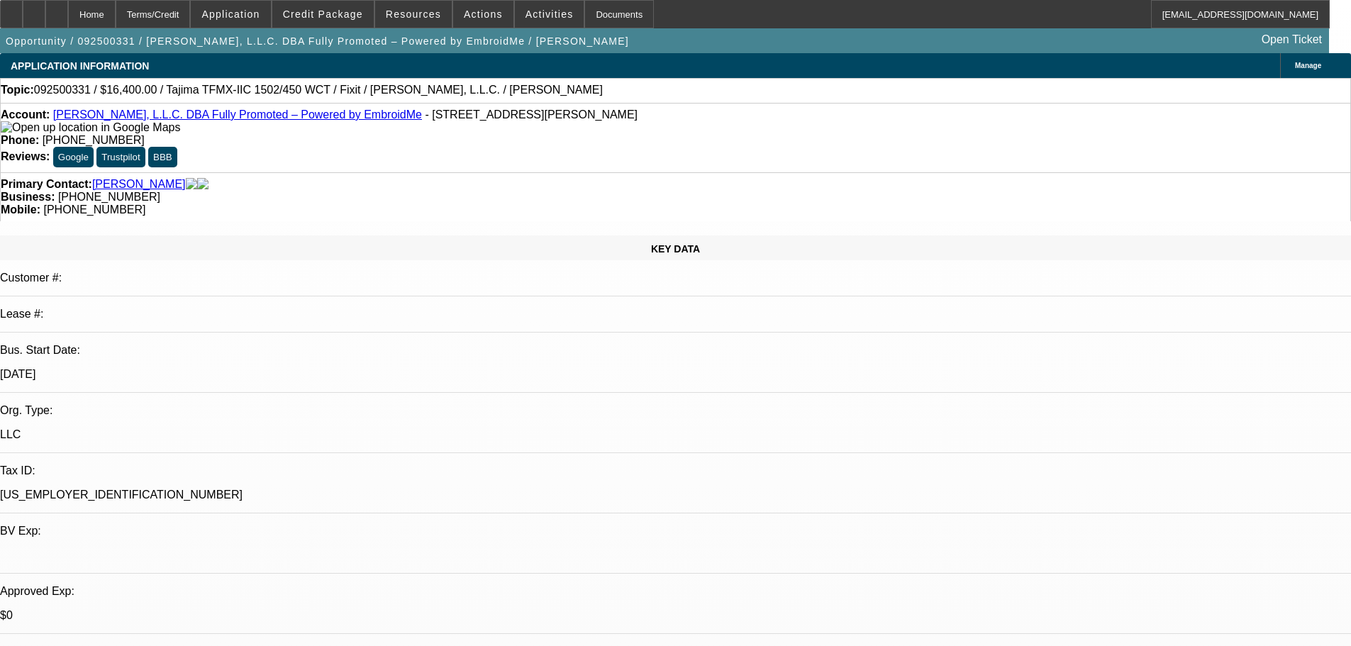
checkbox input "true"
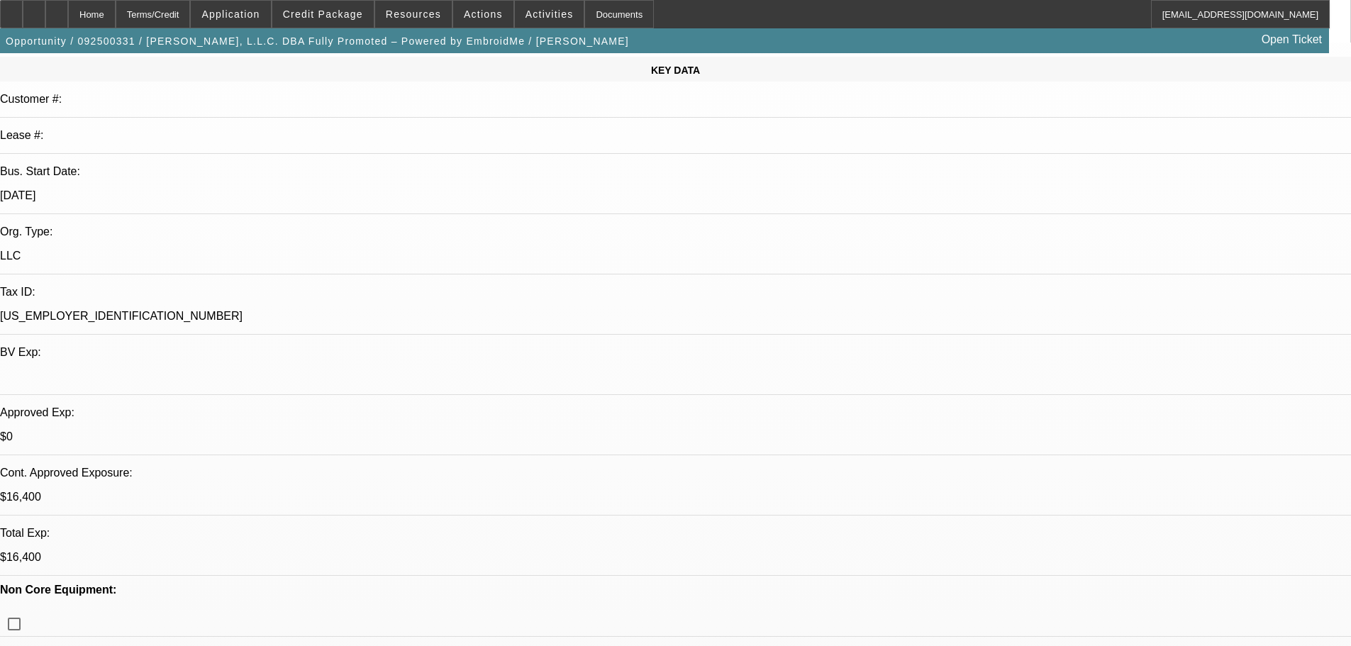
scroll to position [213, 0]
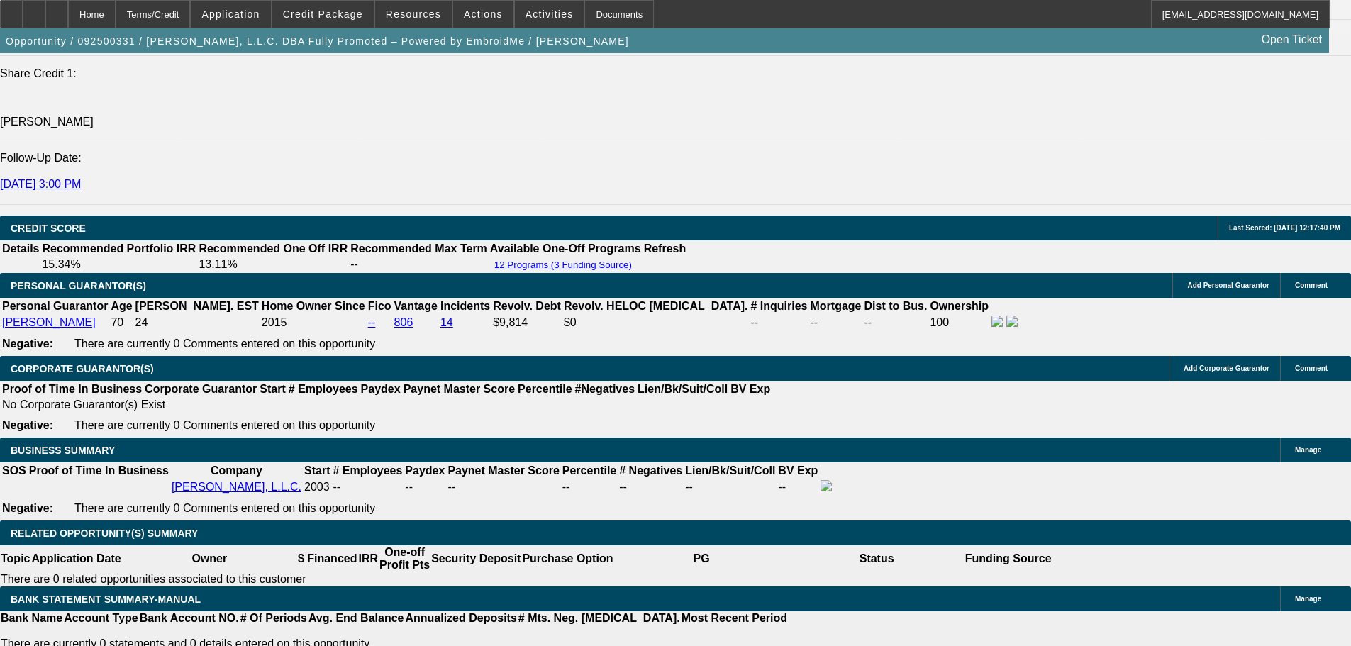
scroll to position [2198, 0]
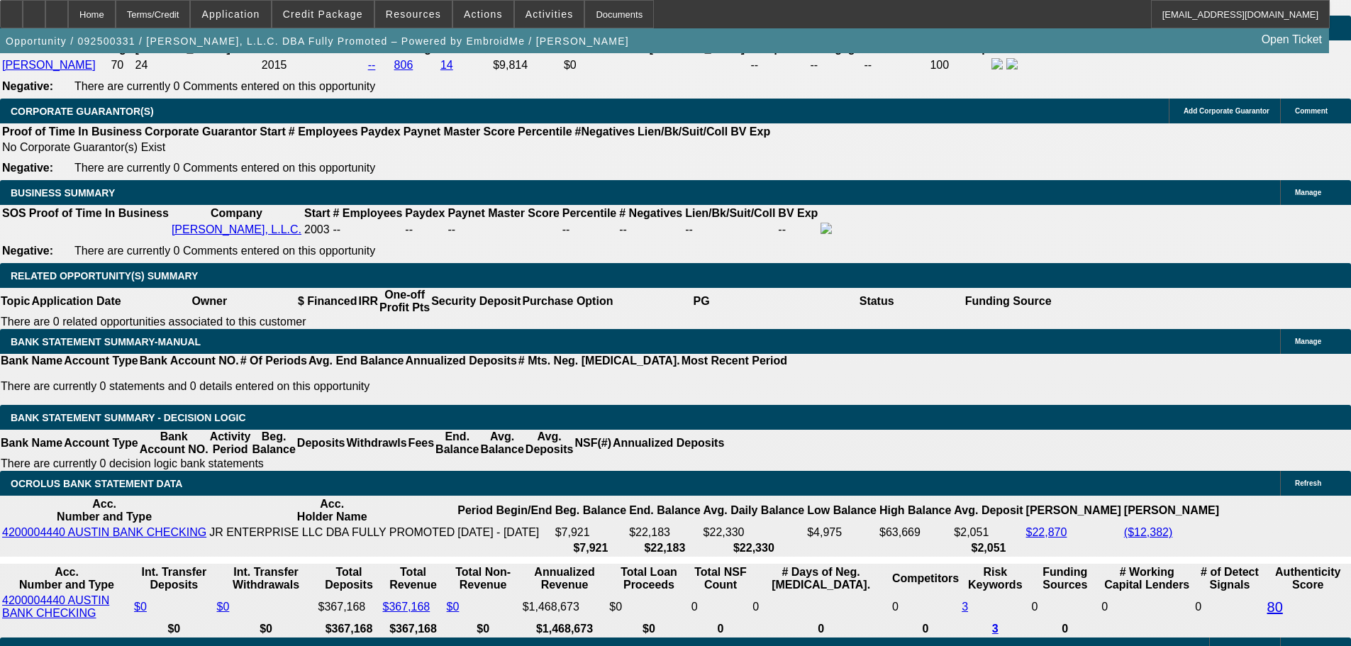
type textarea "NO PREFUND REQUIRED AS WE WILL REMIT PMT ONCE MACHINE IS DELIVERED/ INSTALLED A…"
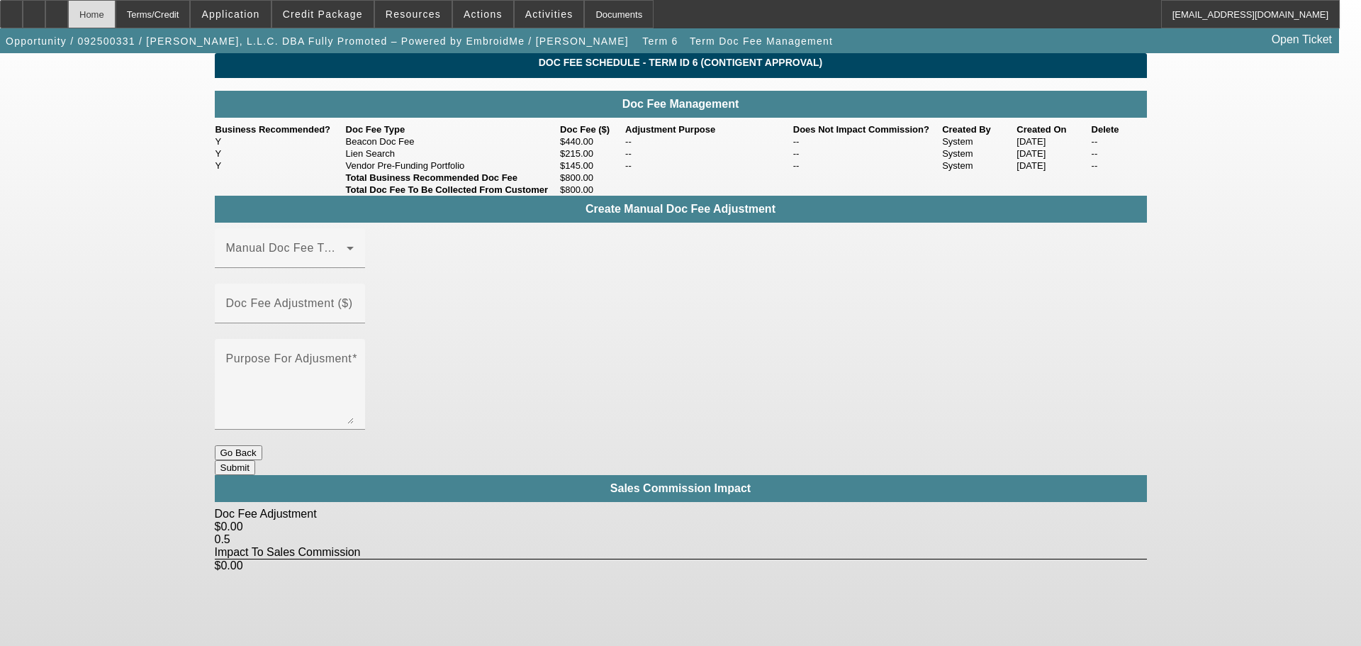
click at [116, 16] on div "Home" at bounding box center [92, 14] width 48 height 28
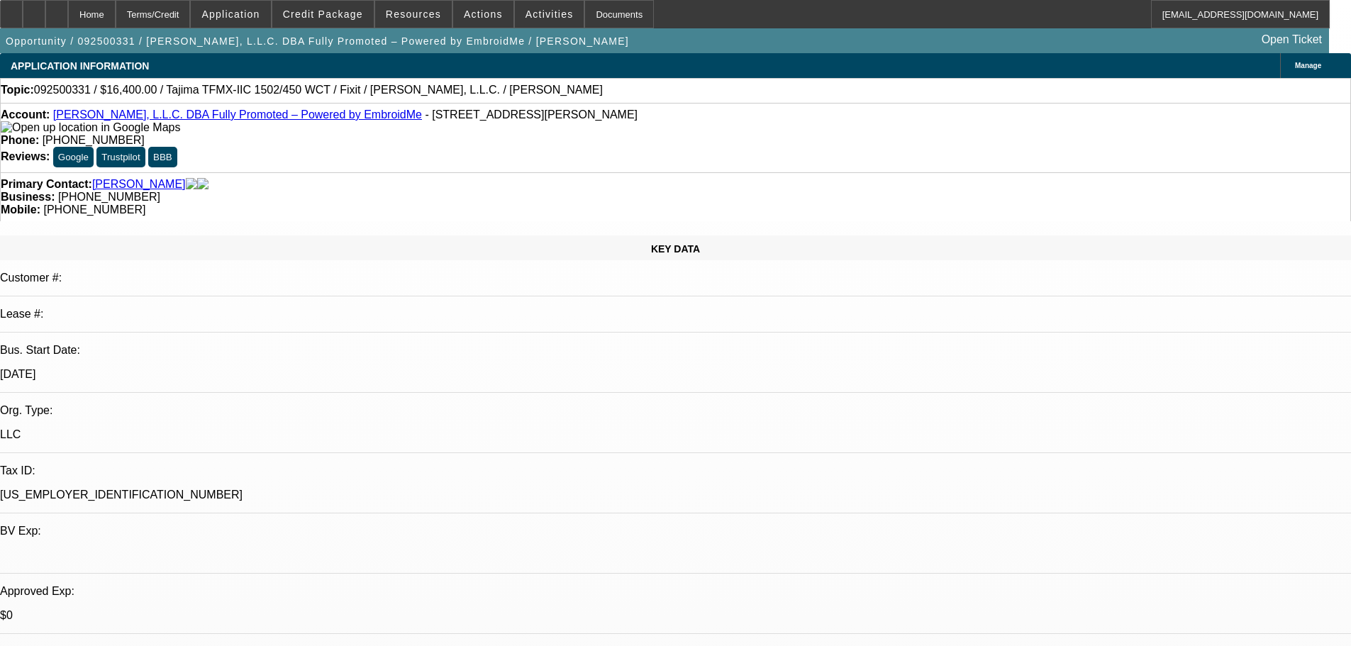
select select "0"
select select "2"
select select "0.1"
select select "4"
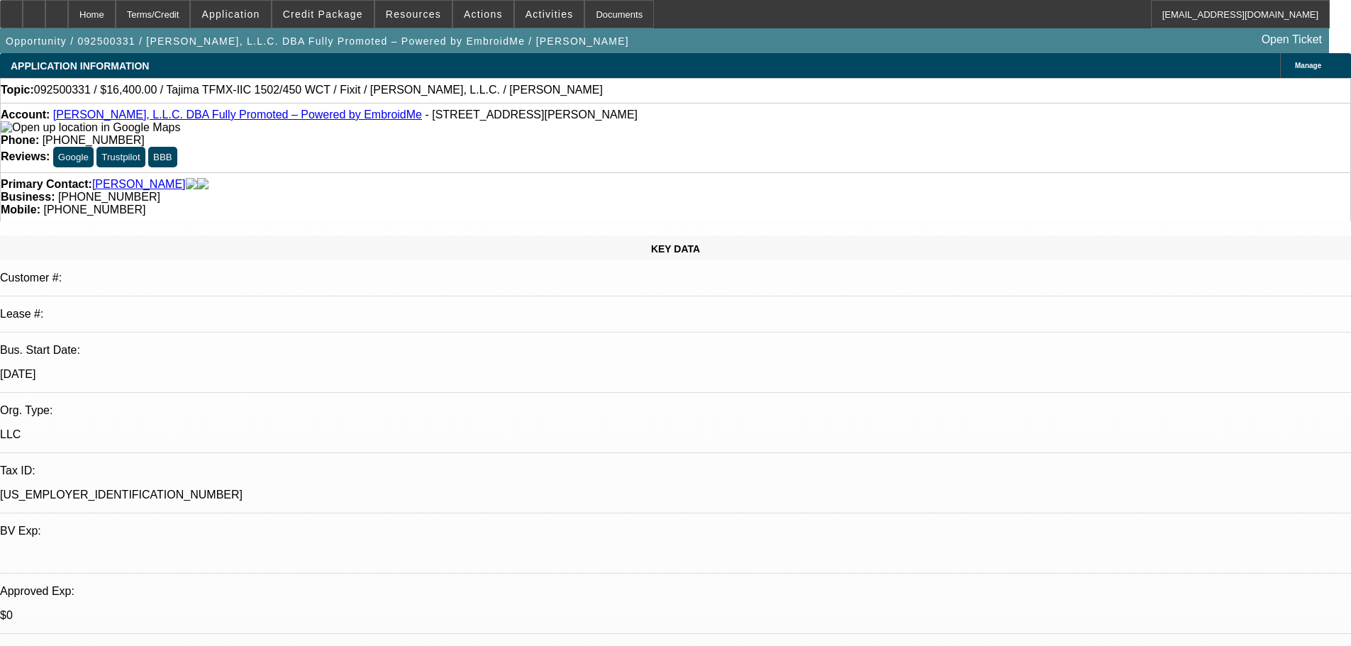
select select "0"
select select "2"
select select "0"
select select "6"
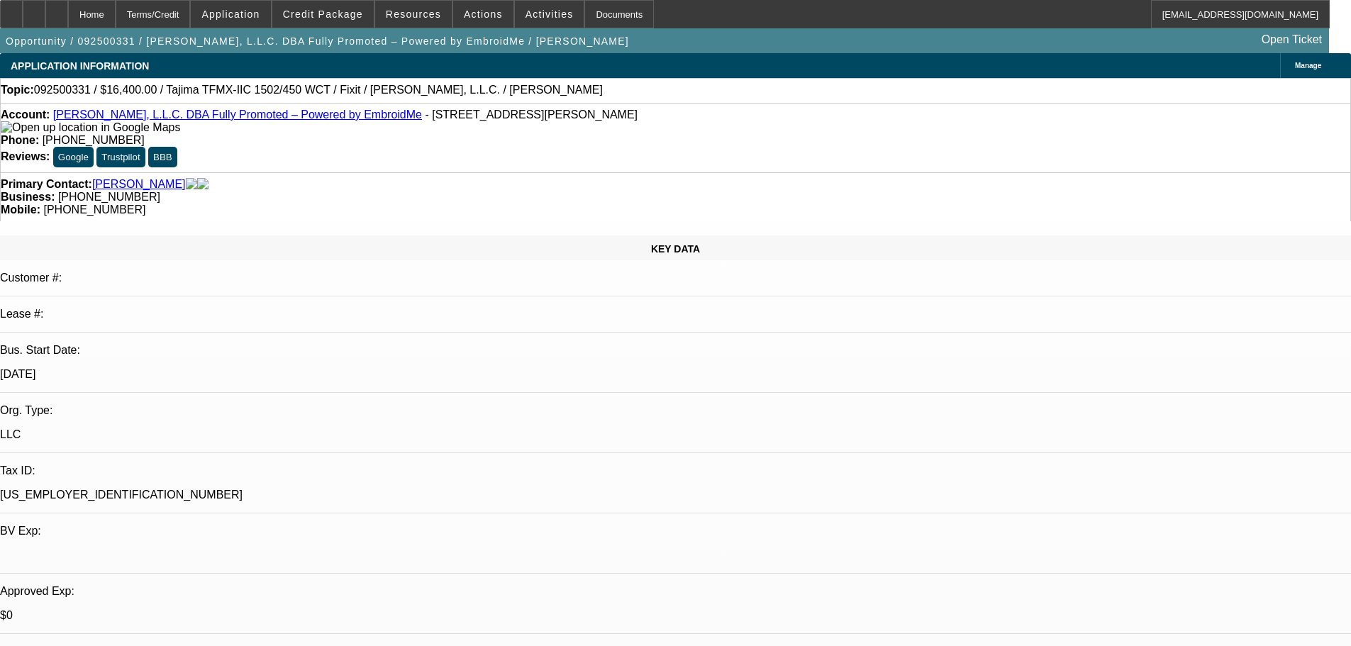
select select "0"
select select "2"
select select "0.1"
select select "4"
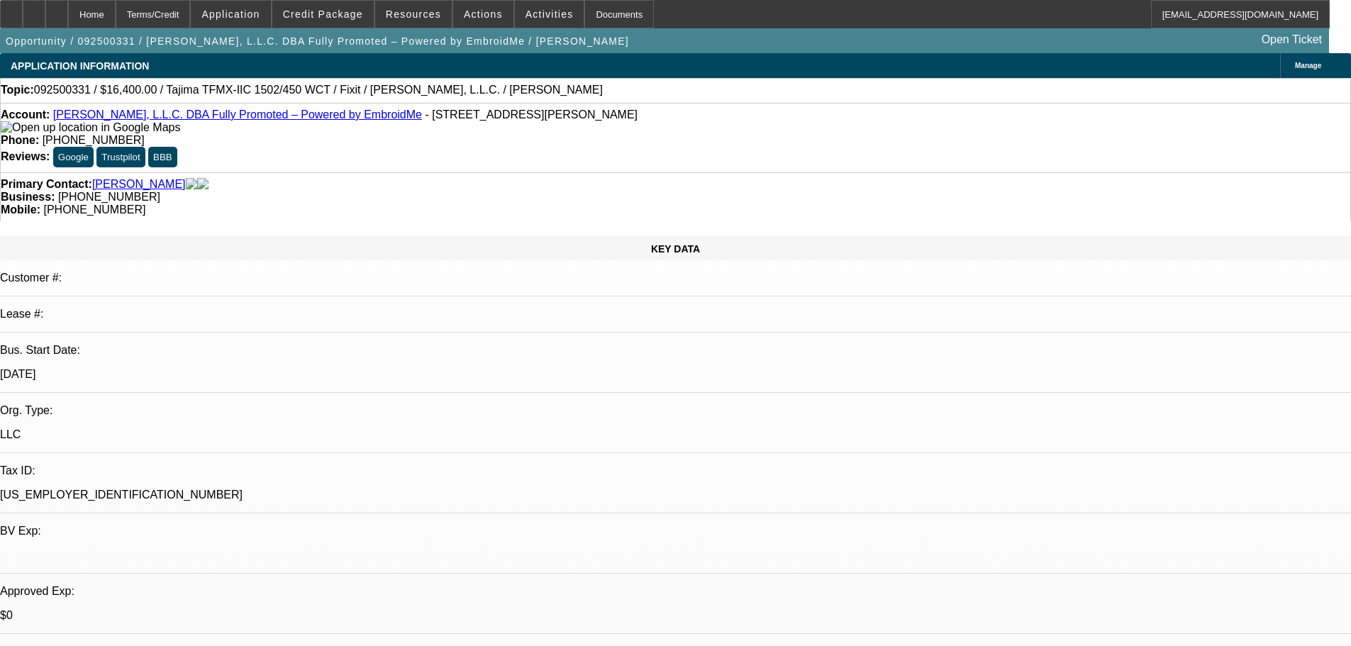
select select "0"
select select "2"
select select "0"
select select "6"
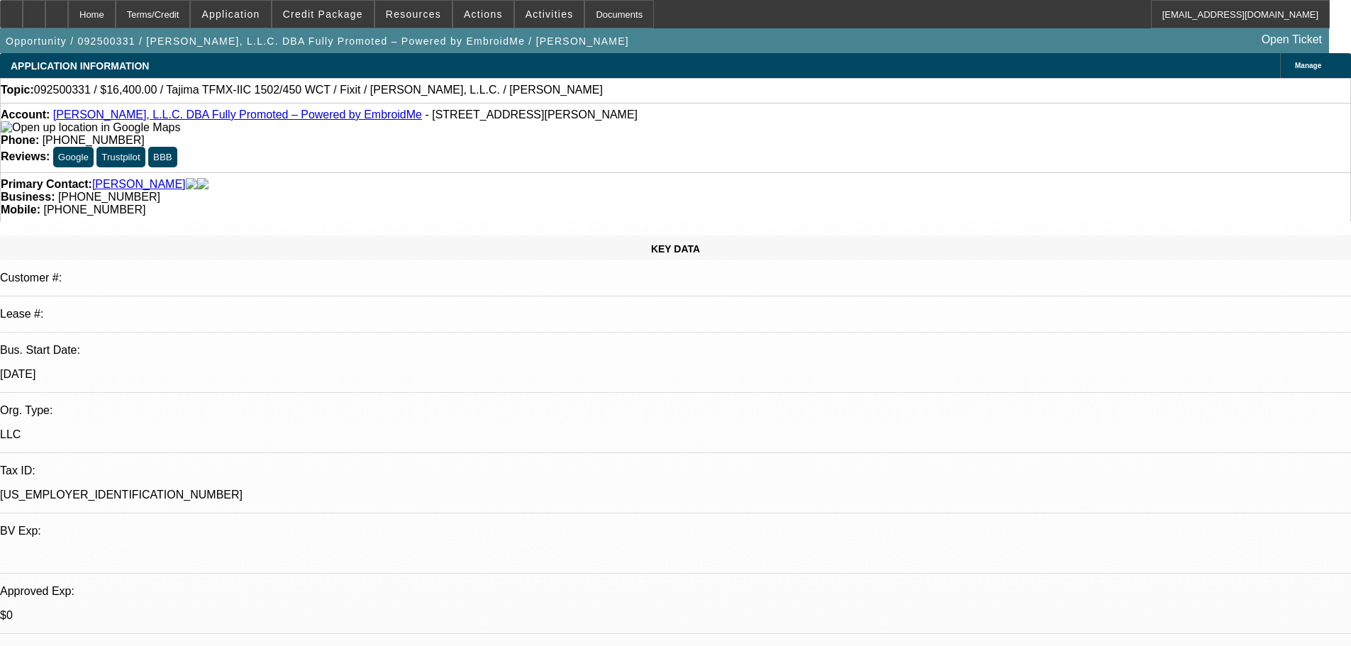
checkbox input "true"
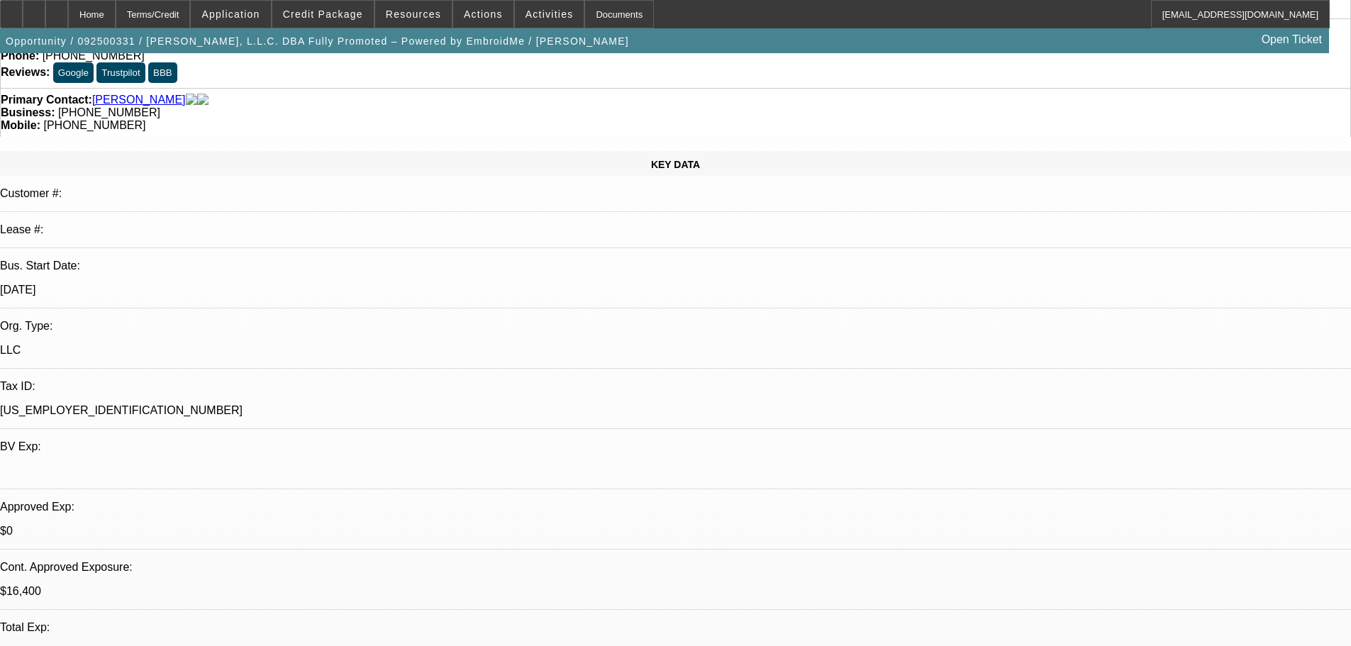
scroll to position [284, 0]
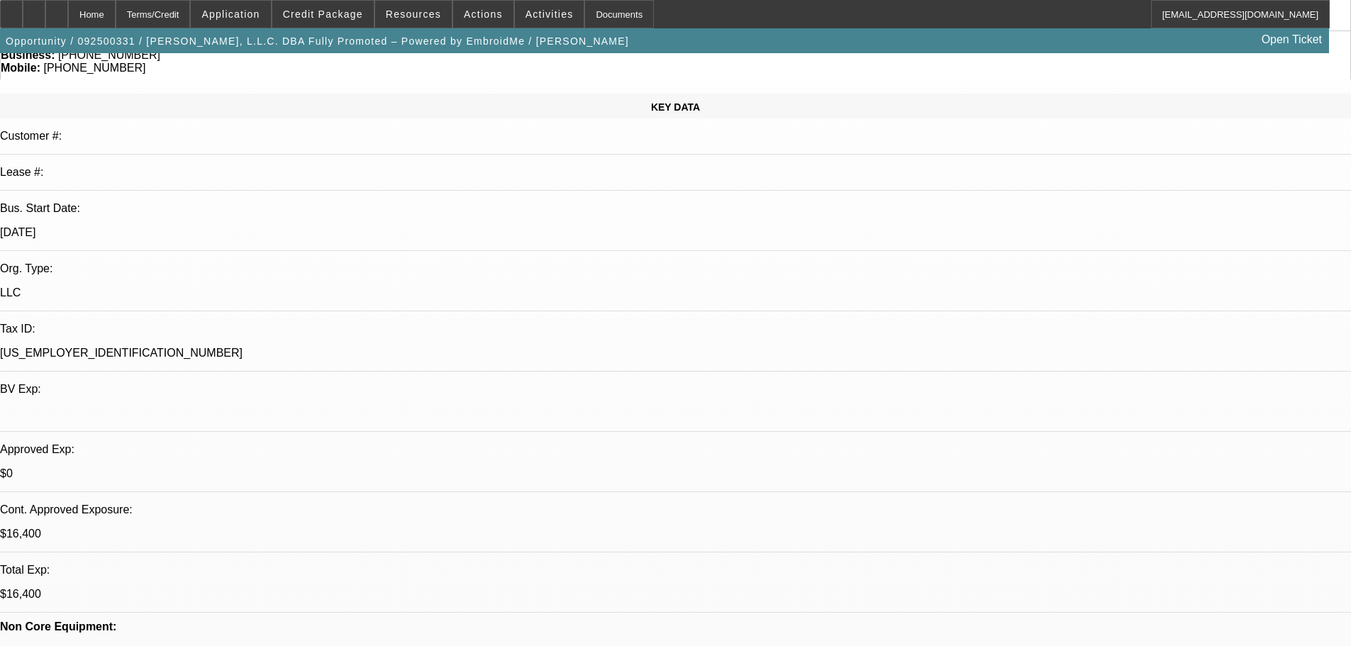
scroll to position [355, 0]
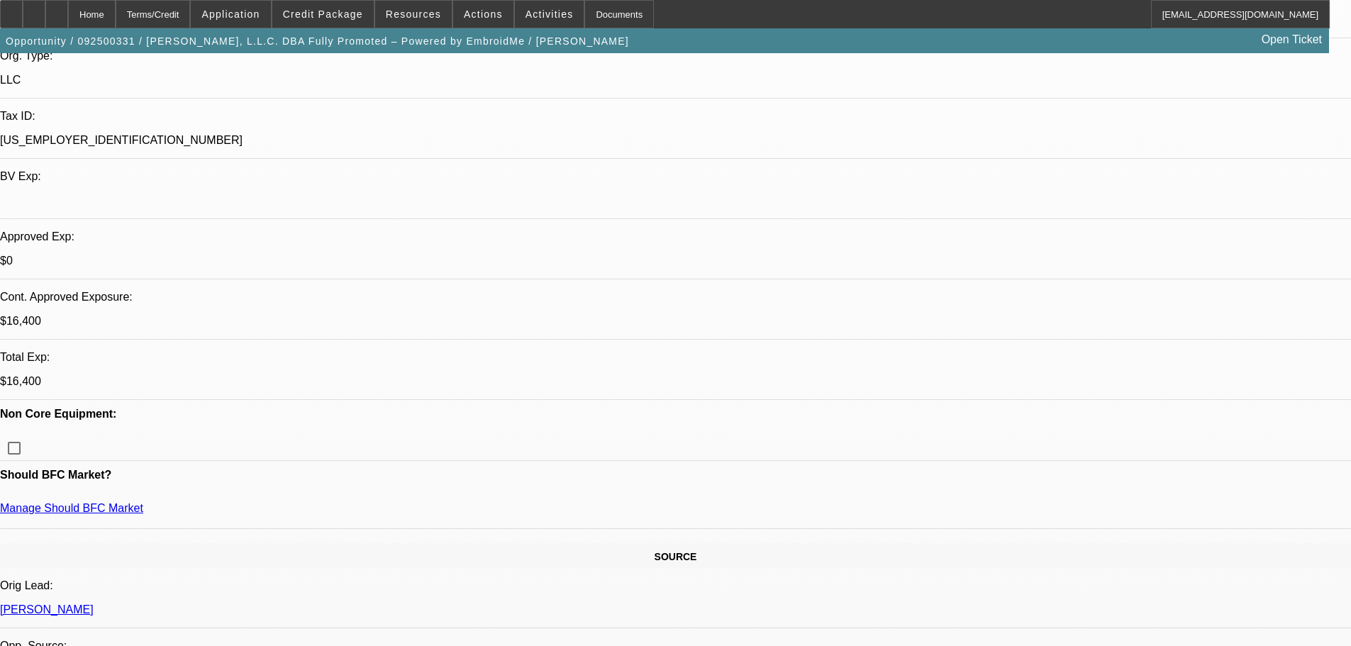
type textarea "SINCE NO PREFUNDING REQUIRED WE WILL PAY SELLER ONCE DELIVERS/ INSTALLS AND LES…"
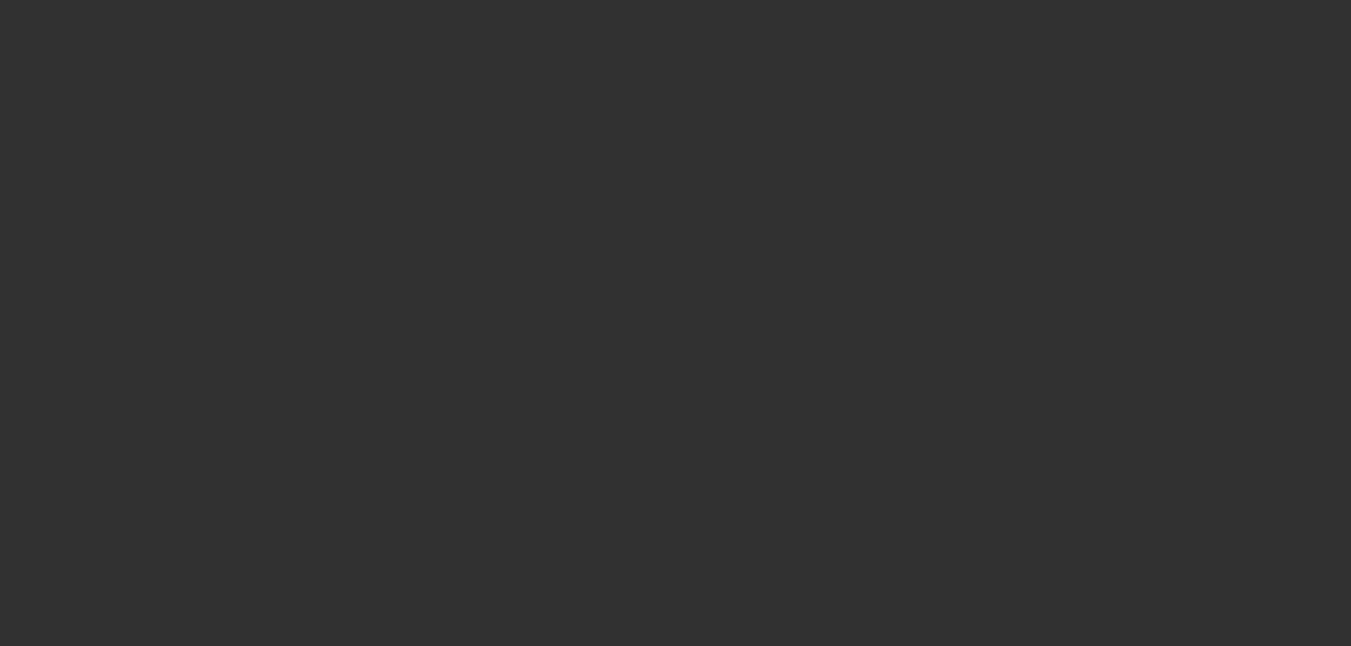
scroll to position [0, 0]
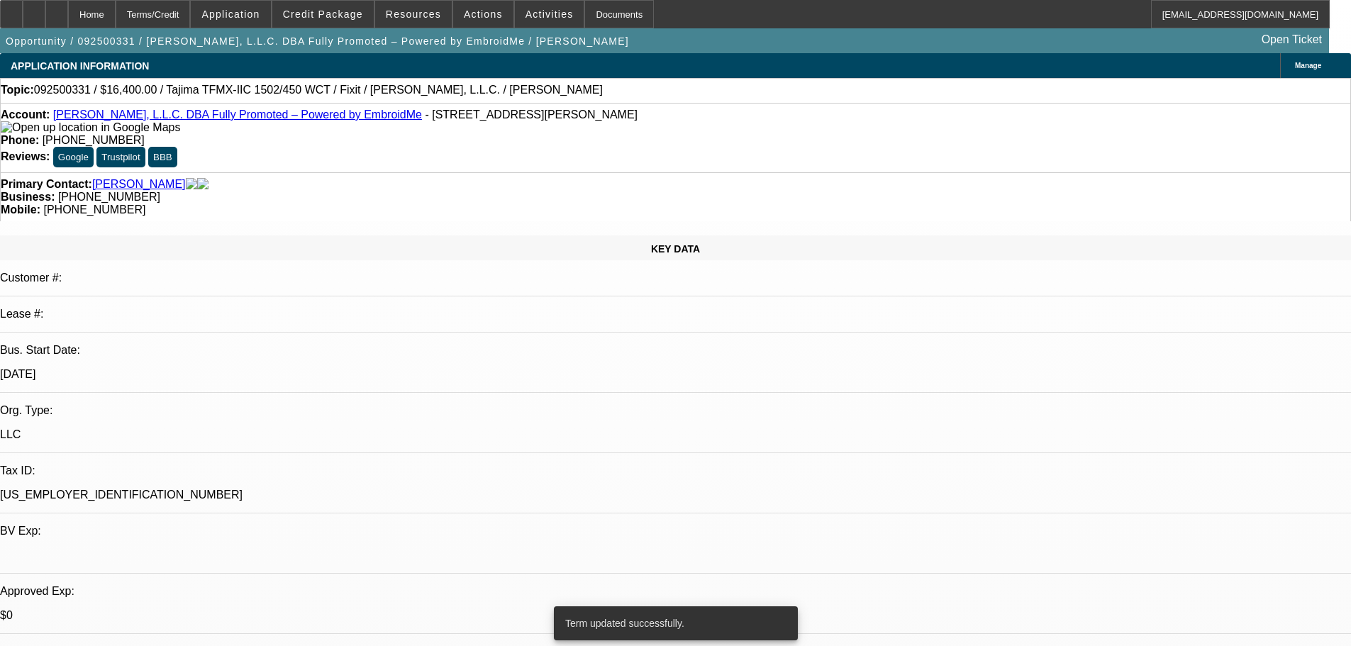
select select "0"
select select "2"
select select "0.1"
select select "4"
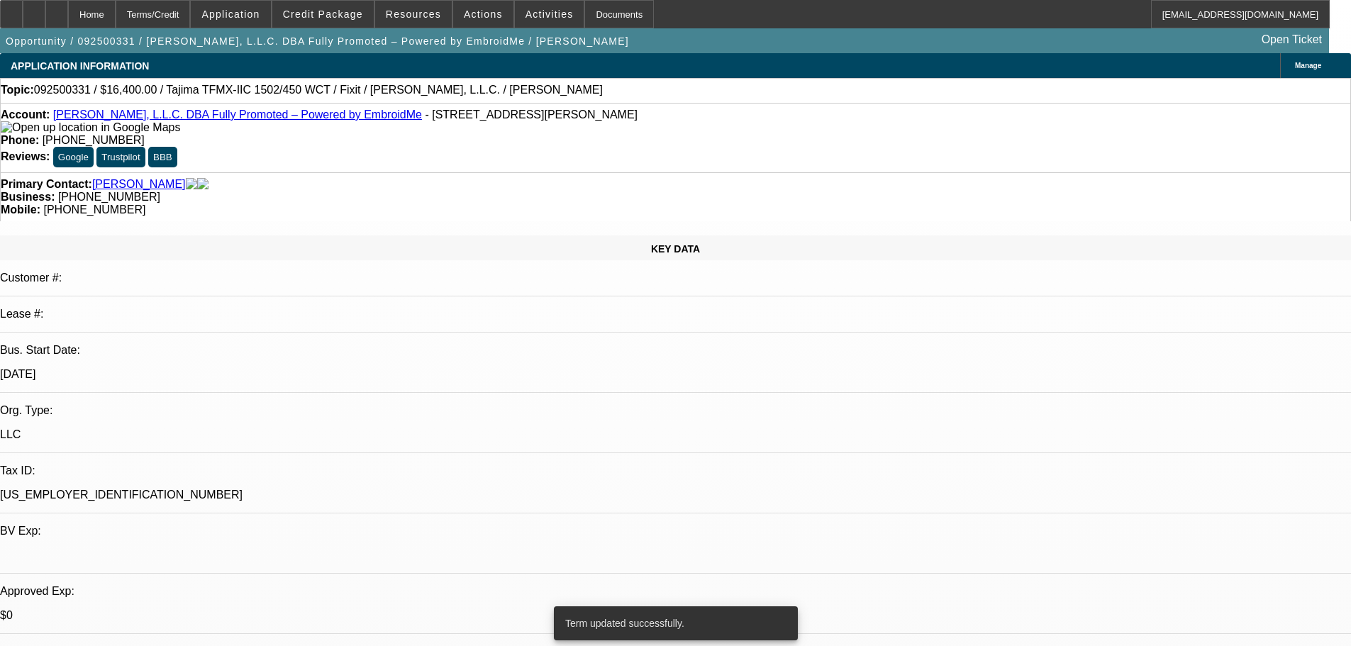
select select "0"
select select "2"
select select "0"
select select "6"
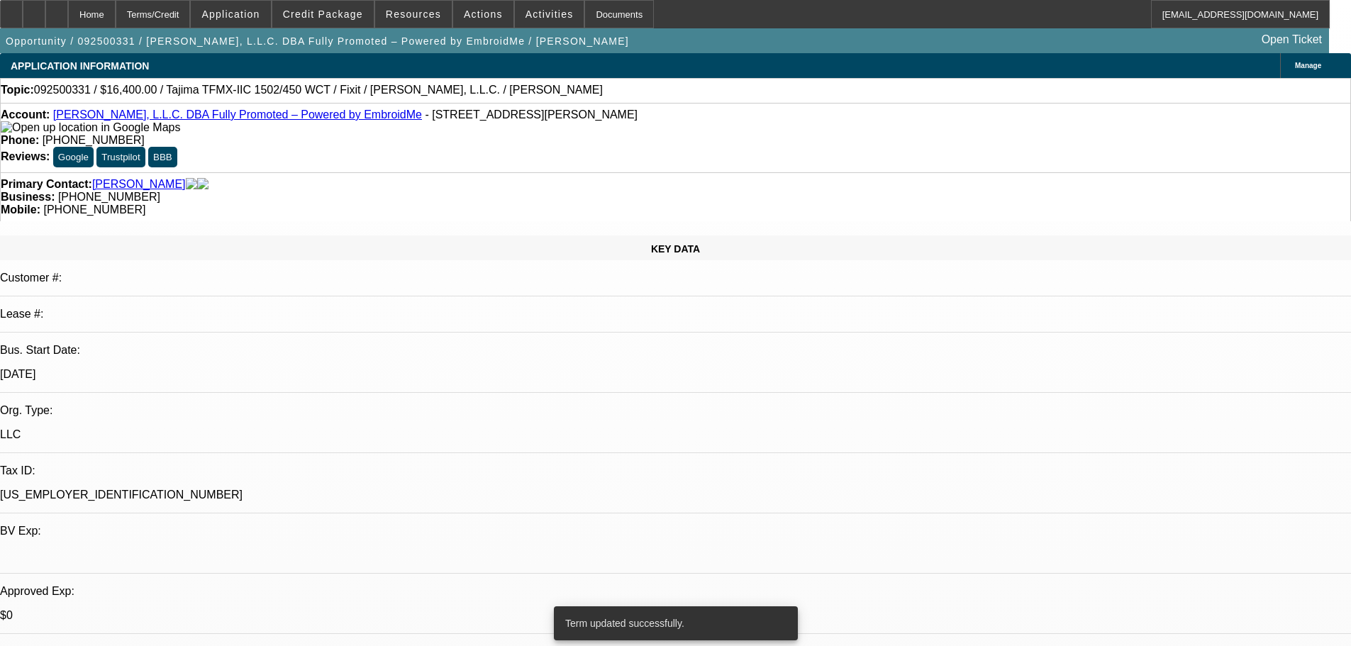
select select "0"
select select "2"
select select "0.1"
select select "4"
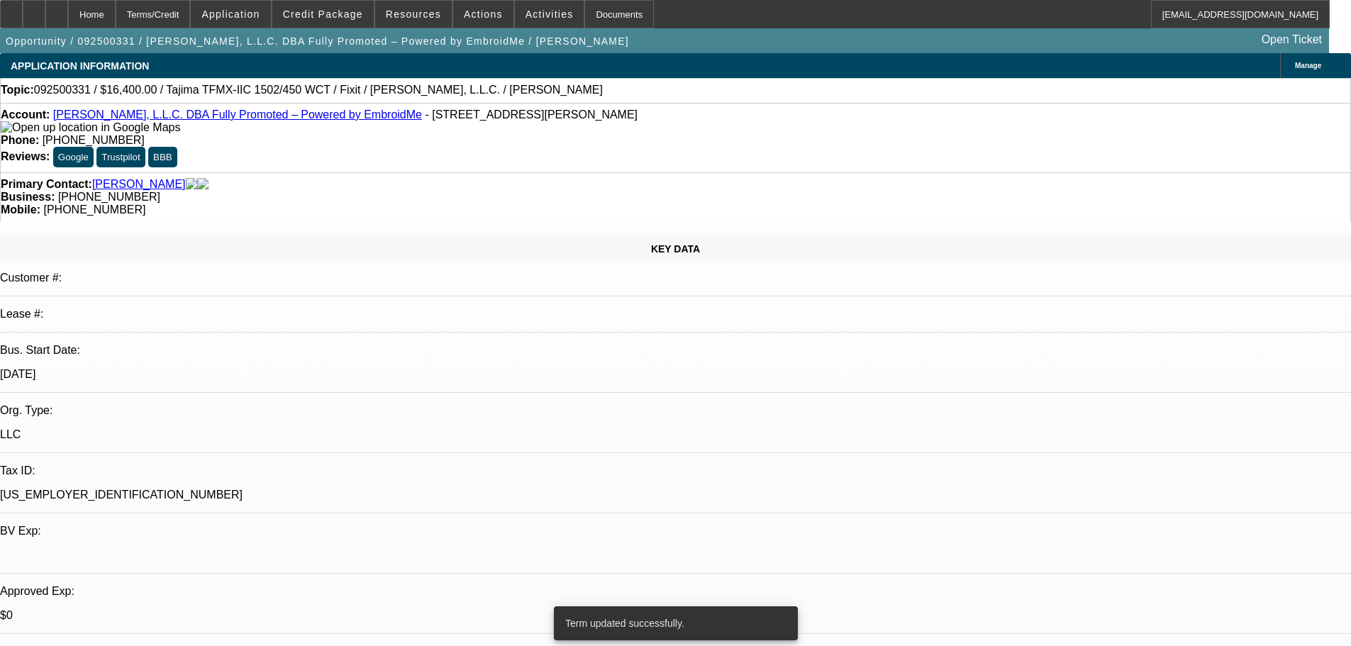
select select "0"
select select "2"
select select "0"
select select "6"
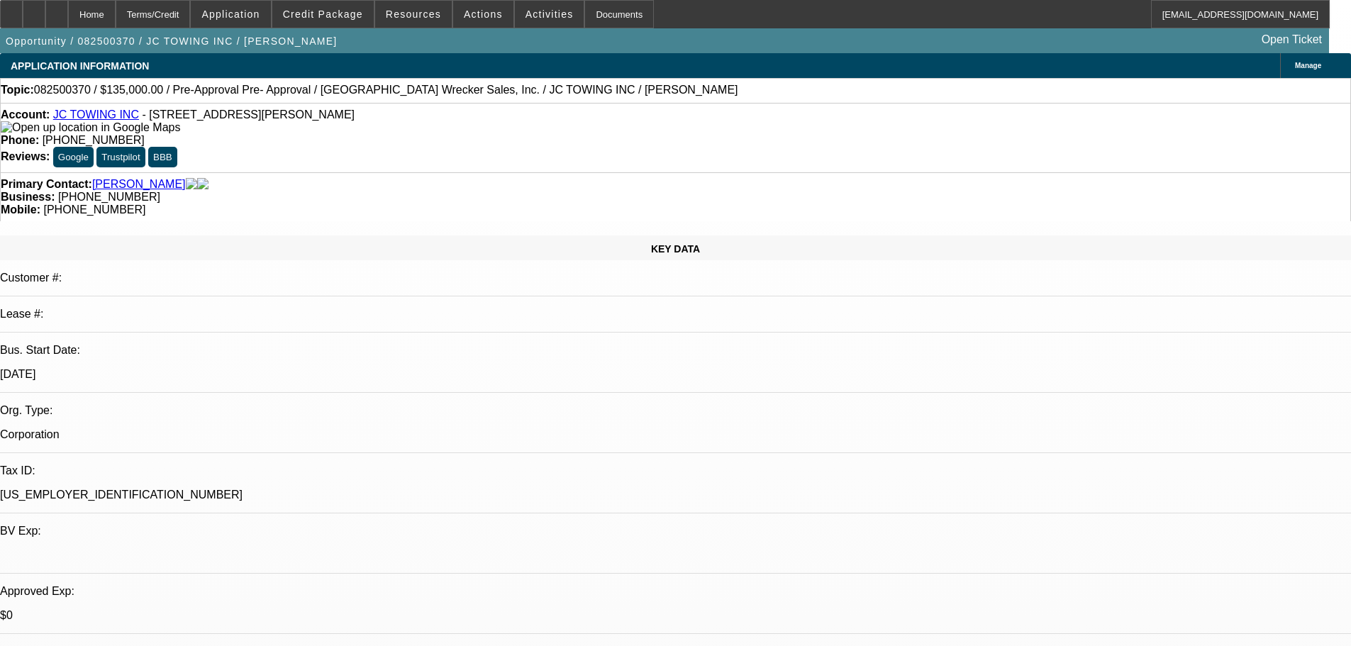
select select "0"
select select "2"
select select "0"
select select "6"
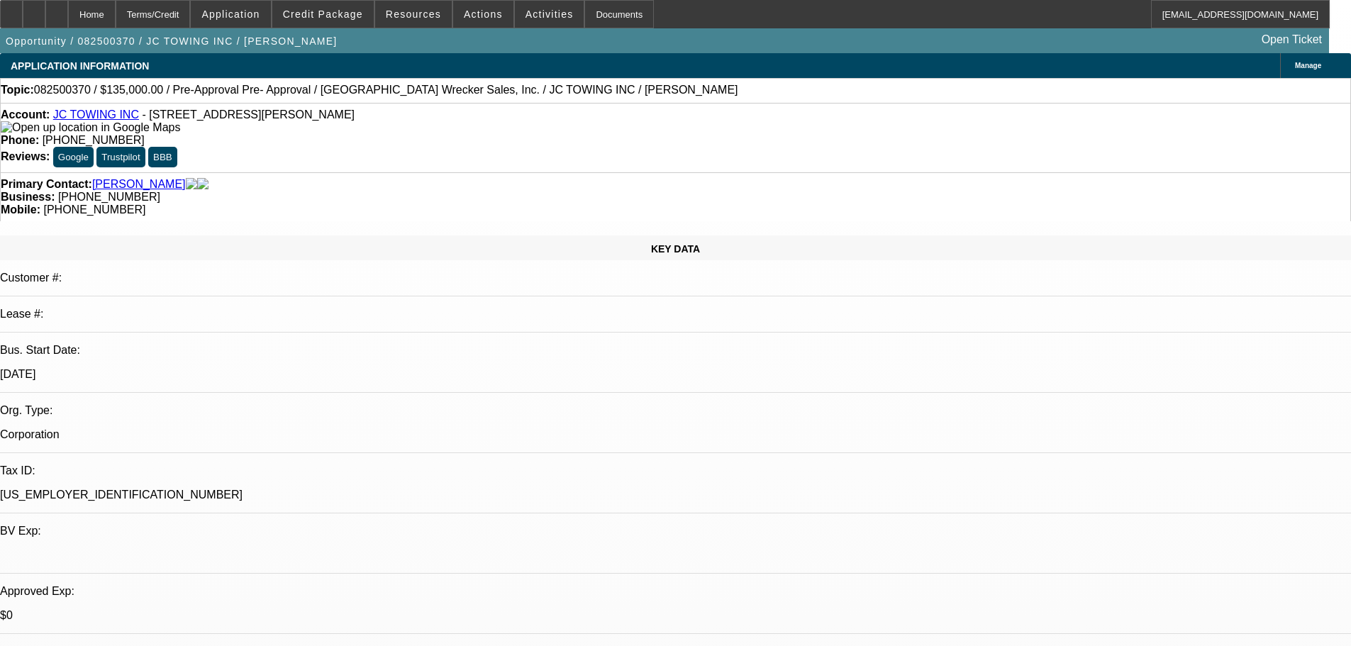
select select "0"
select select "2"
select select "0"
select select "6"
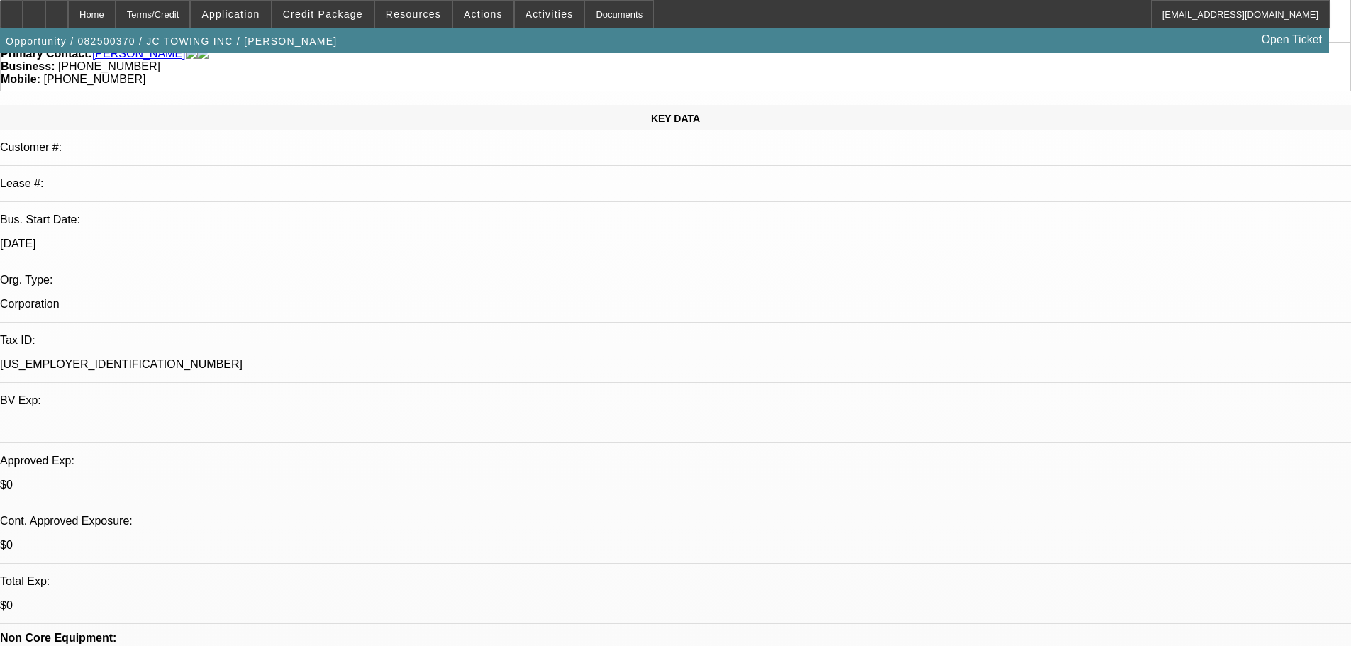
scroll to position [284, 0]
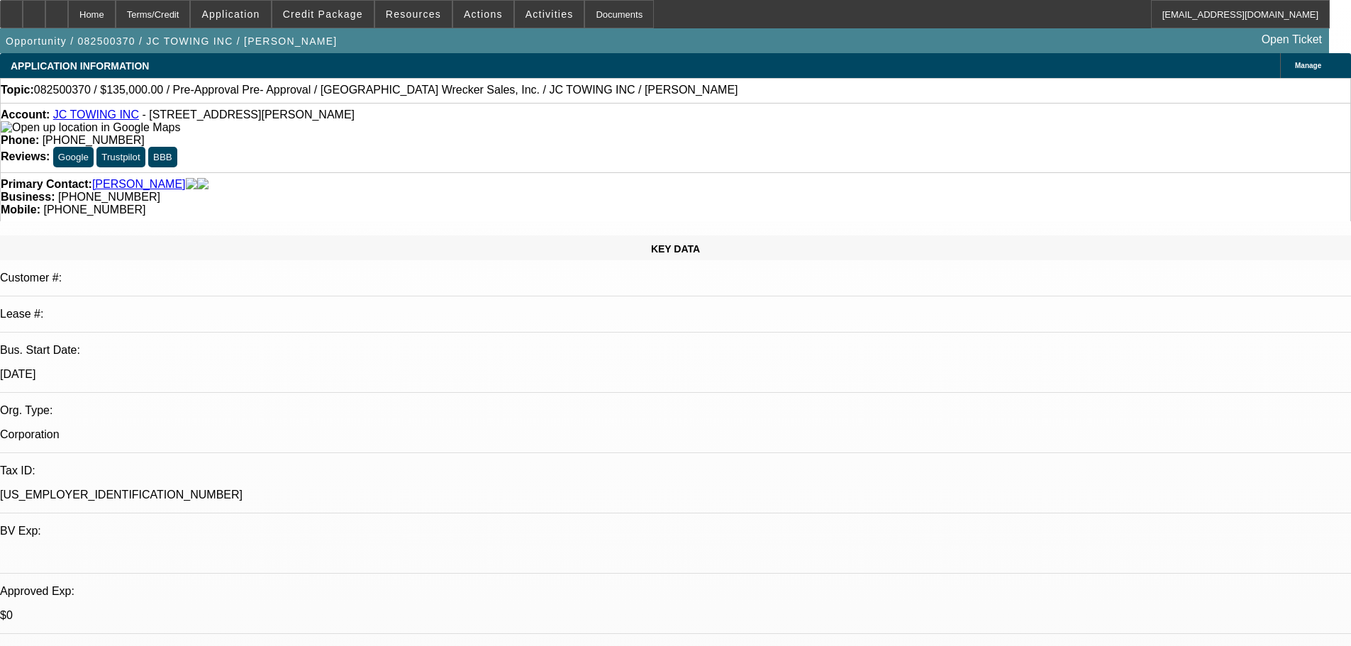
select select "0"
select select "2"
select select "0"
select select "6"
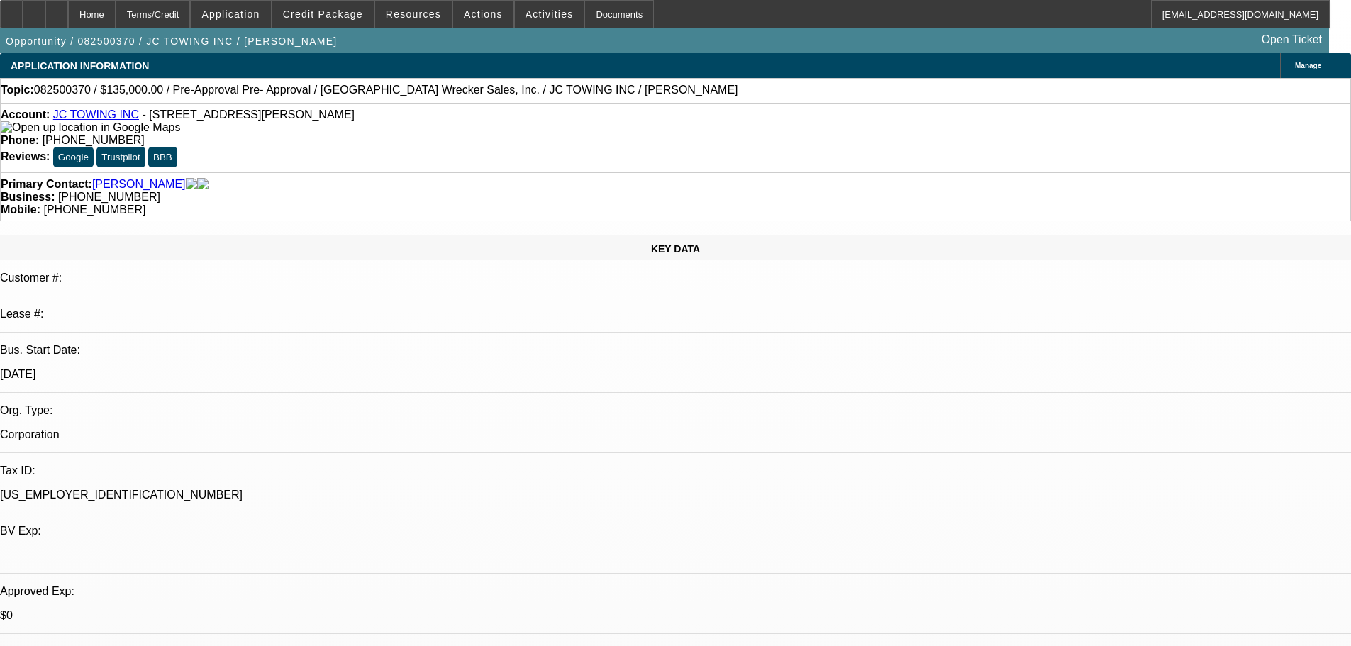
select select "0"
select select "2"
select select "0"
select select "6"
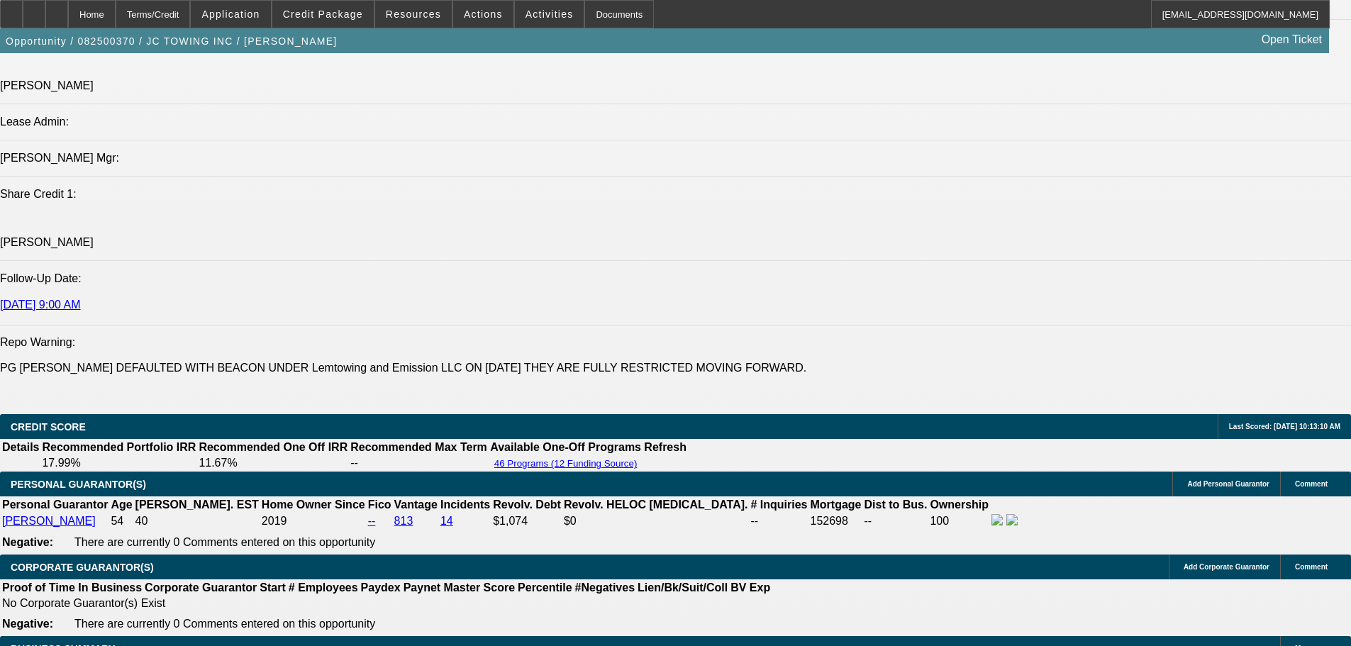
scroll to position [1915, 0]
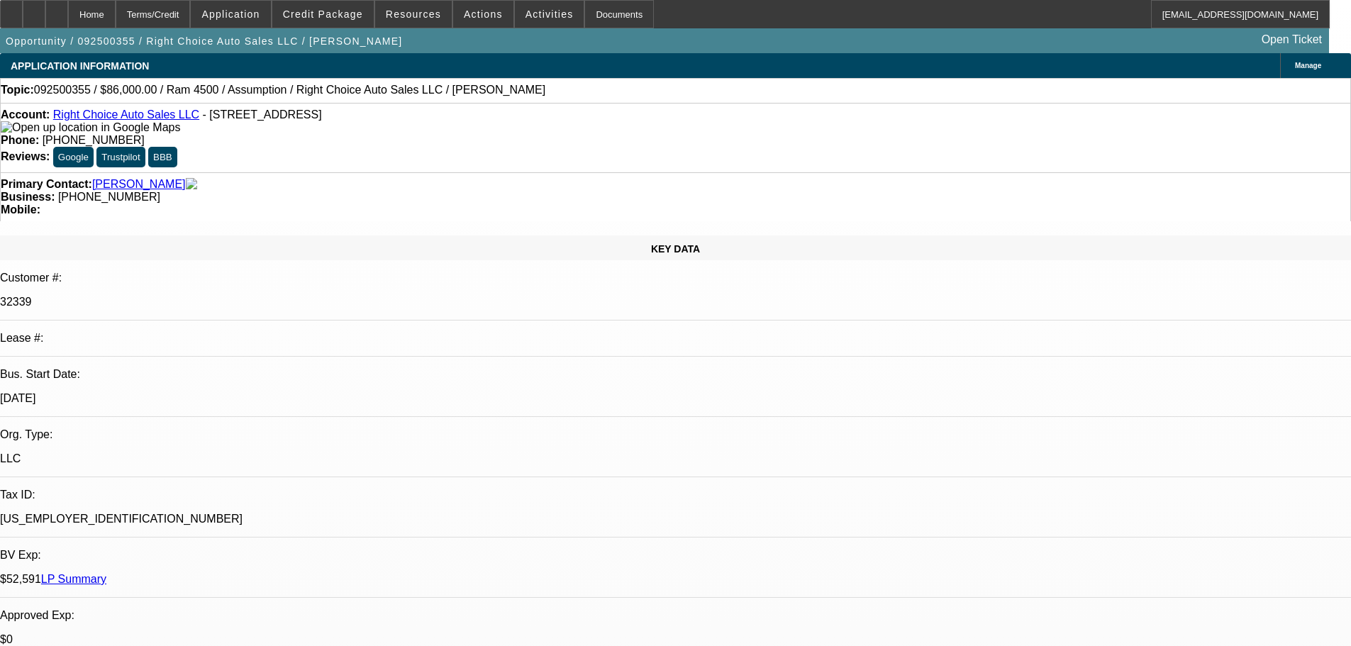
select select "0"
select select "2"
select select "0"
select select "4"
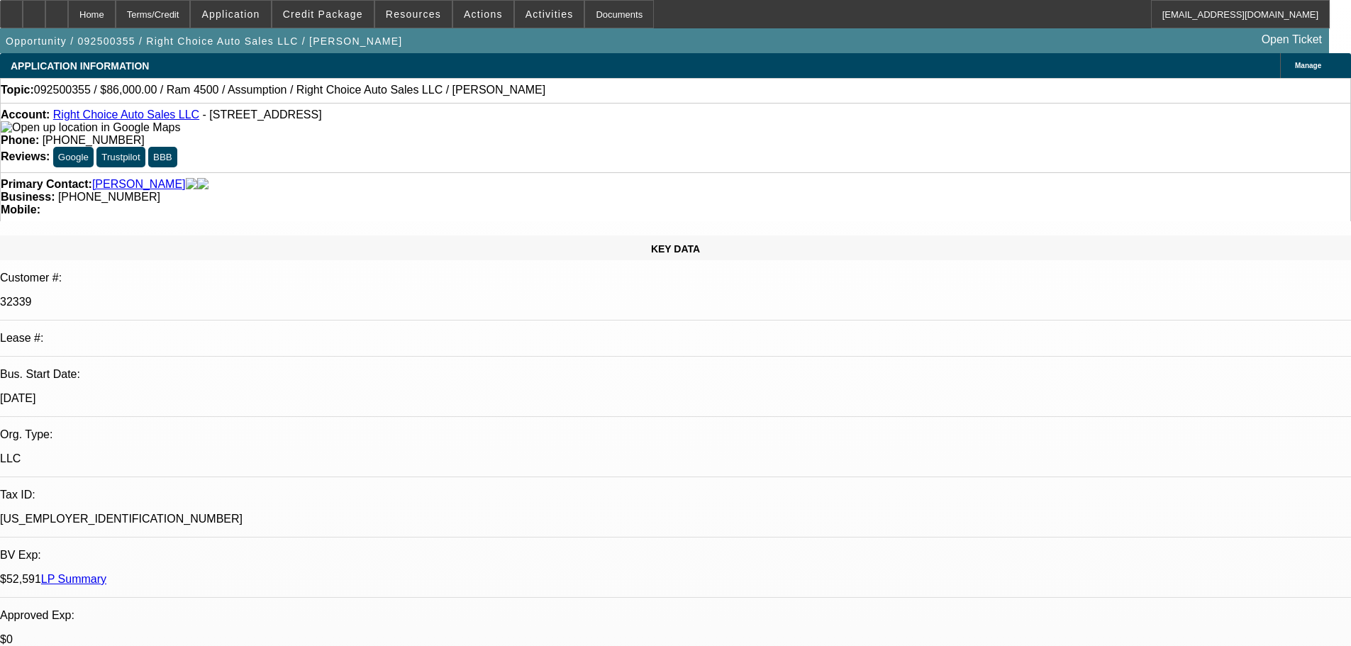
select select "0"
select select "2"
select select "0.1"
select select "4"
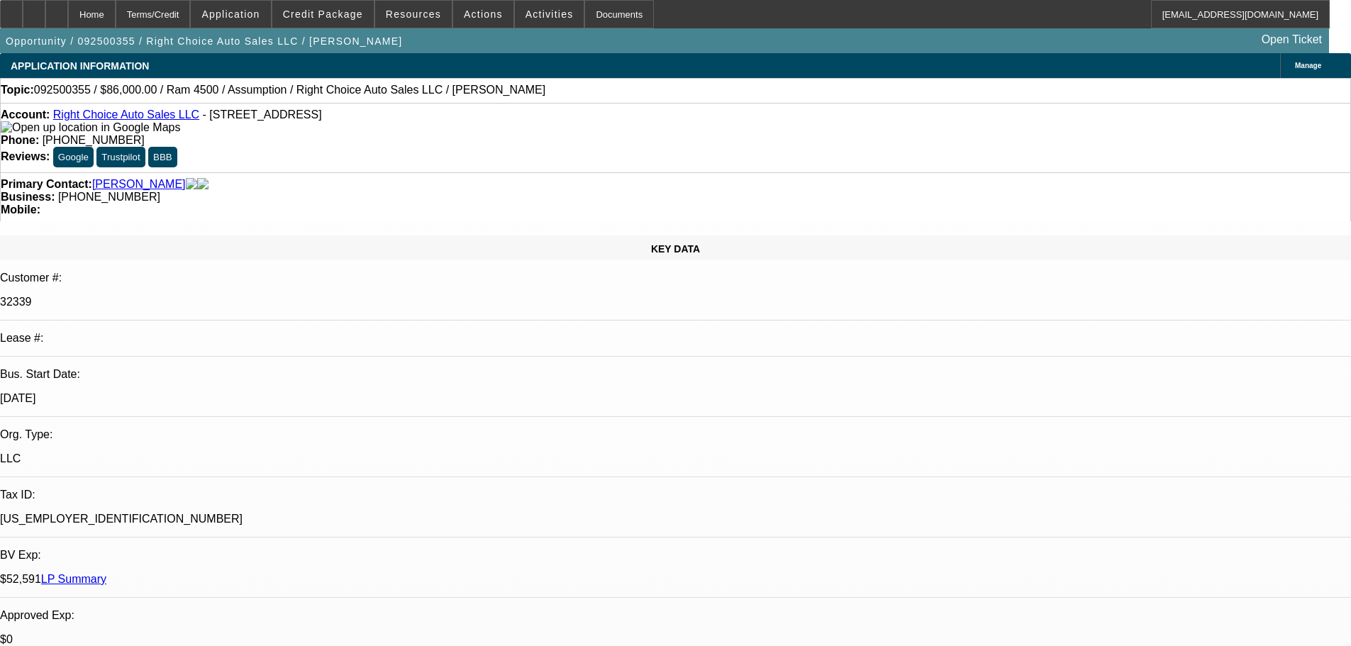
select select "0"
select select "2"
select select "0.1"
select select "4"
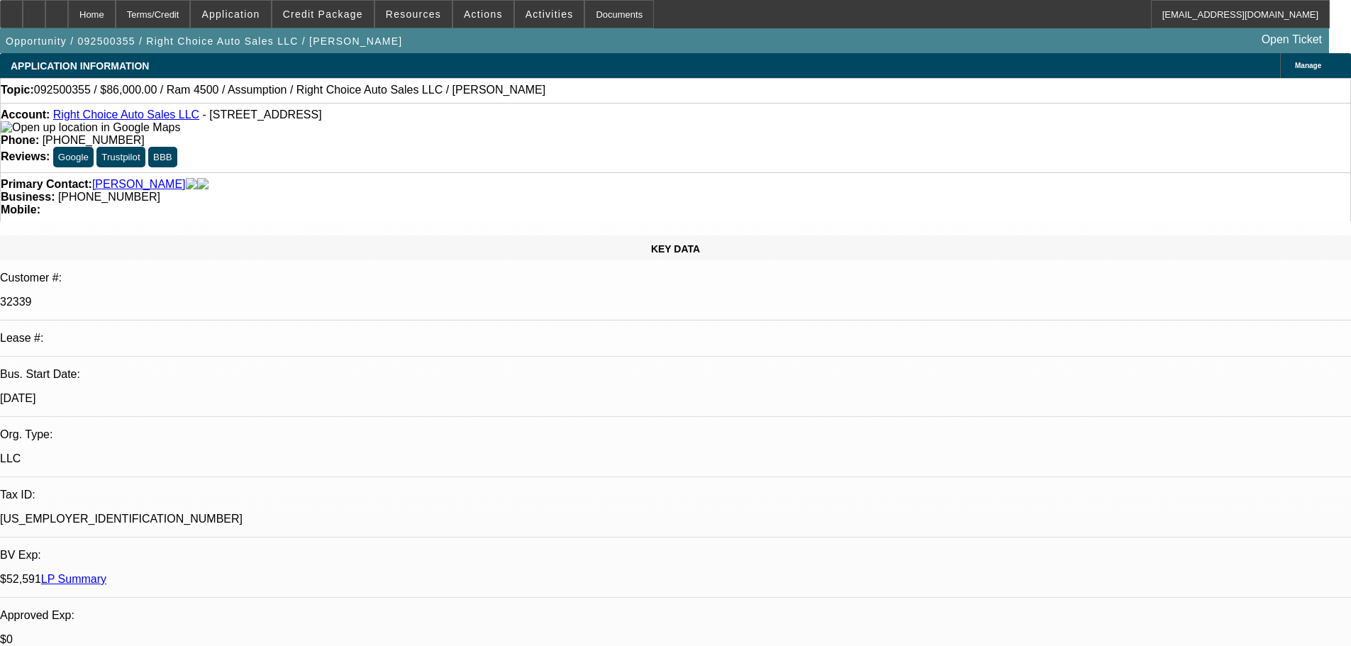
select select "0"
select select "2"
select select "0.1"
select select "4"
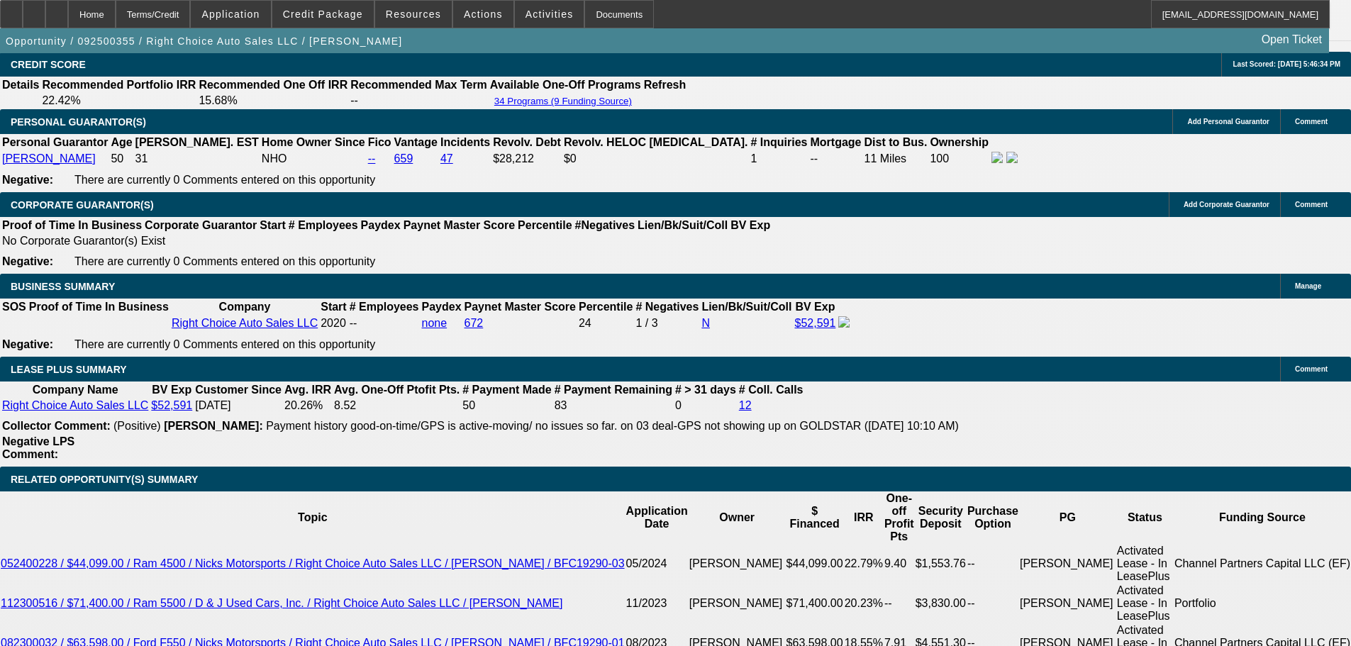
scroll to position [1631, 0]
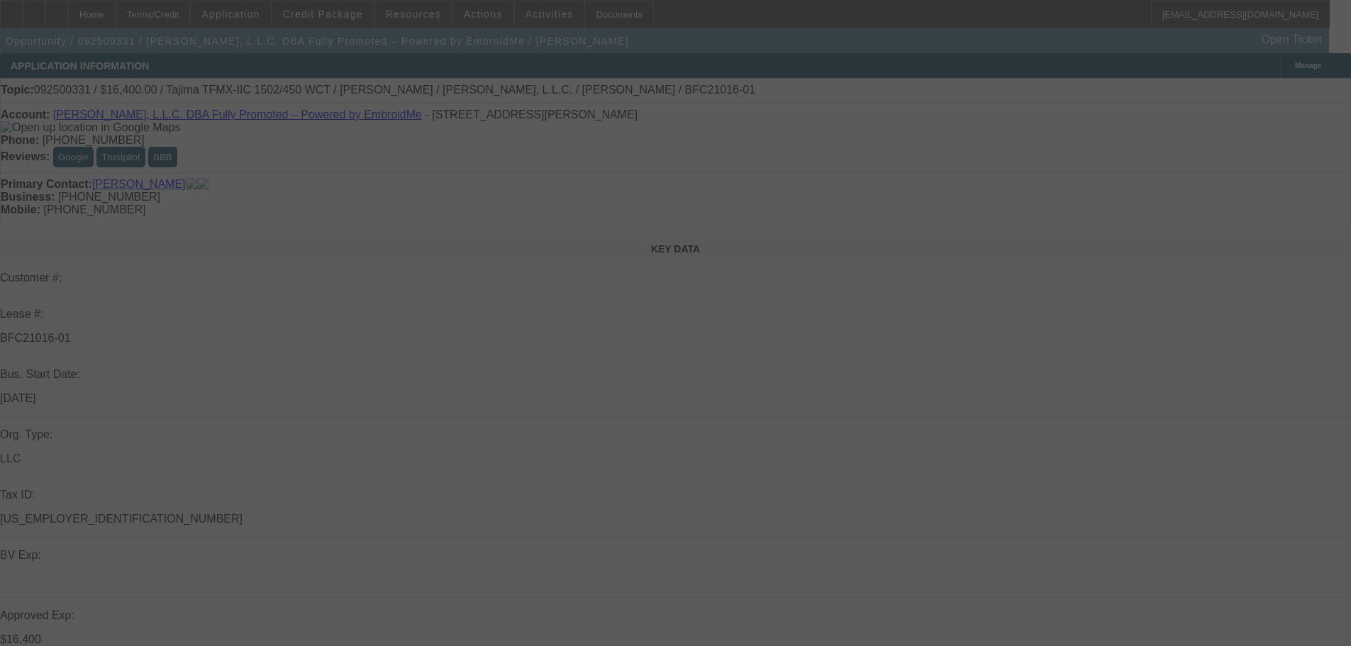
select select "0"
select select "2"
select select "0"
select select "6"
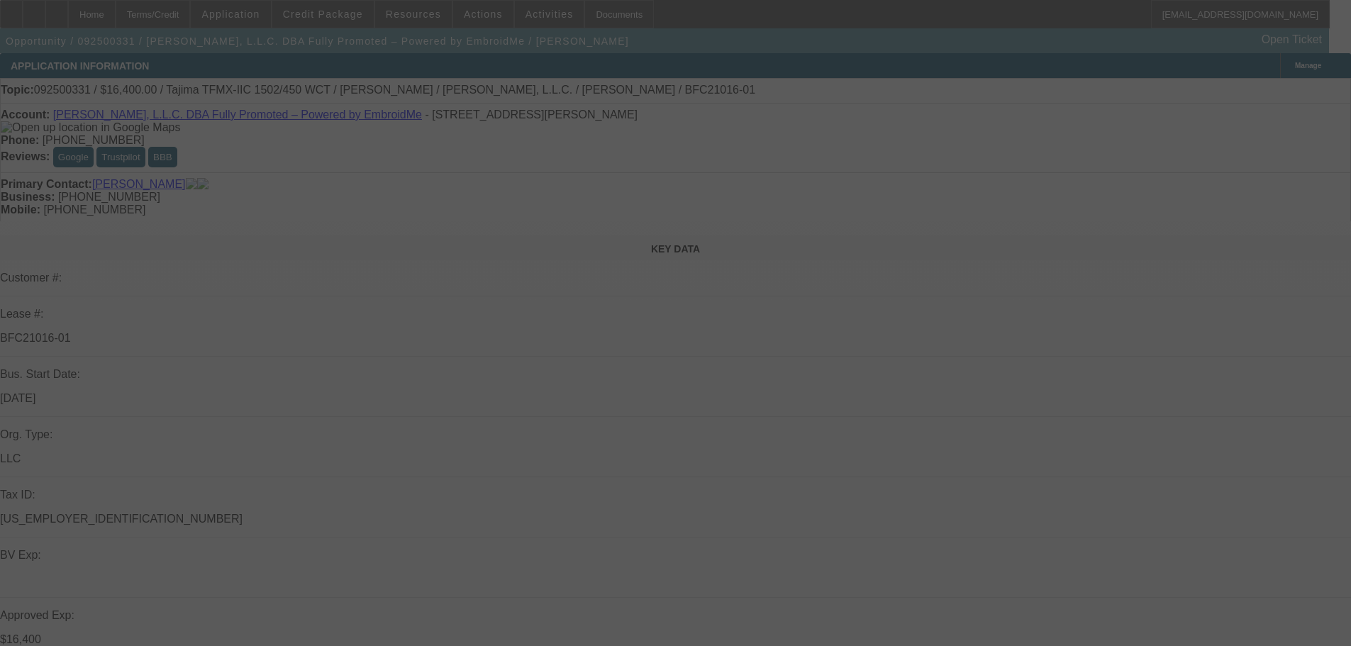
select select "0"
select select "2"
select select "0.1"
select select "4"
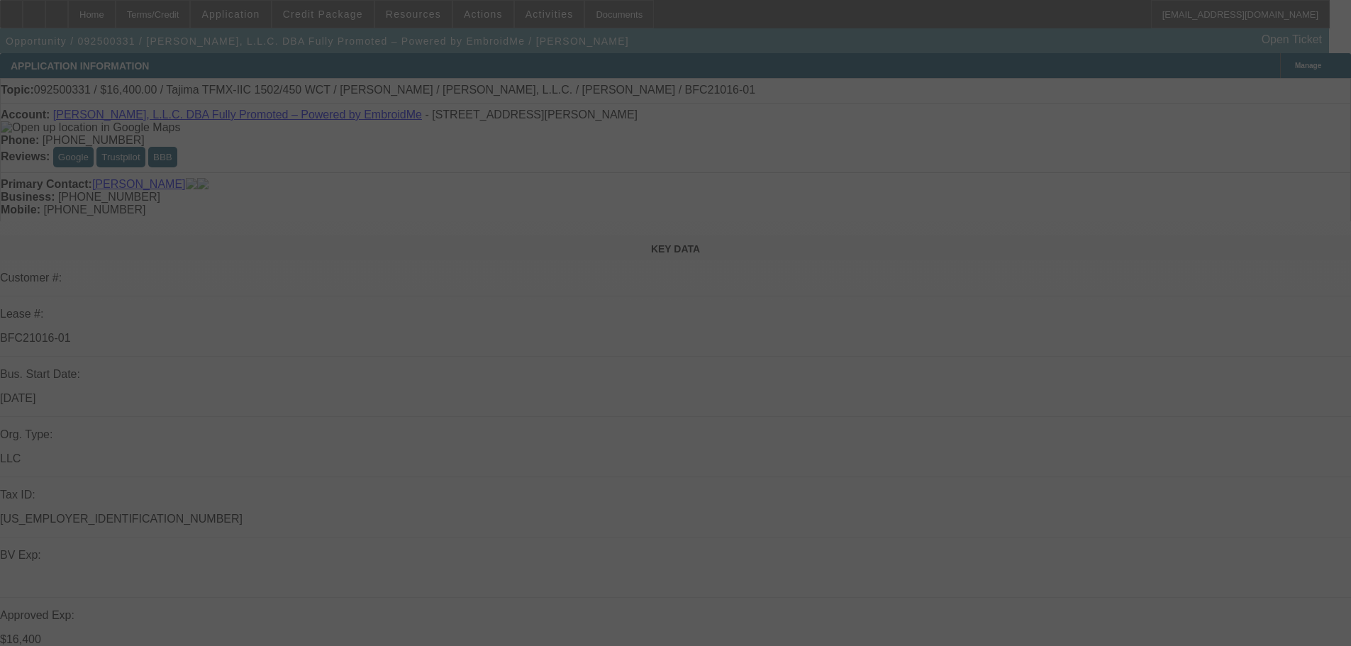
select select "0"
select select "2"
select select "0"
select select "6"
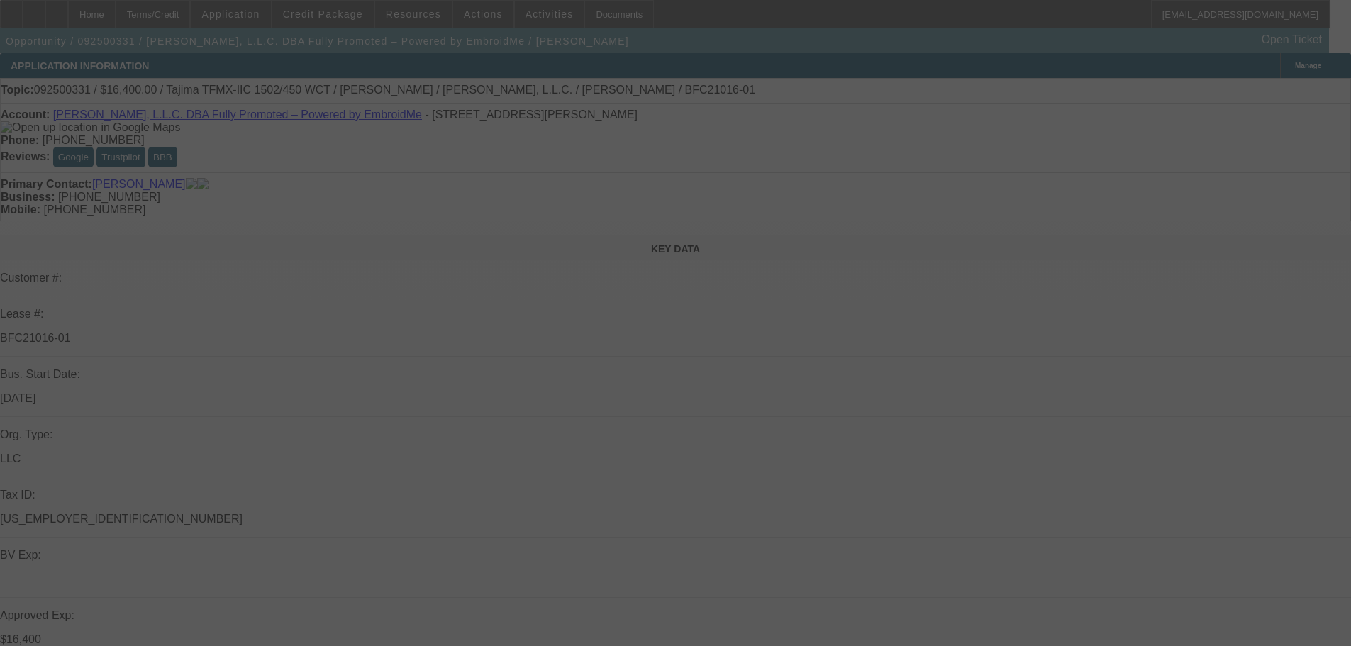
select select "0"
select select "2"
select select "0.1"
select select "4"
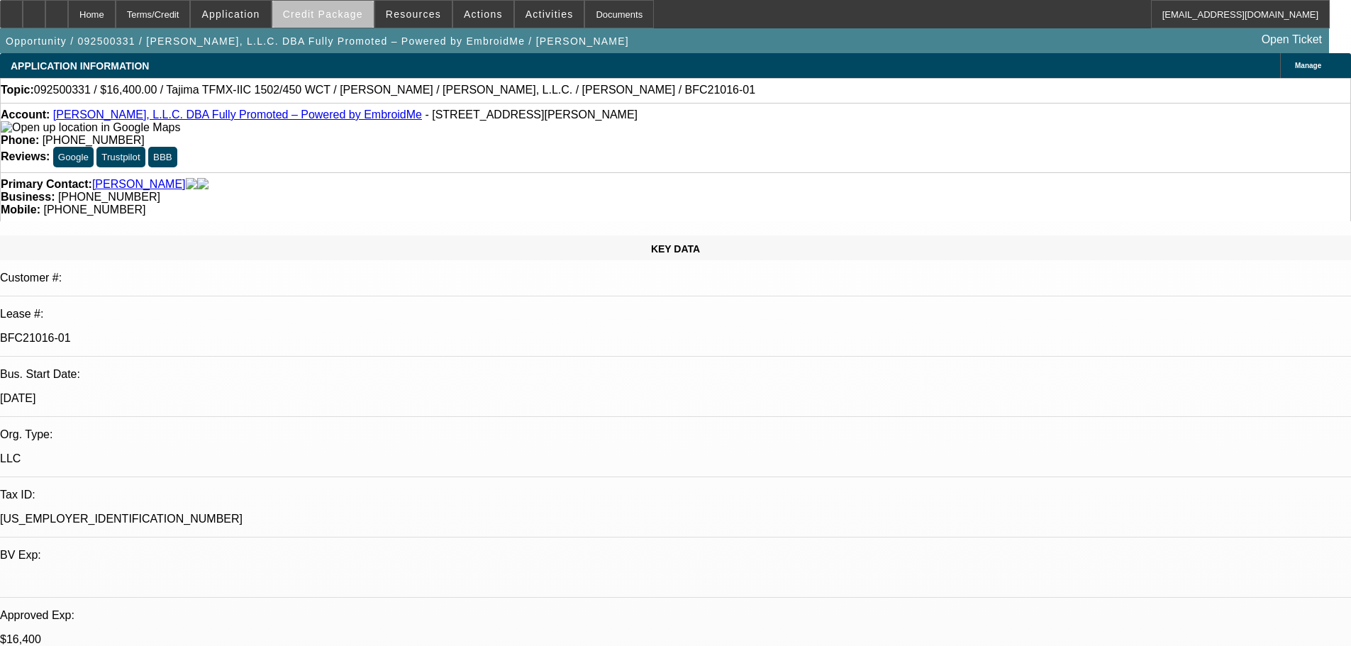
click at [354, 18] on span "Credit Package" at bounding box center [323, 14] width 80 height 11
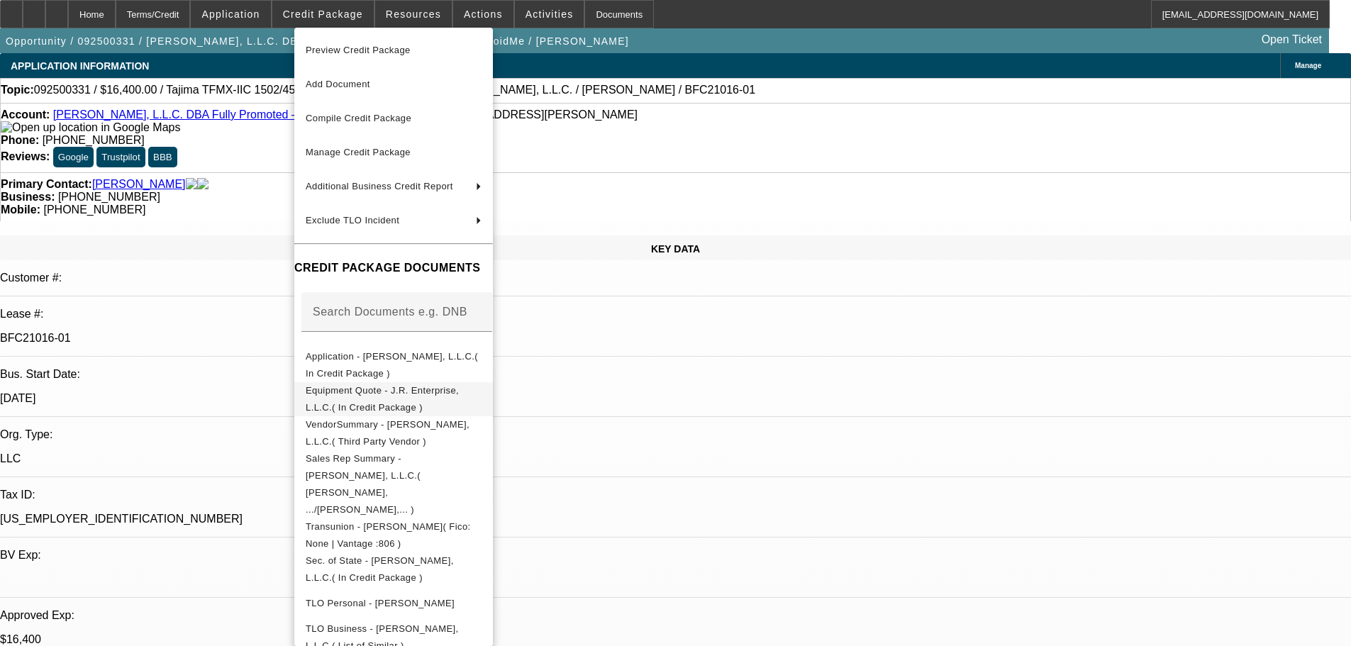
scroll to position [167, 0]
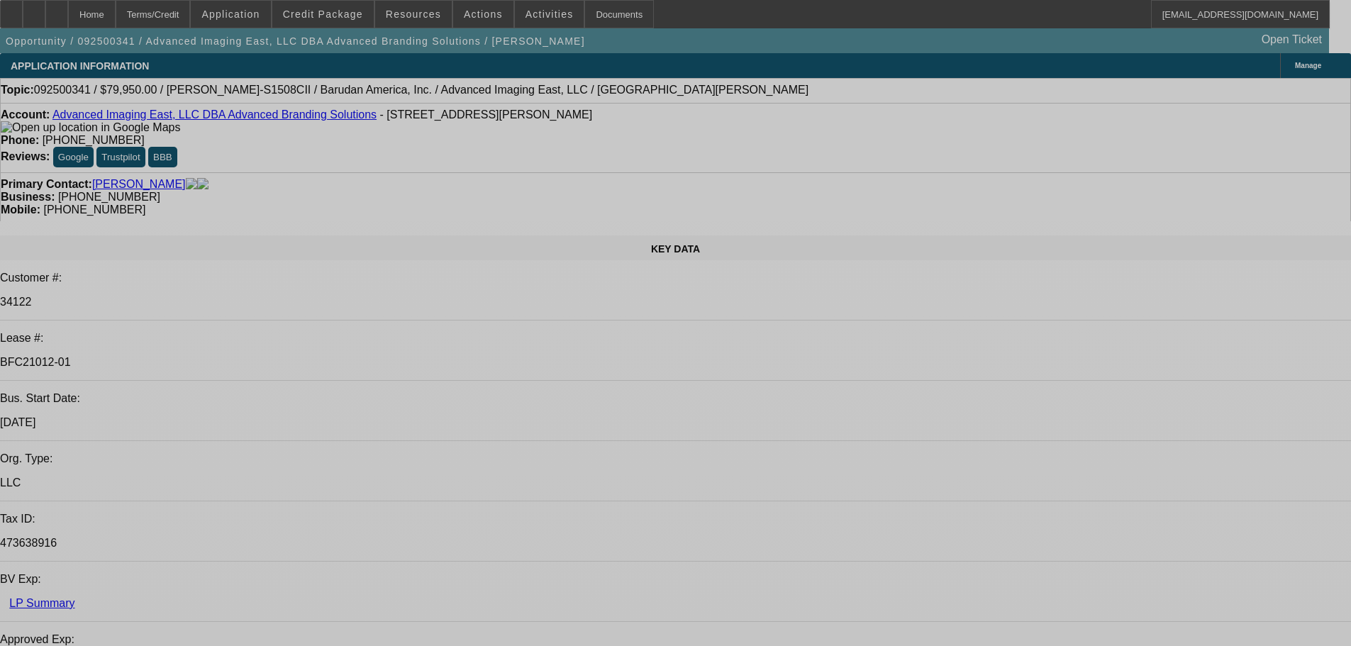
select select "0"
select select "2"
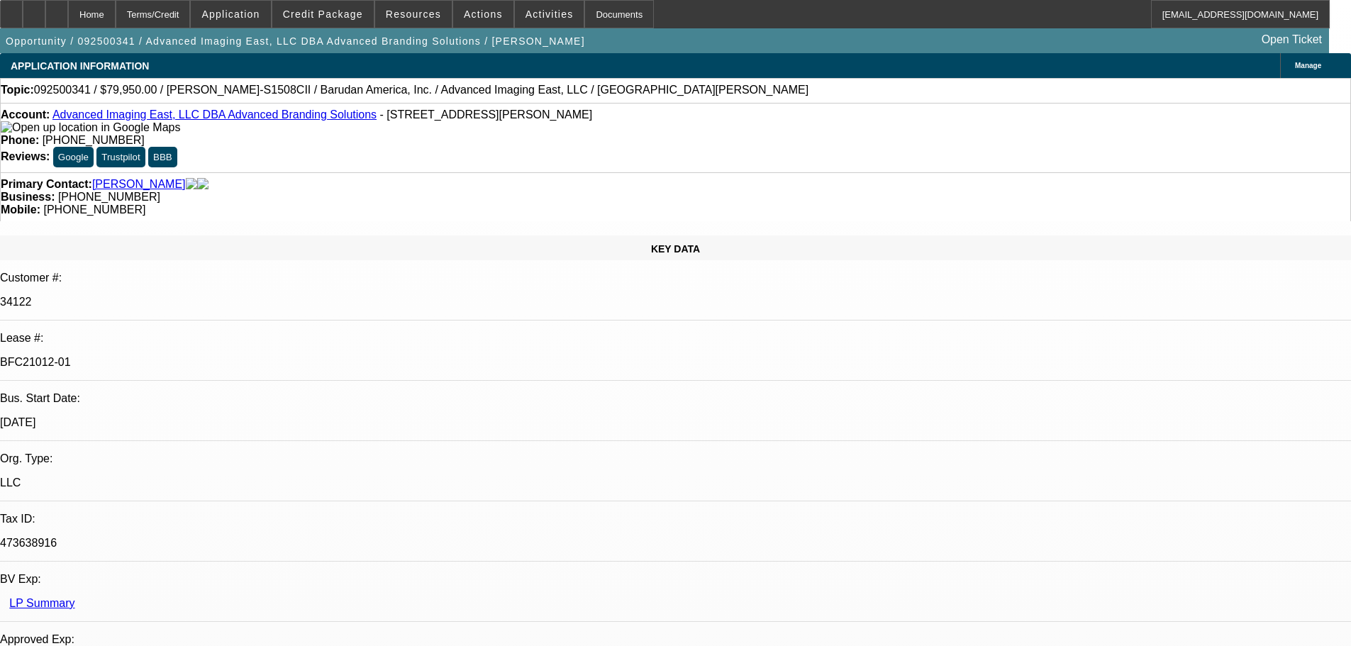
select select "2"
select select "0"
select select "6"
select select "0"
select select "2"
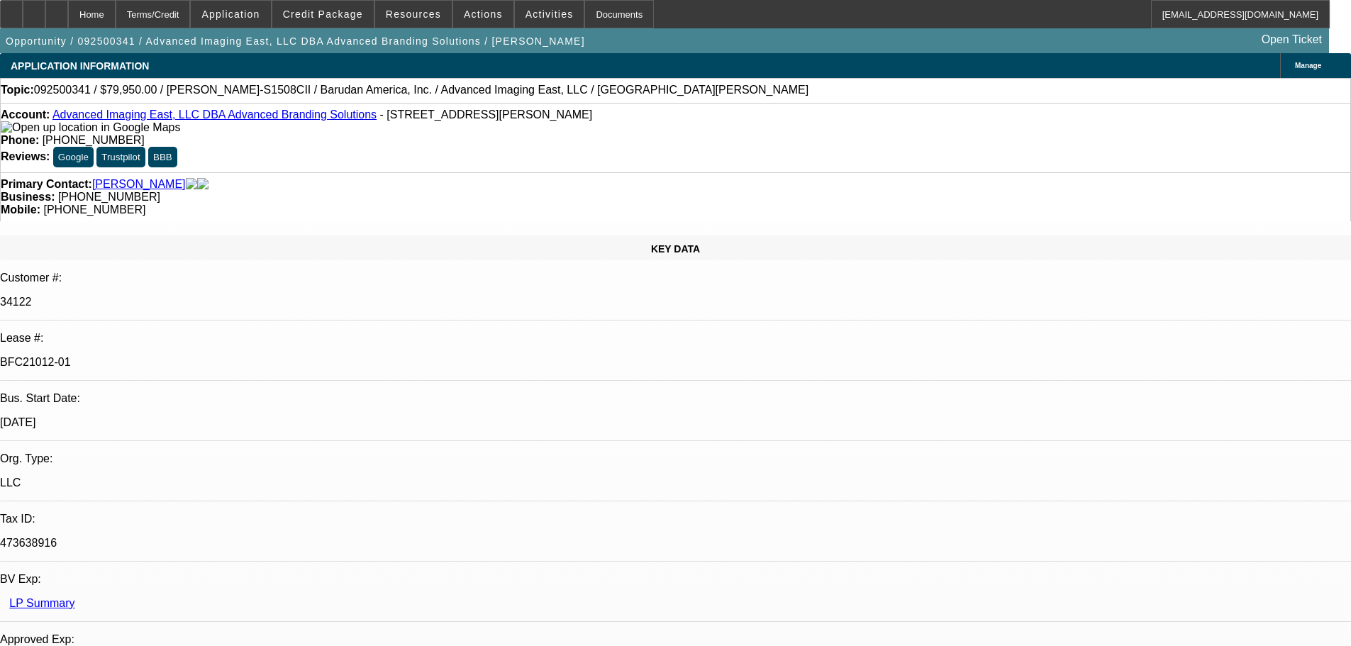
select select "2"
select select "0"
select select "6"
select select "0"
select select "2"
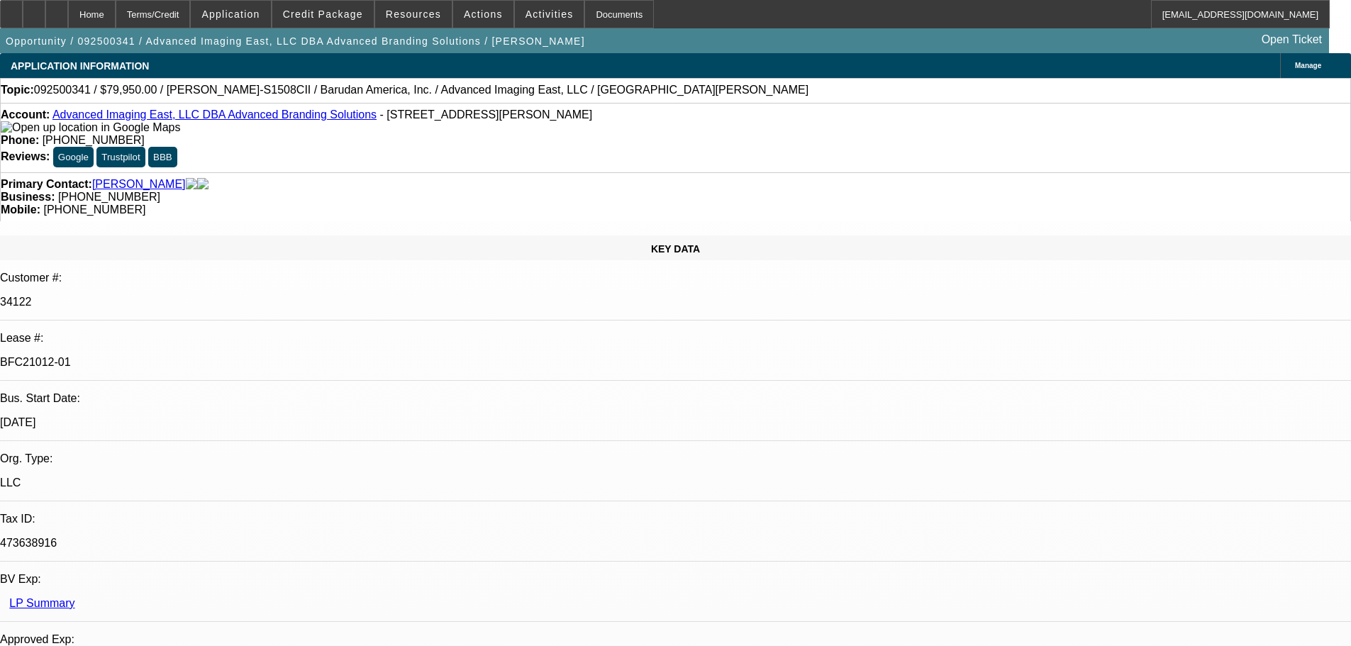
select select "2"
select select "0"
select select "6"
select select "0"
select select "2"
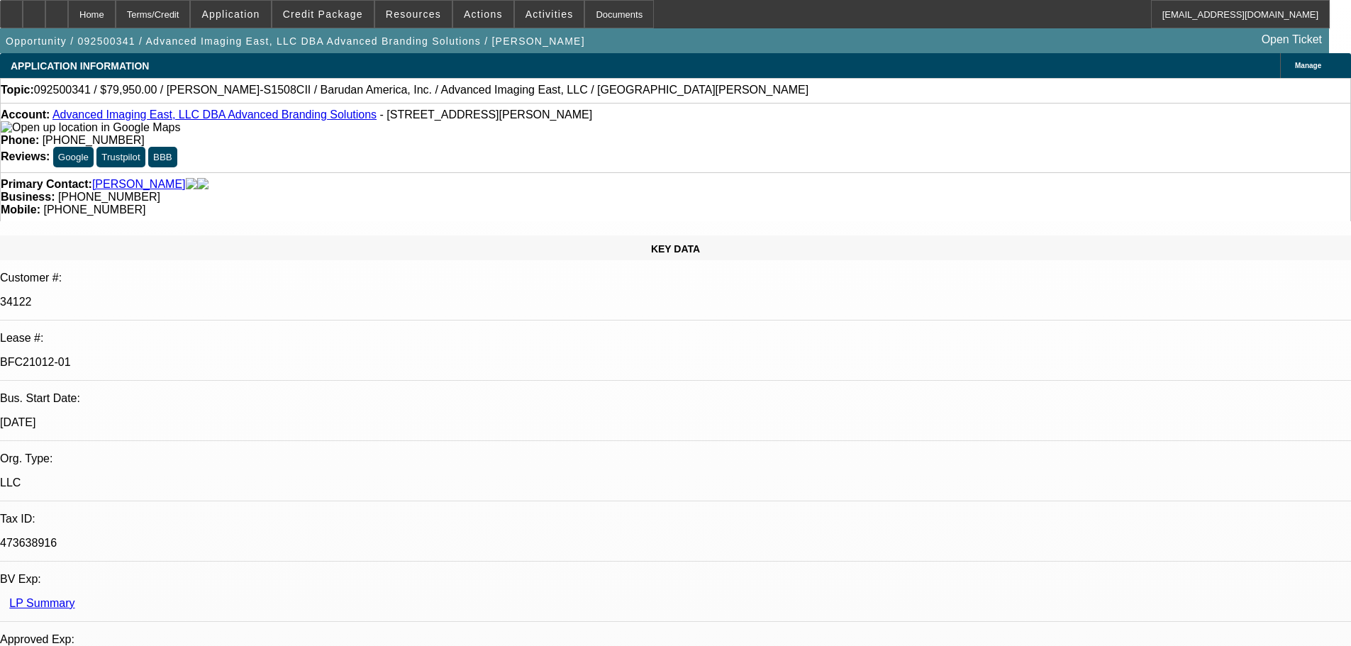
select select "2"
select select "0.1"
select select "4"
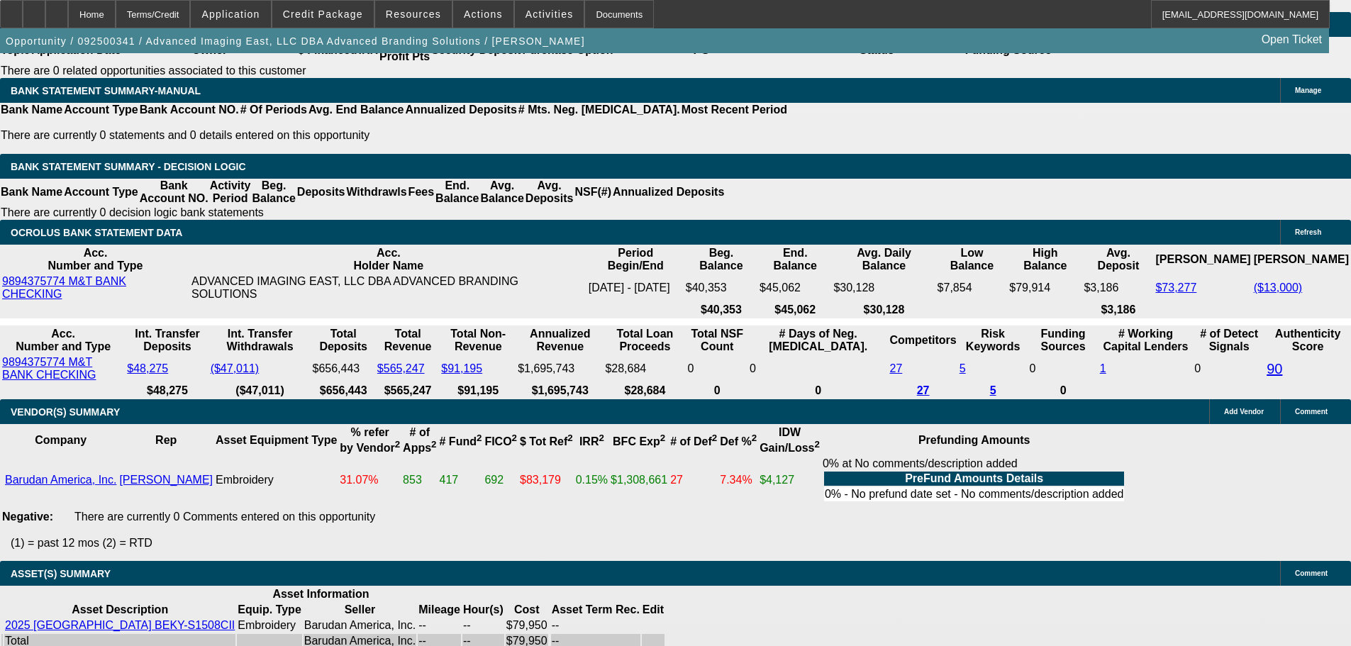
scroll to position [2624, 0]
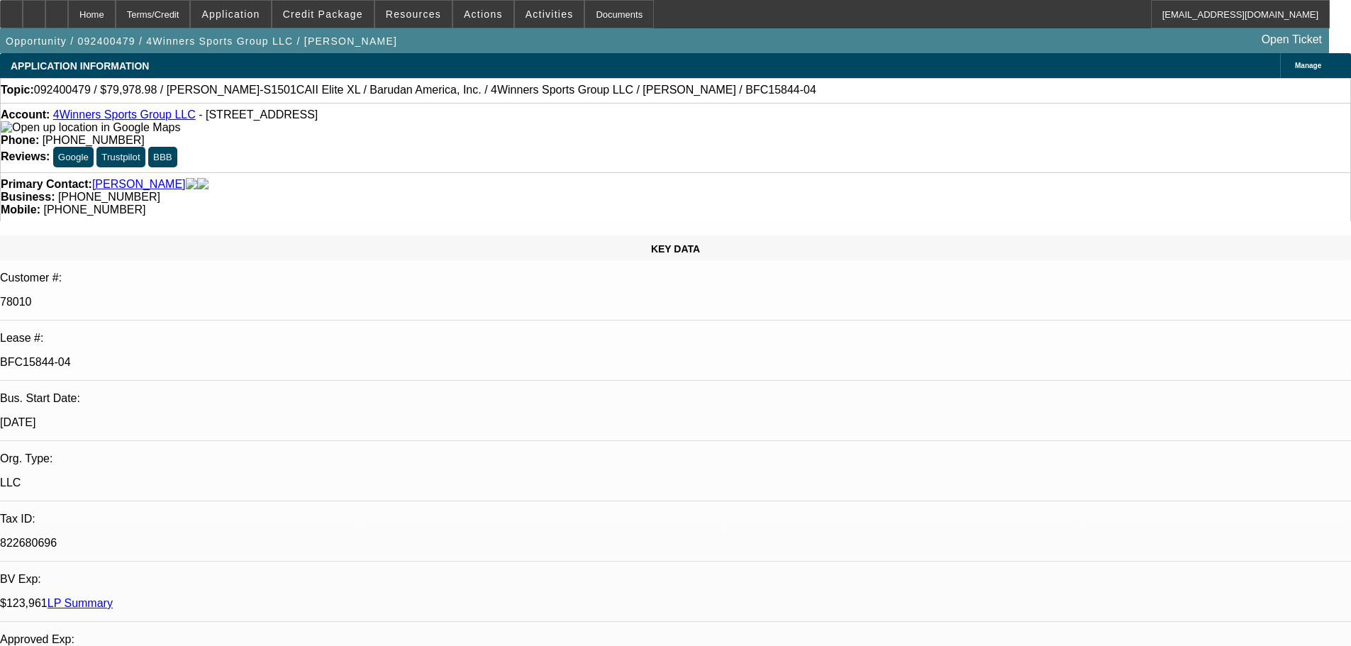
select select "0"
select select "2"
select select "0"
select select "6"
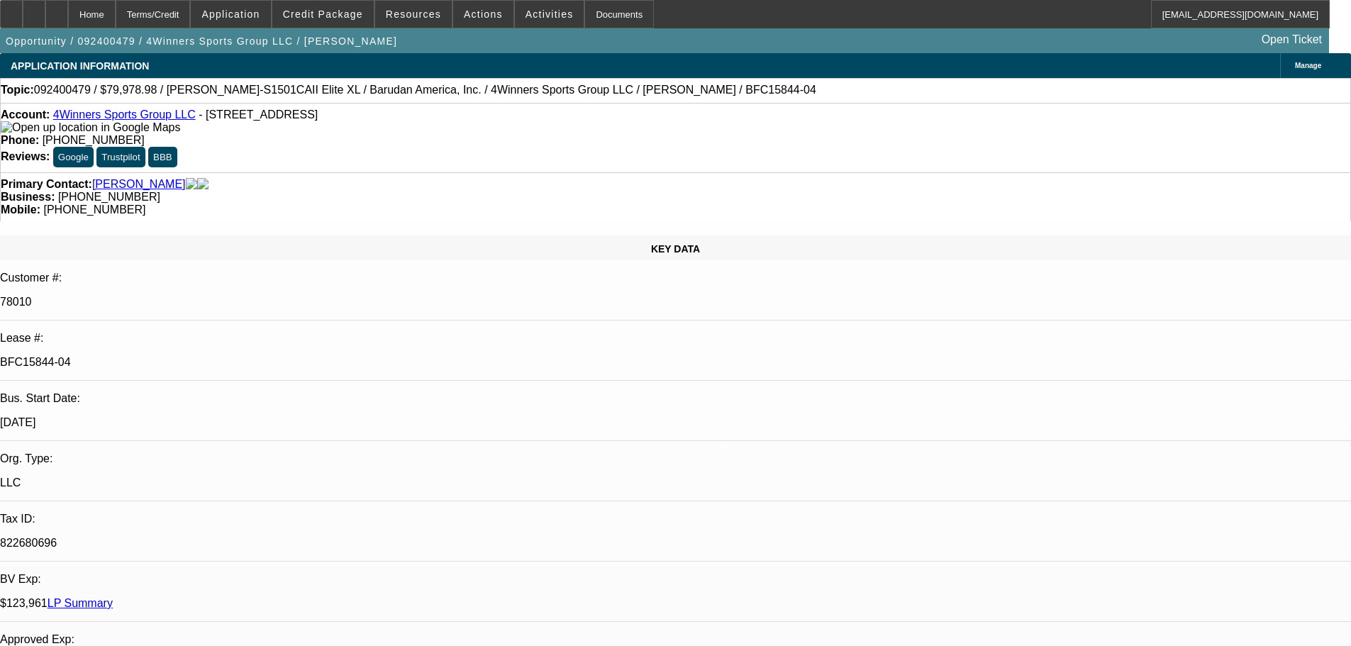
select select "0"
select select "2"
select select "0"
select select "6"
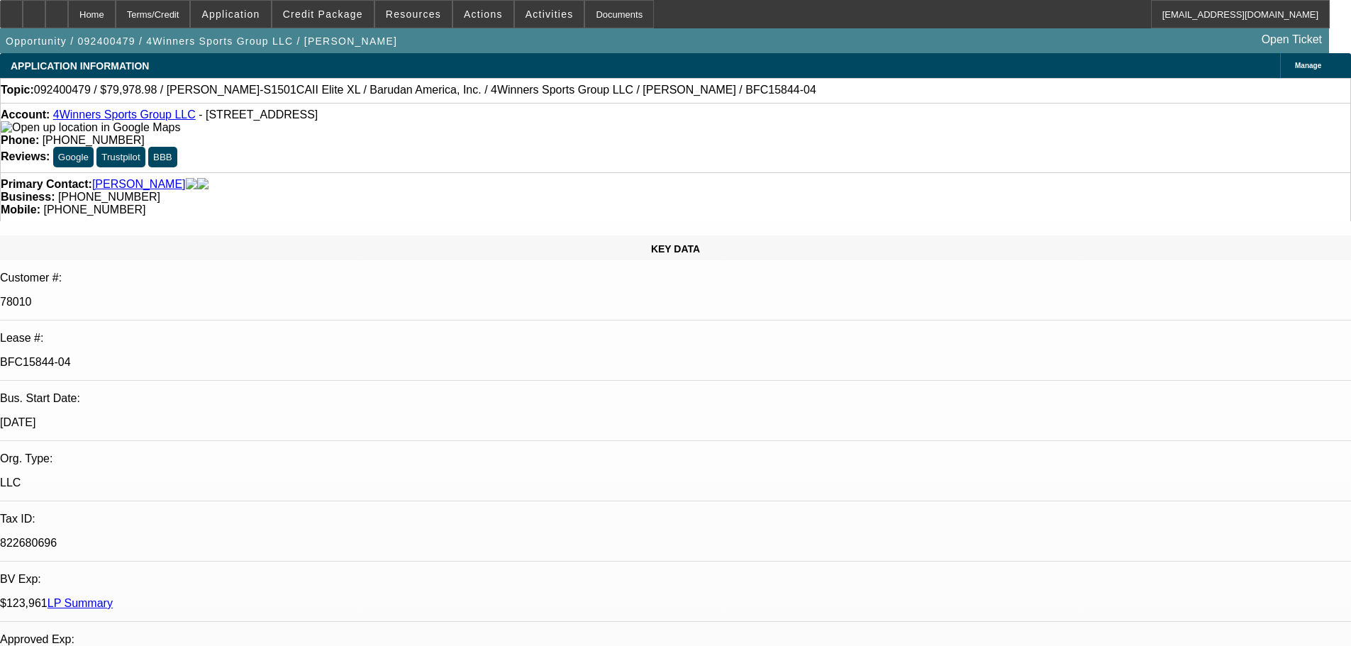
select select "0"
select select "2"
select select "0"
select select "6"
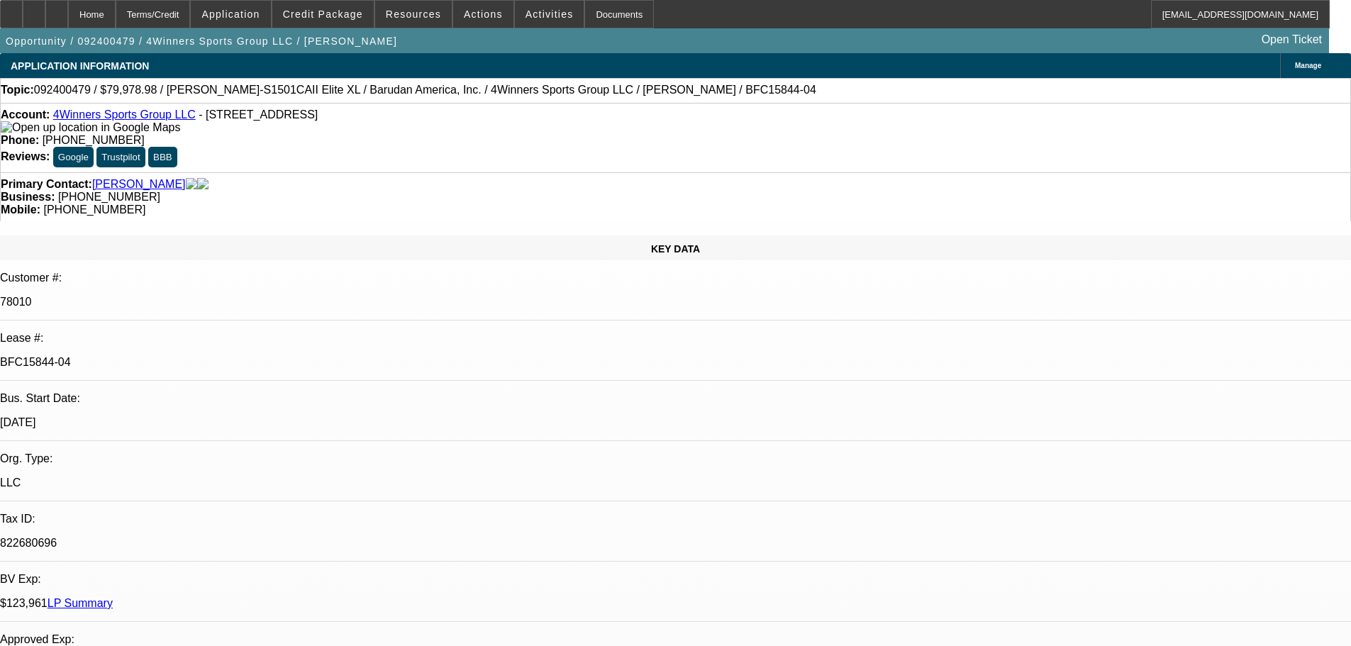
select select "0"
select select "2"
select select "0"
select select "6"
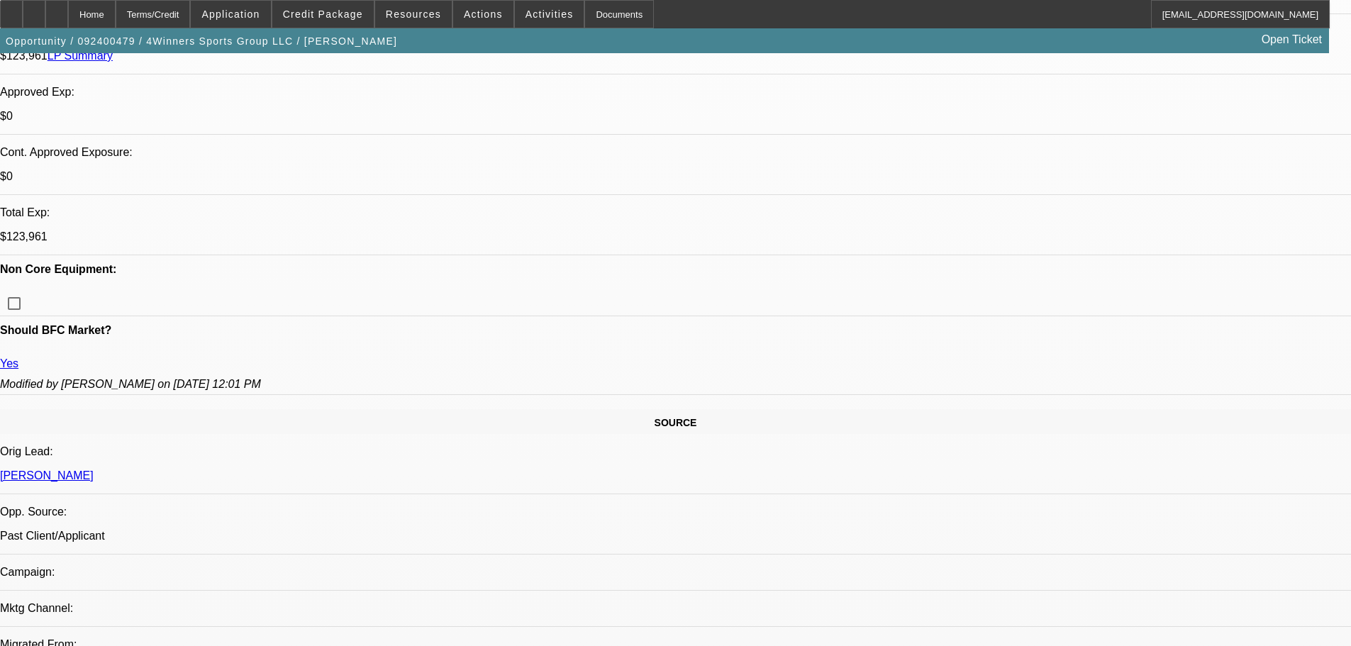
scroll to position [425, 0]
